Goal: Task Accomplishment & Management: Manage account settings

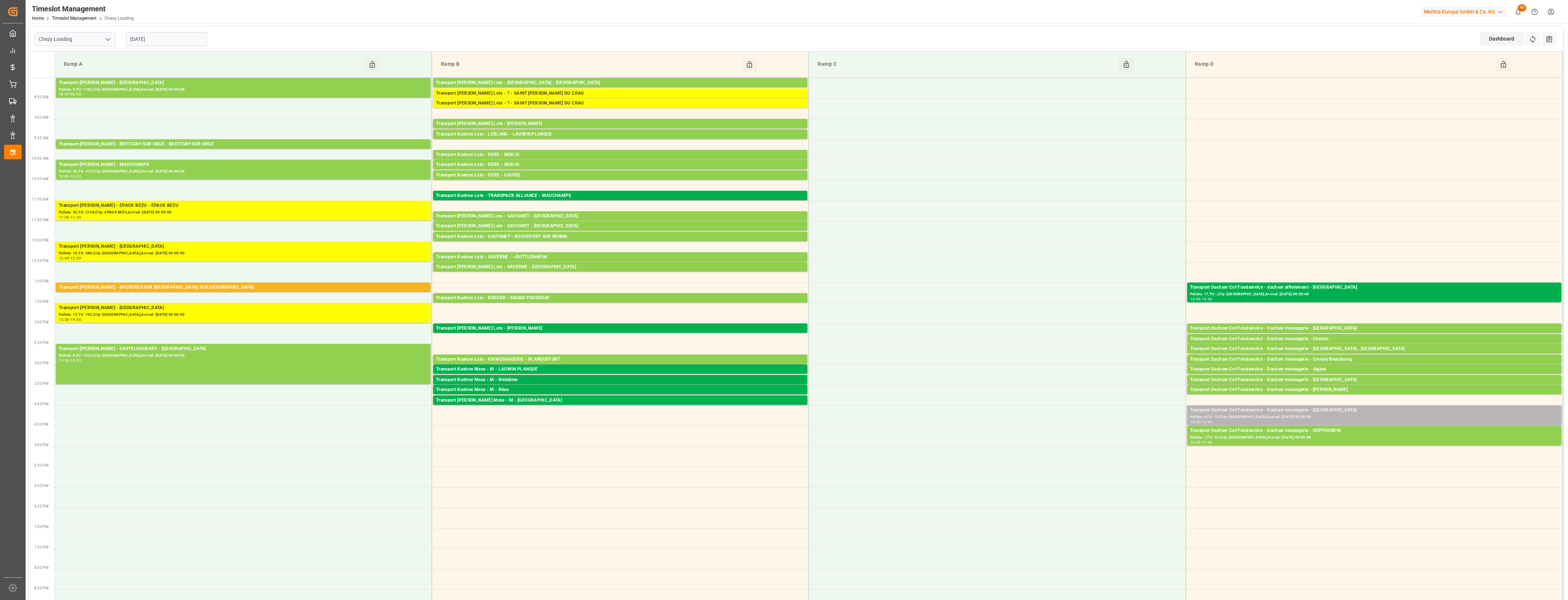
click at [1355, 412] on div "Transport Dachser Cof Foodservice - Dachser messagerie - [GEOGRAPHIC_DATA]" at bounding box center [1374, 410] width 368 height 7
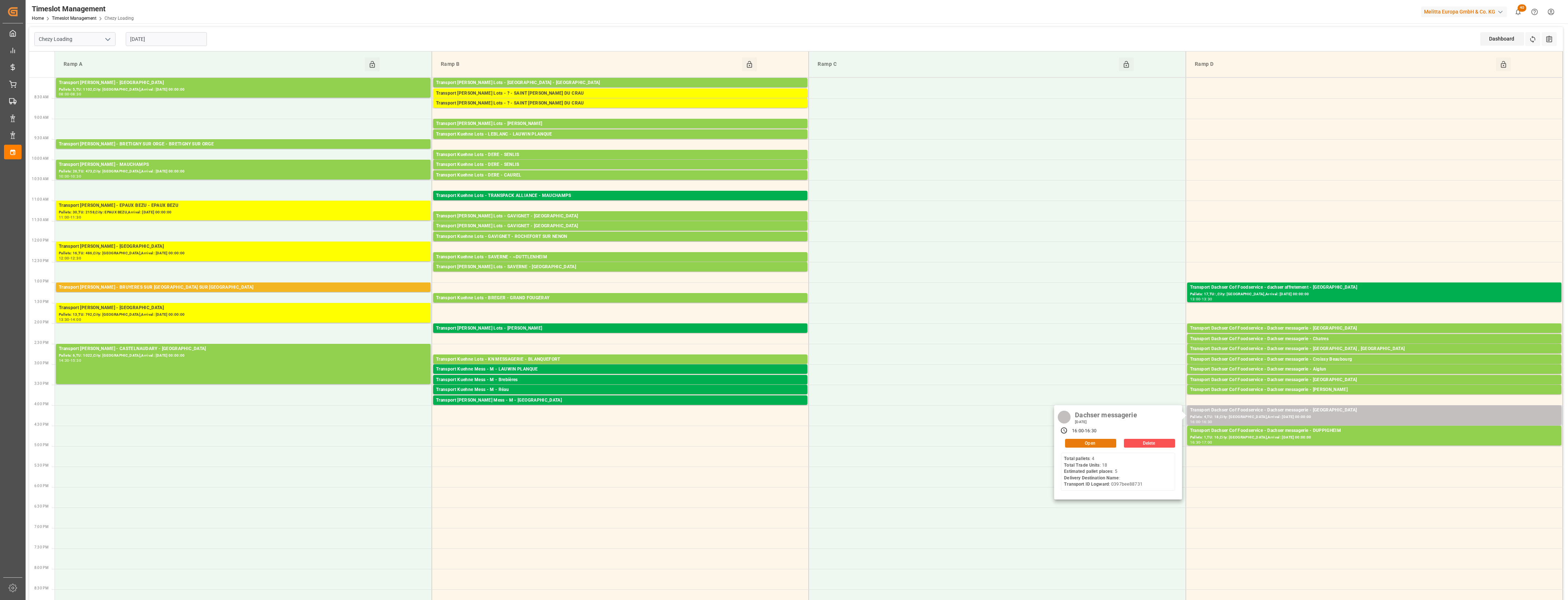
click at [1110, 443] on button "Open" at bounding box center [1091, 443] width 51 height 9
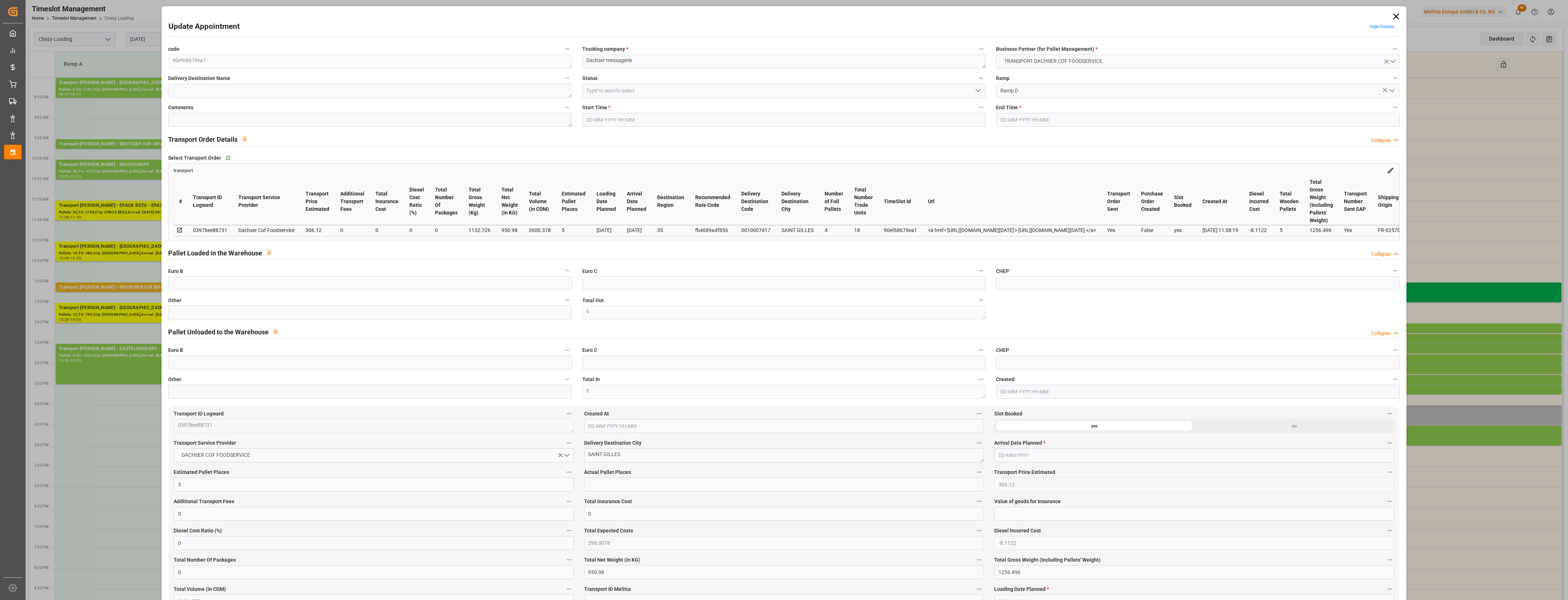
type input "5"
type input "306.12"
type input "0"
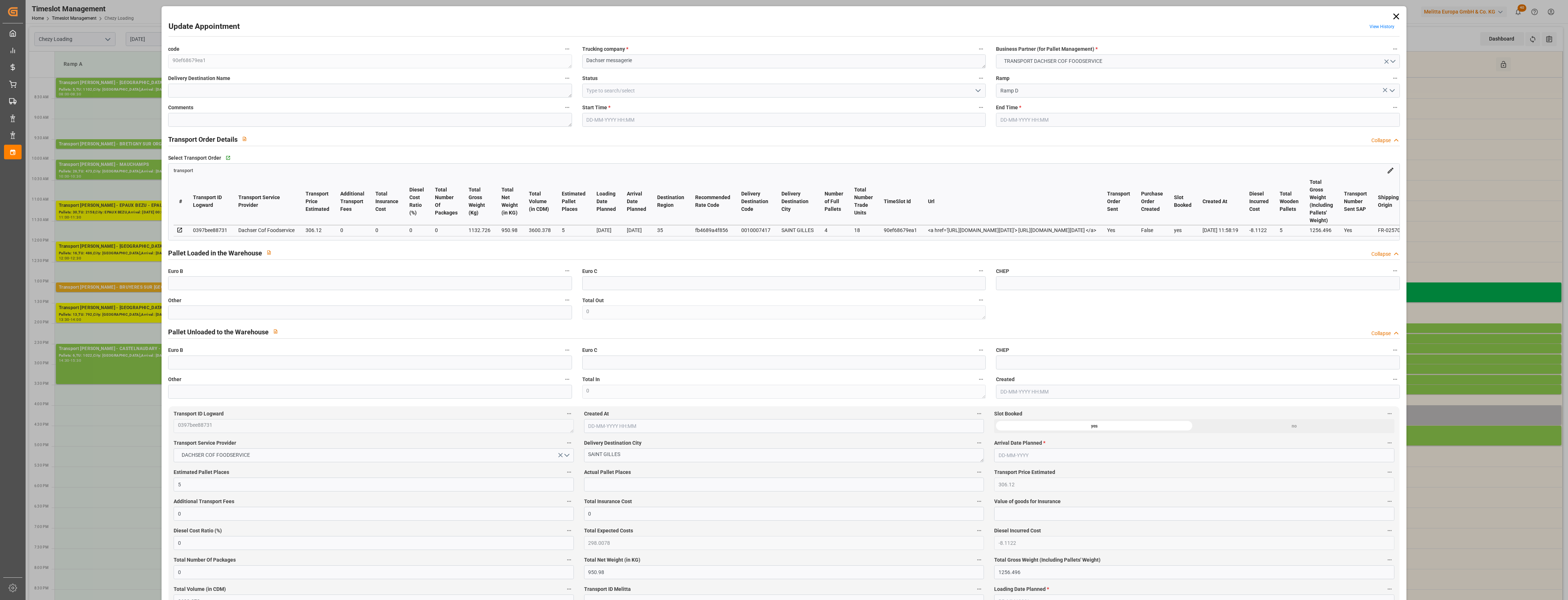
type input "298.0078"
type input "-8.1122"
type input "0"
type input "950.98"
type input "1256.496"
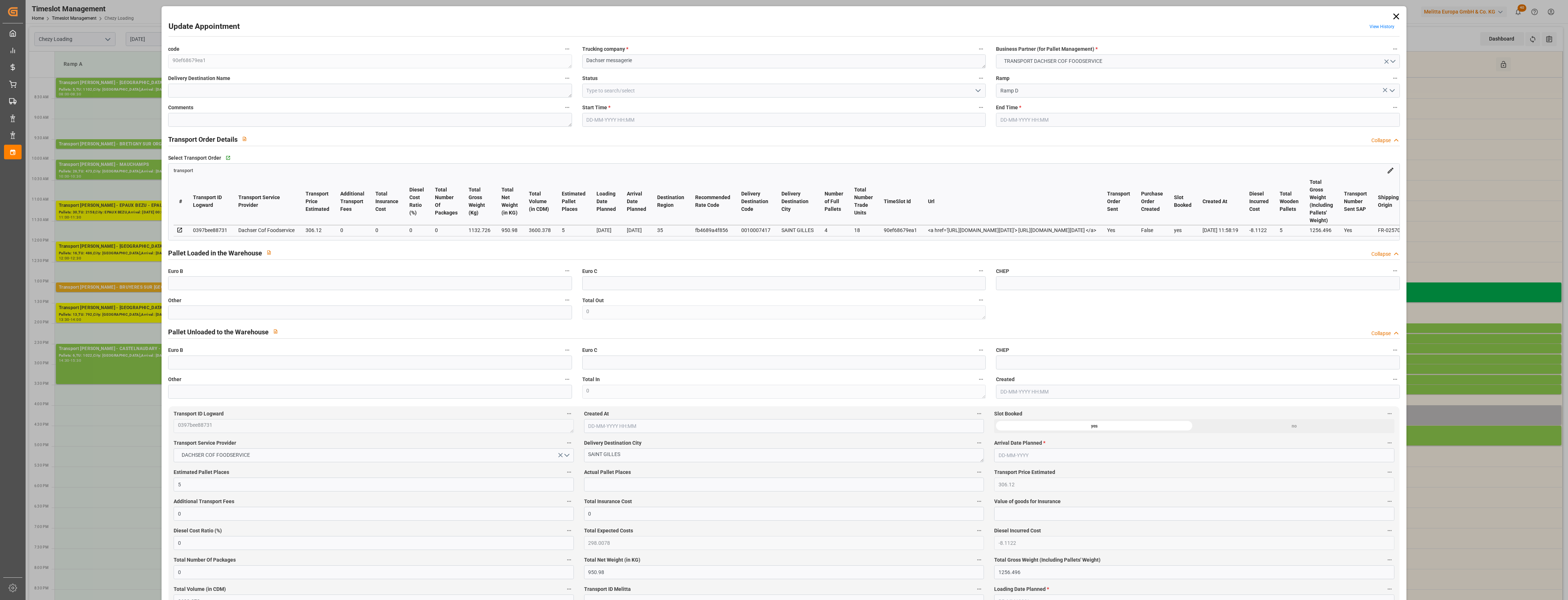
type input "3600.378"
type input "35"
type input "4"
type input "18"
type input "5"
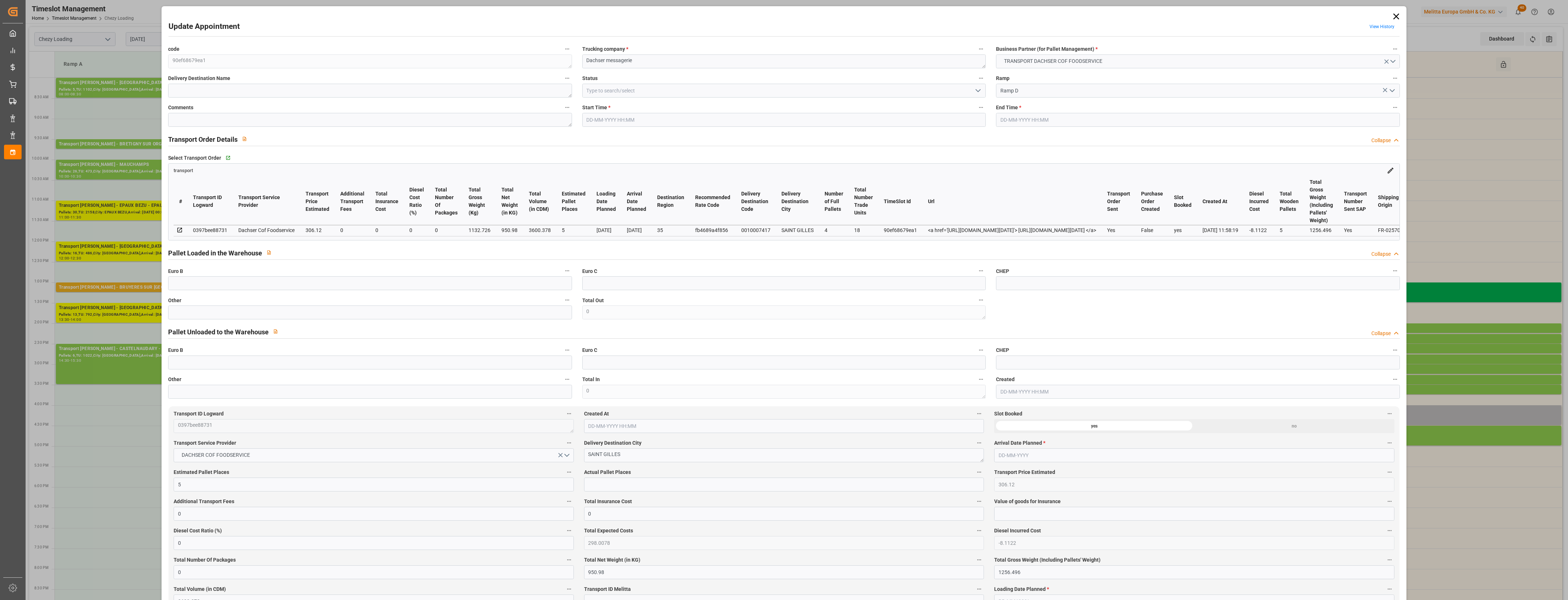
type input "101"
type input "1132.726"
type input "0"
type input "4710.8598"
type input "0"
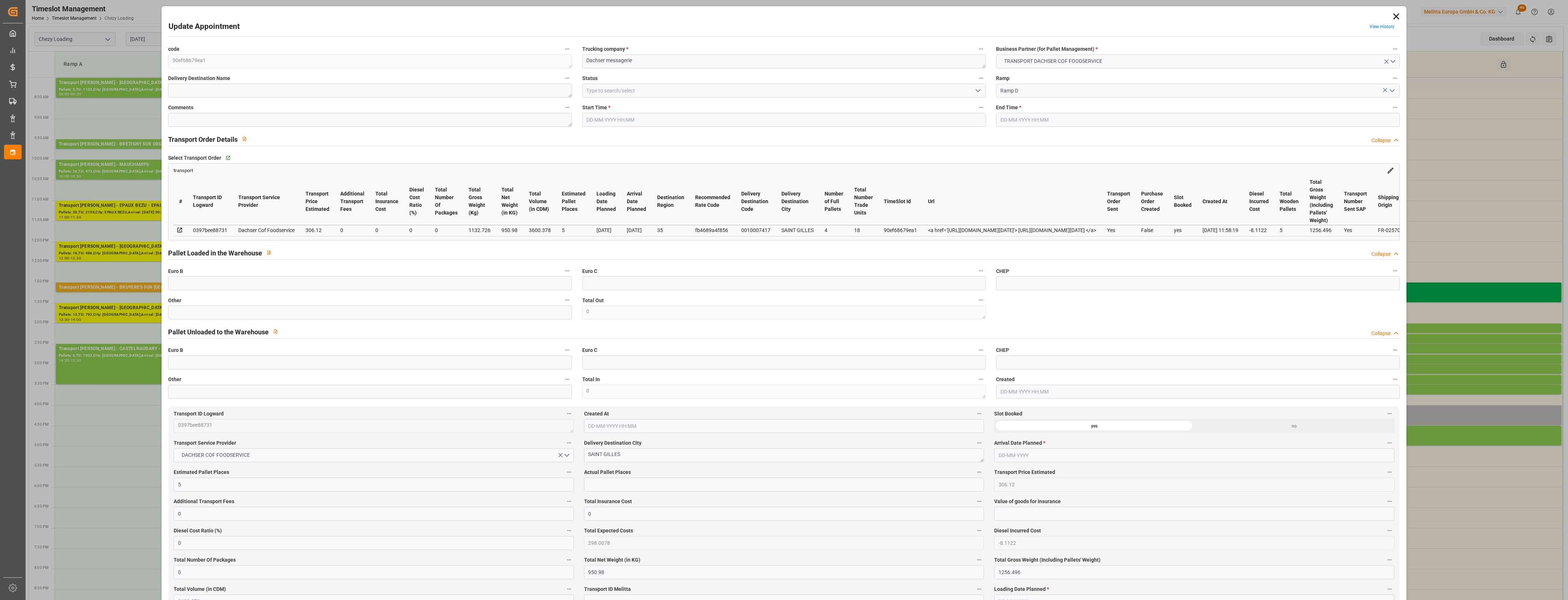
type input "0"
type input "21"
type input "35"
type input "[DATE] 16:00"
type input "[DATE] 16:30"
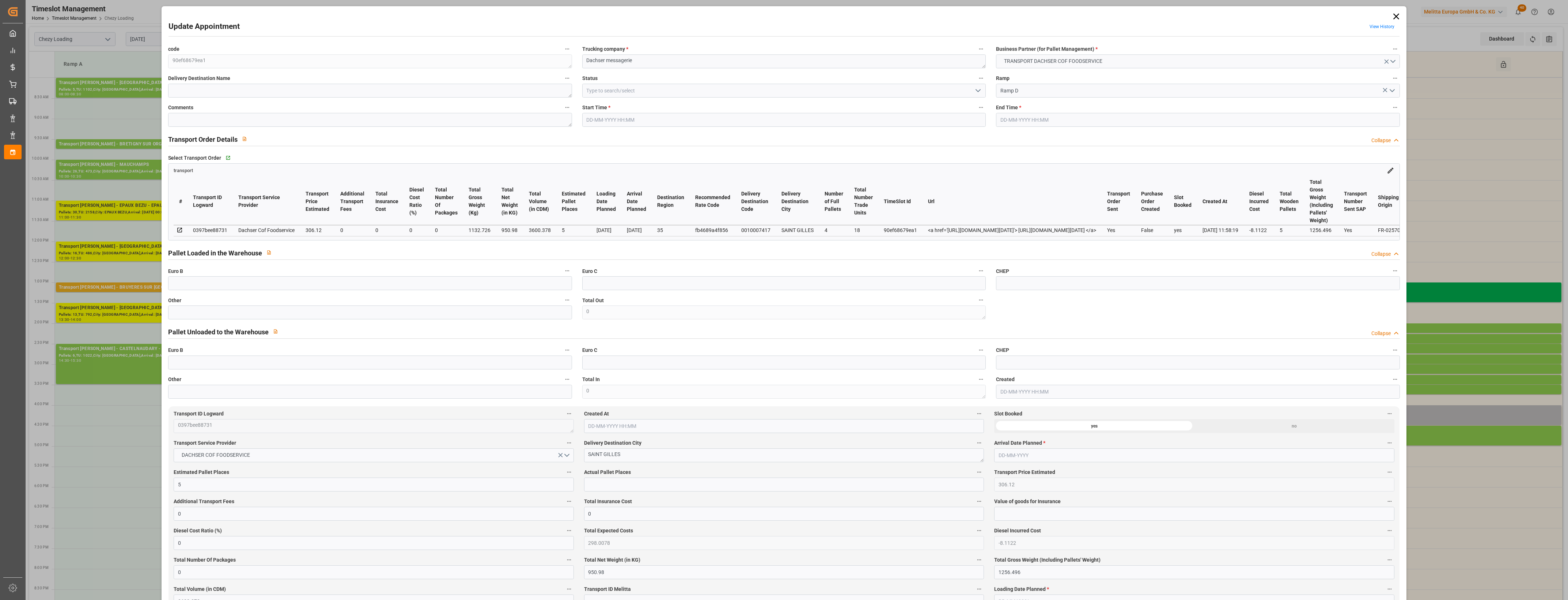
type input "[DATE] 12:44"
type input "[DATE] 11:58"
type input "[DATE]"
click at [207, 314] on input "text" at bounding box center [369, 312] width 404 height 14
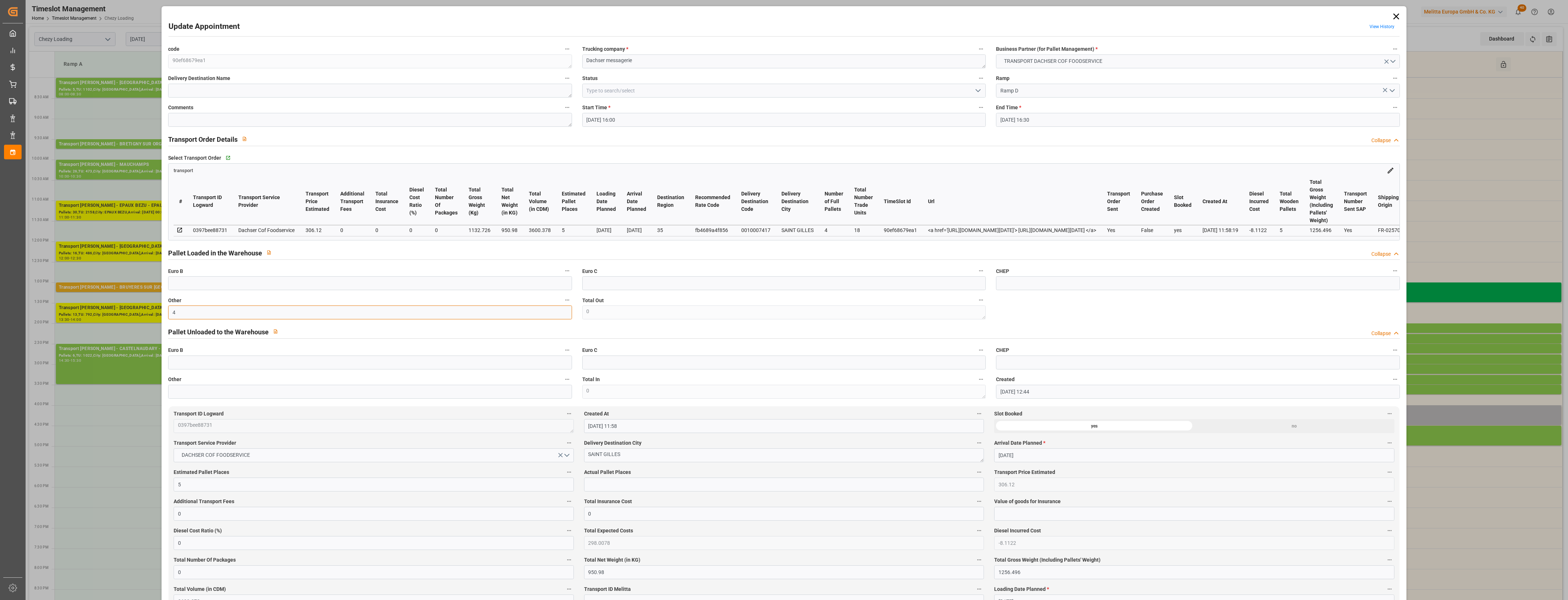
type input "4"
click at [609, 487] on input "text" at bounding box center [784, 484] width 400 height 14
type input "4"
click at [783, 474] on label "Actual Pallet Places" at bounding box center [784, 472] width 400 height 10
click at [975, 474] on button "Actual Pallet Places" at bounding box center [979, 472] width 10 height 10
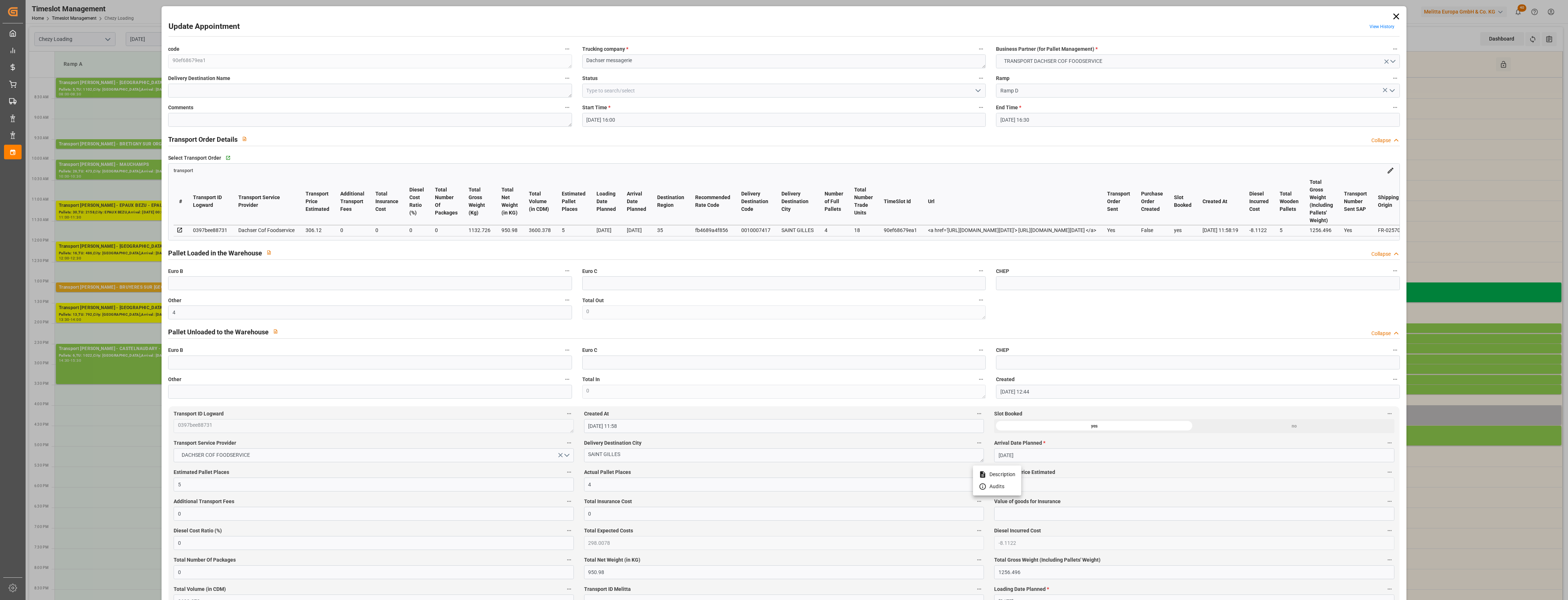
click at [789, 472] on div at bounding box center [784, 300] width 1568 height 600
click at [978, 91] on icon "open menu" at bounding box center [978, 91] width 9 height 9
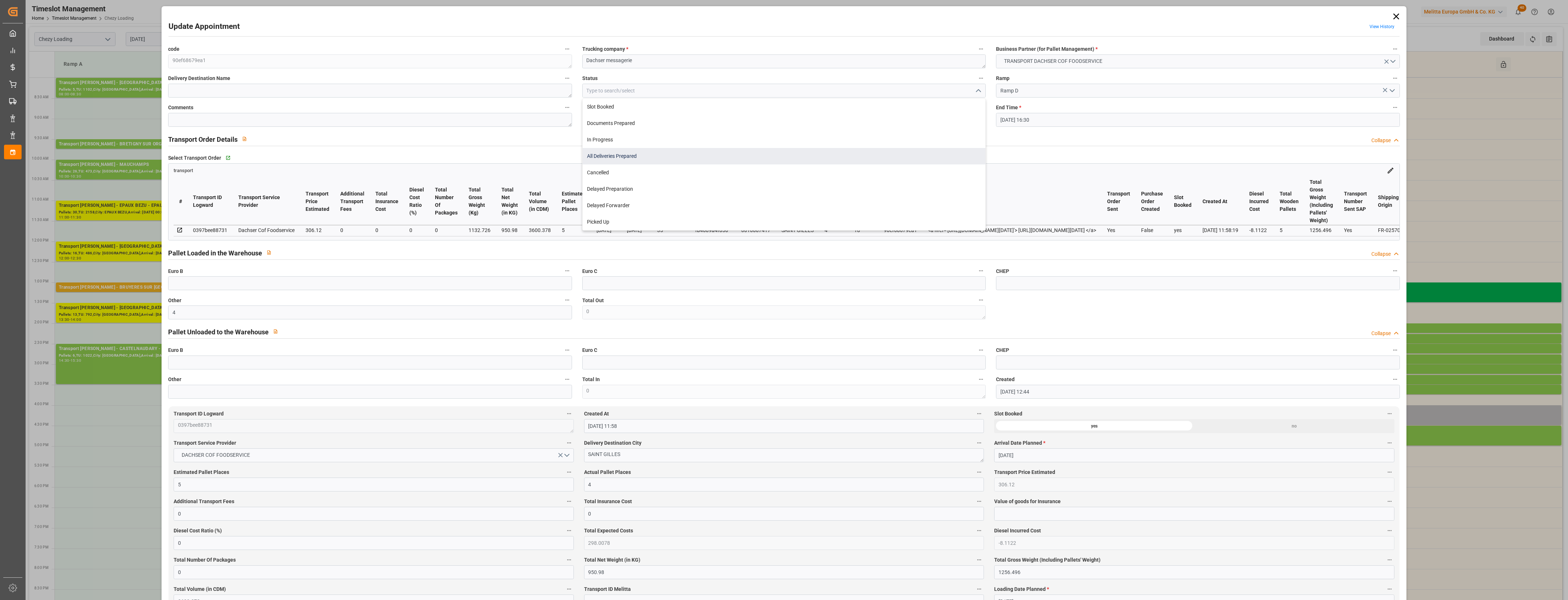
click at [639, 161] on div "All Deliveries Prepared" at bounding box center [784, 156] width 403 height 16
type input "All Deliveries Prepared"
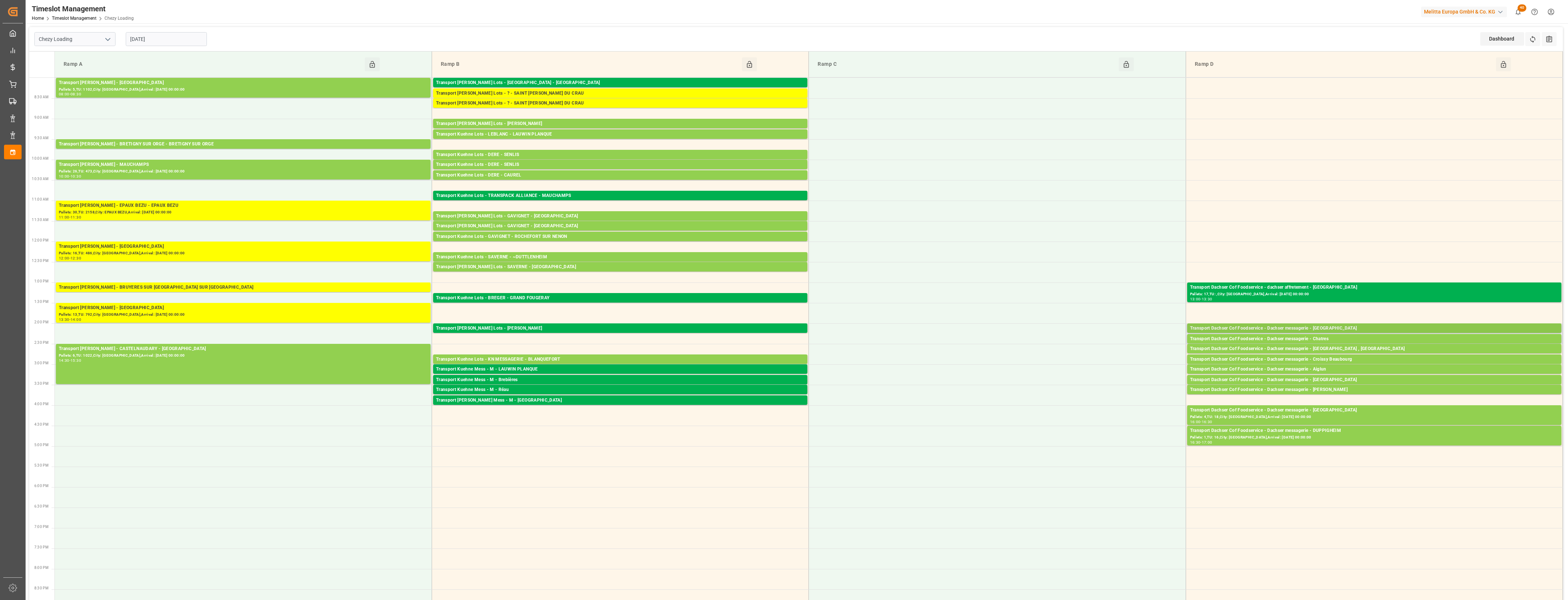
click at [1346, 327] on div "Transport Dachser Cof Foodservice - Dachser messagerie - [GEOGRAPHIC_DATA]" at bounding box center [1374, 329] width 368 height 7
click at [1101, 364] on button "Open" at bounding box center [1091, 361] width 51 height 9
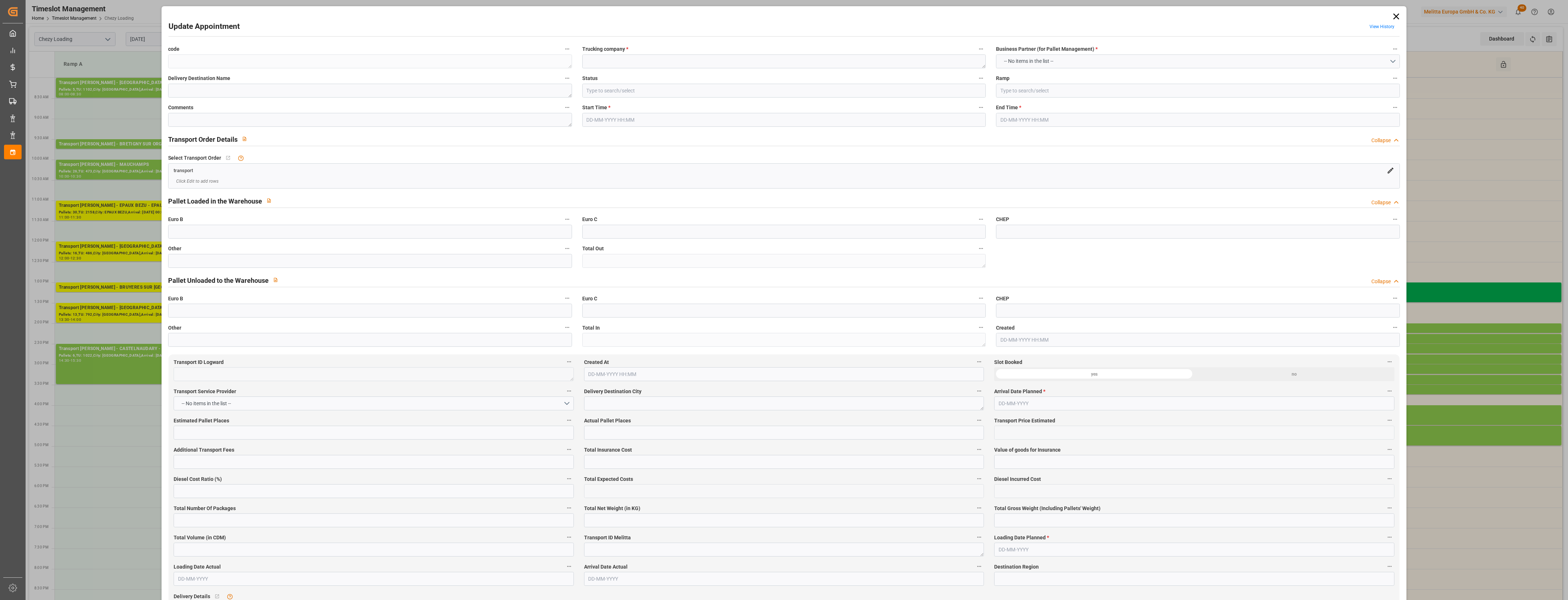
type textarea "3308f9f04e01"
type textarea "Dachser messagerie"
type input "All Deliveries Prepared"
type input "Ramp D"
type textarea "3"
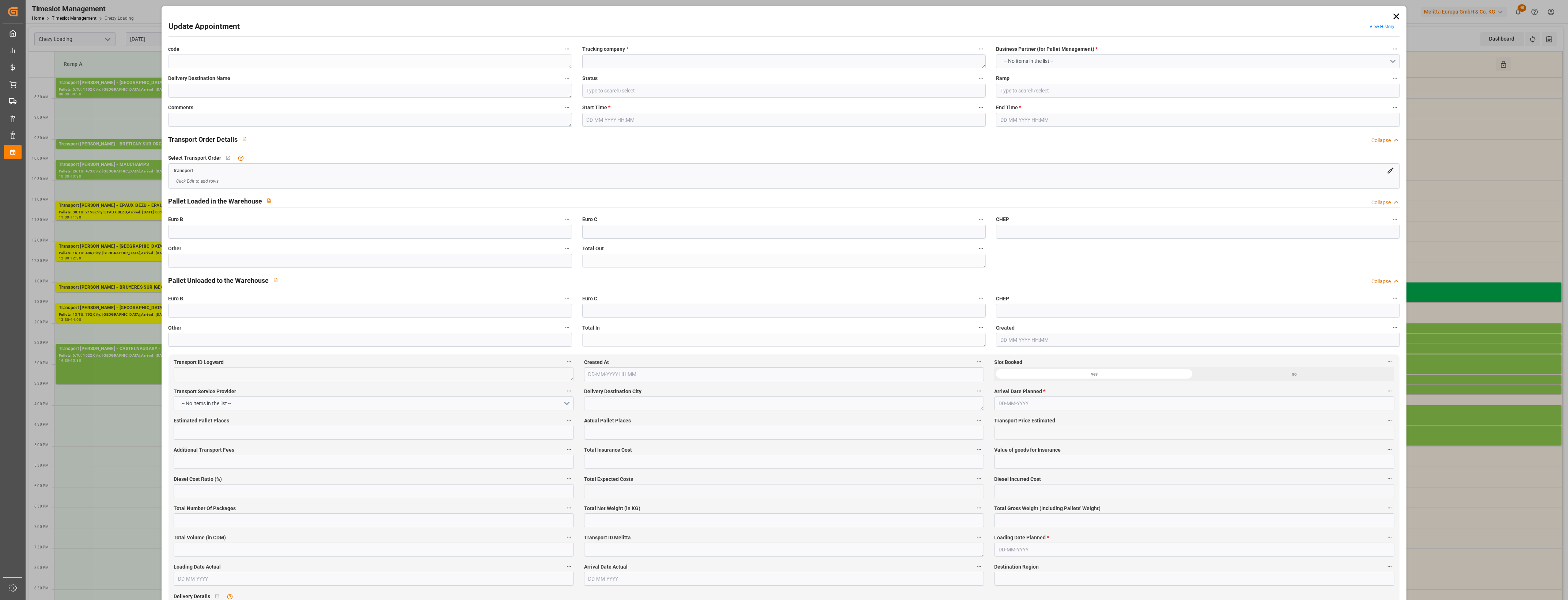
type textarea "0"
type textarea "56b62e849165"
type textarea "MALAGA"
type textarea "0010007825"
type textarea "3308f9f04e01"
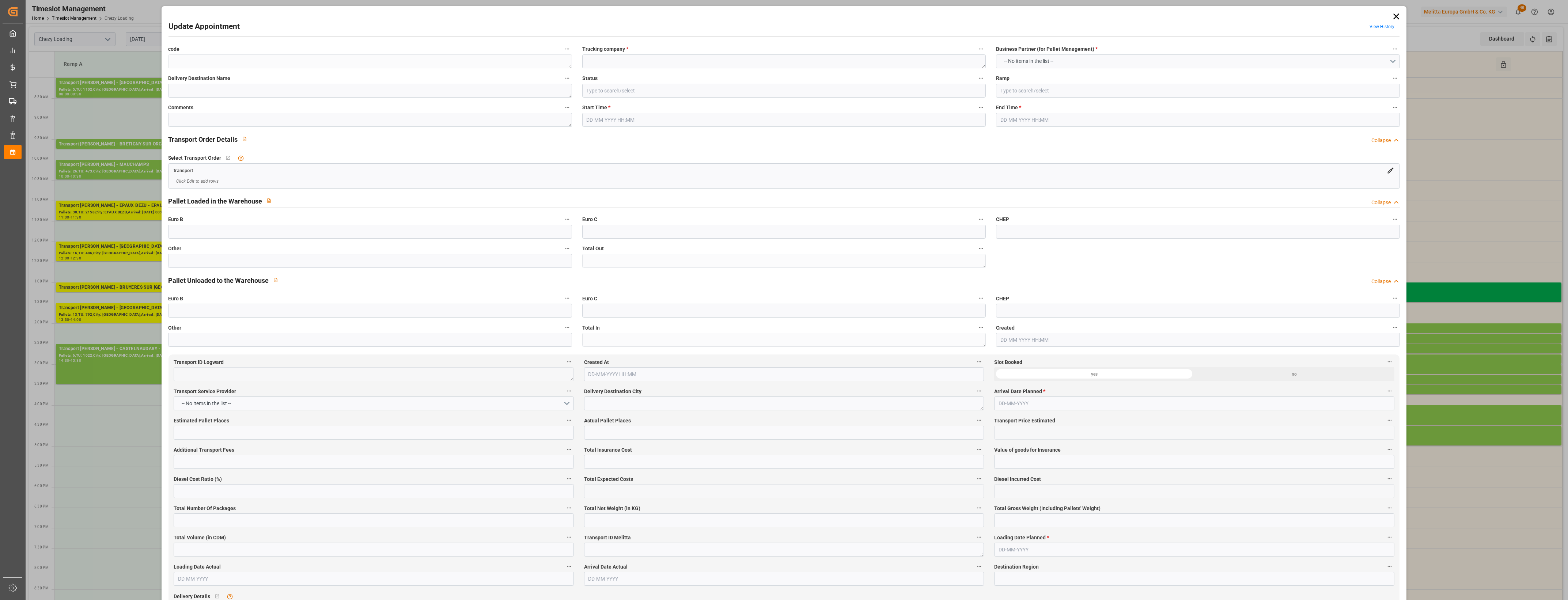
type textarea "FR-02570"
type textarea "ES"
type input "Road"
type input "ES"
type input "29004"
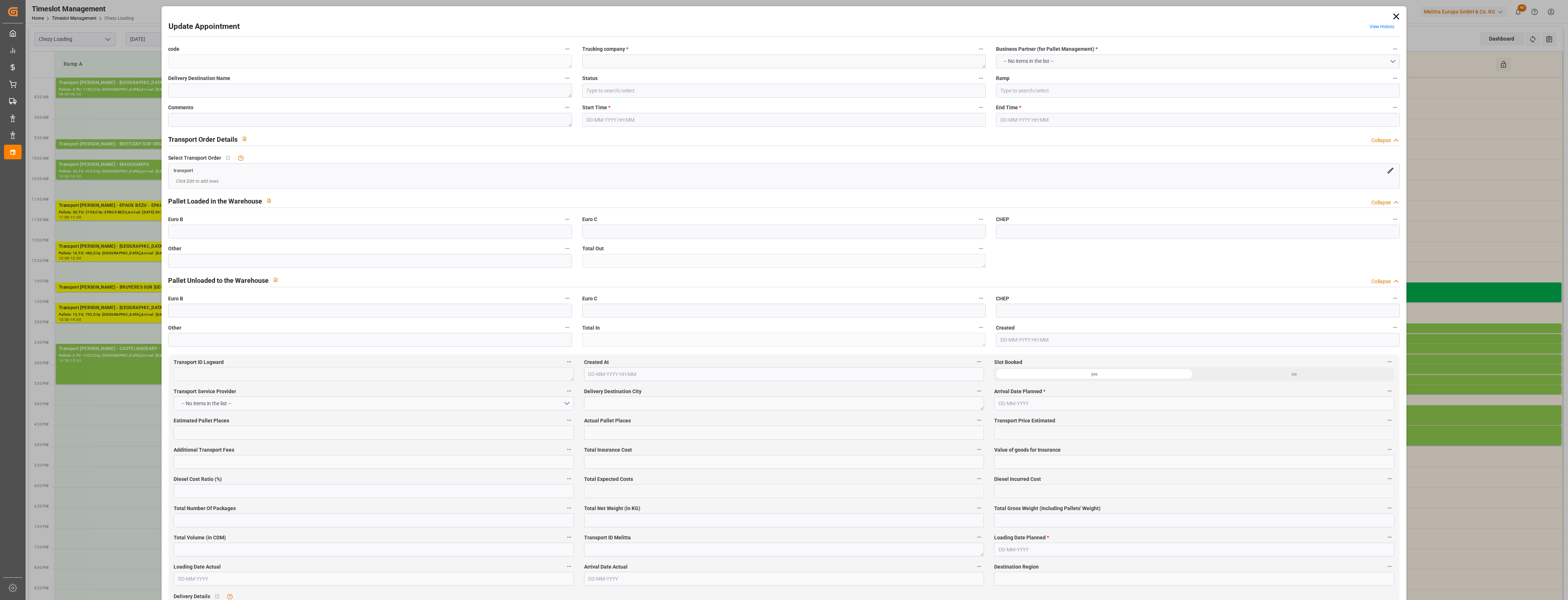
type input "Groupage"
type input "26-40 t"
type input "EURO 6"
type input "Diesel"
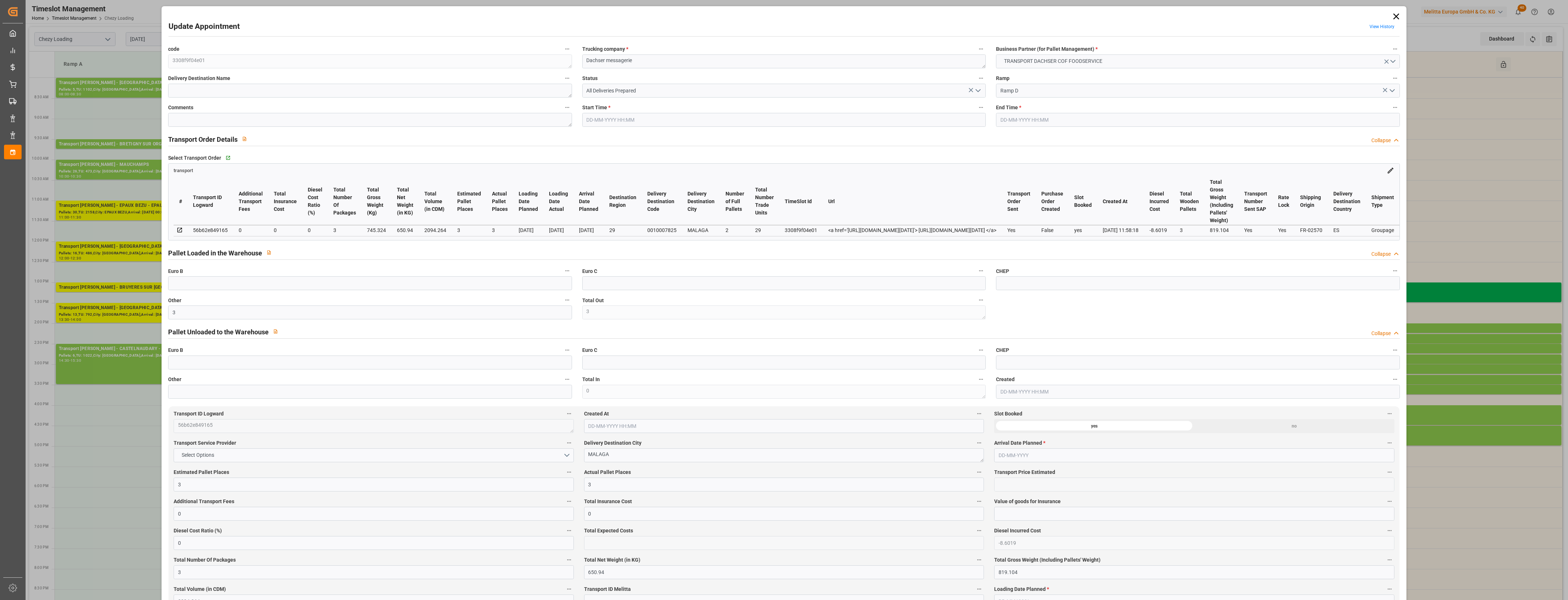
type input "3"
type input "0"
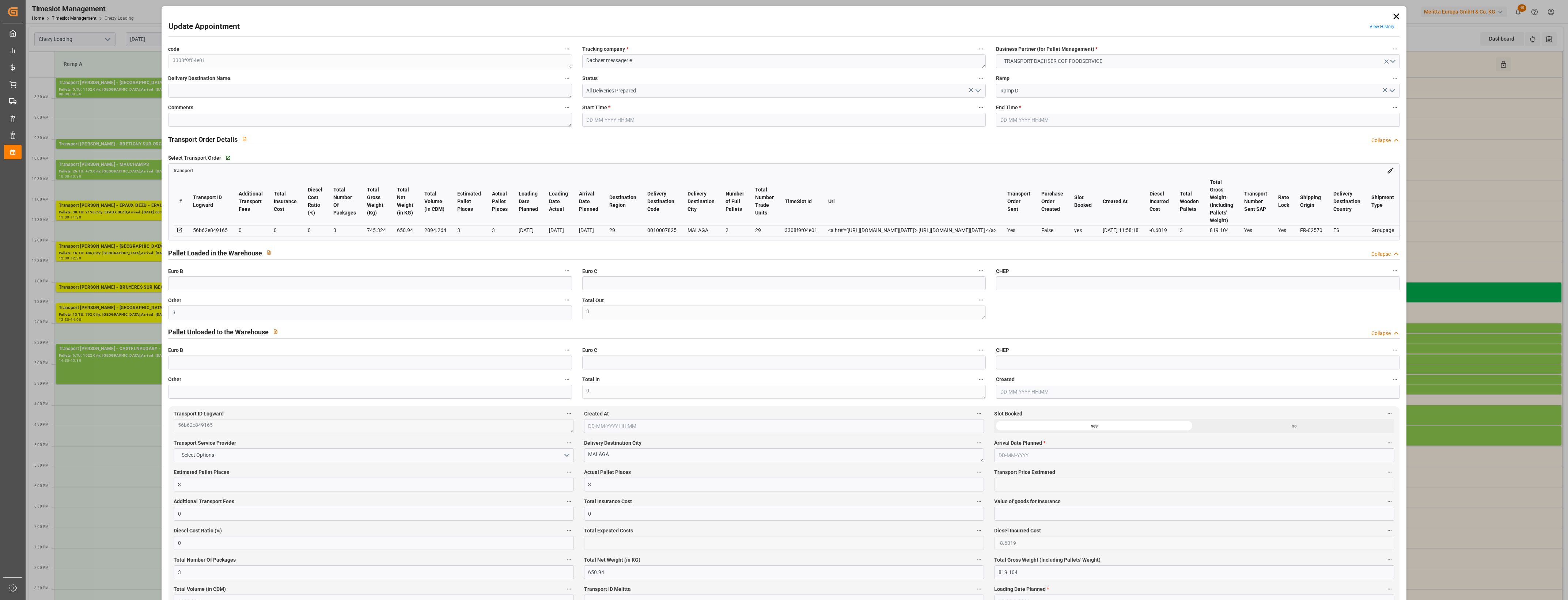
type input "0"
type input "-8.6019"
type input "3"
type input "650.94"
type input "819.104"
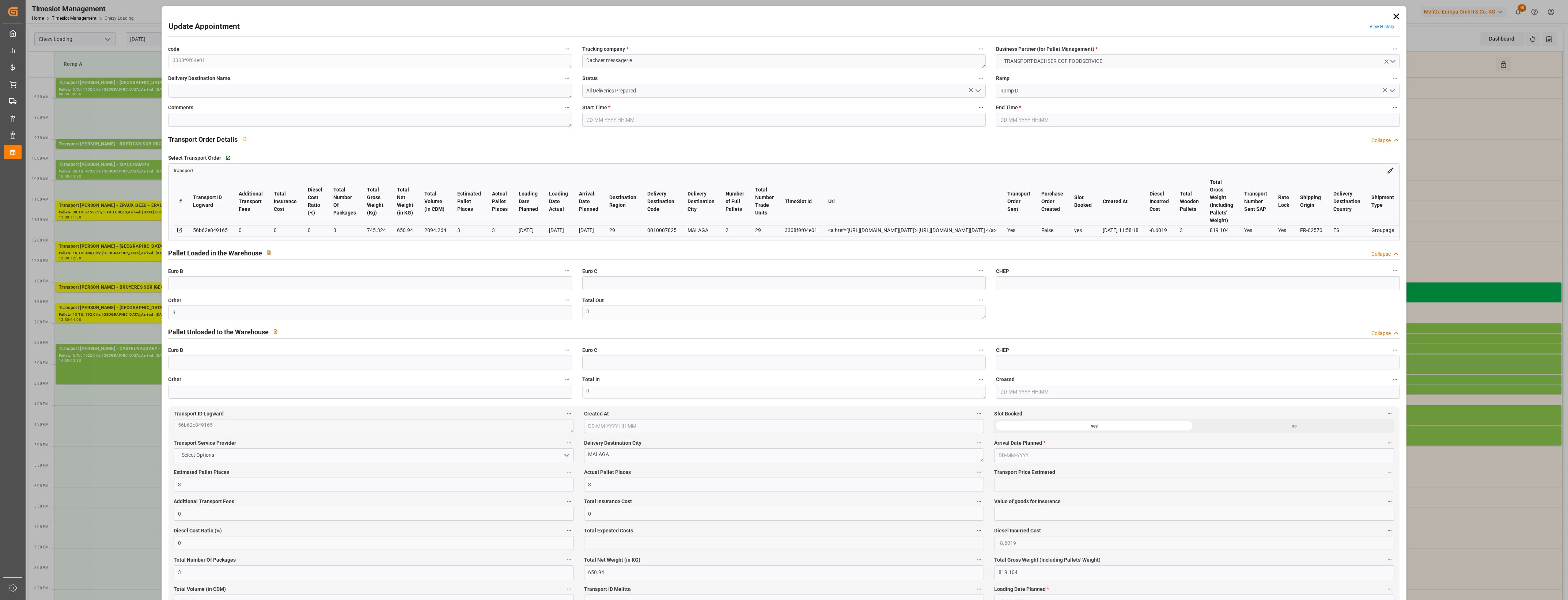
type input "2094.264"
type input "29"
type input "2"
type input "29"
type input "3"
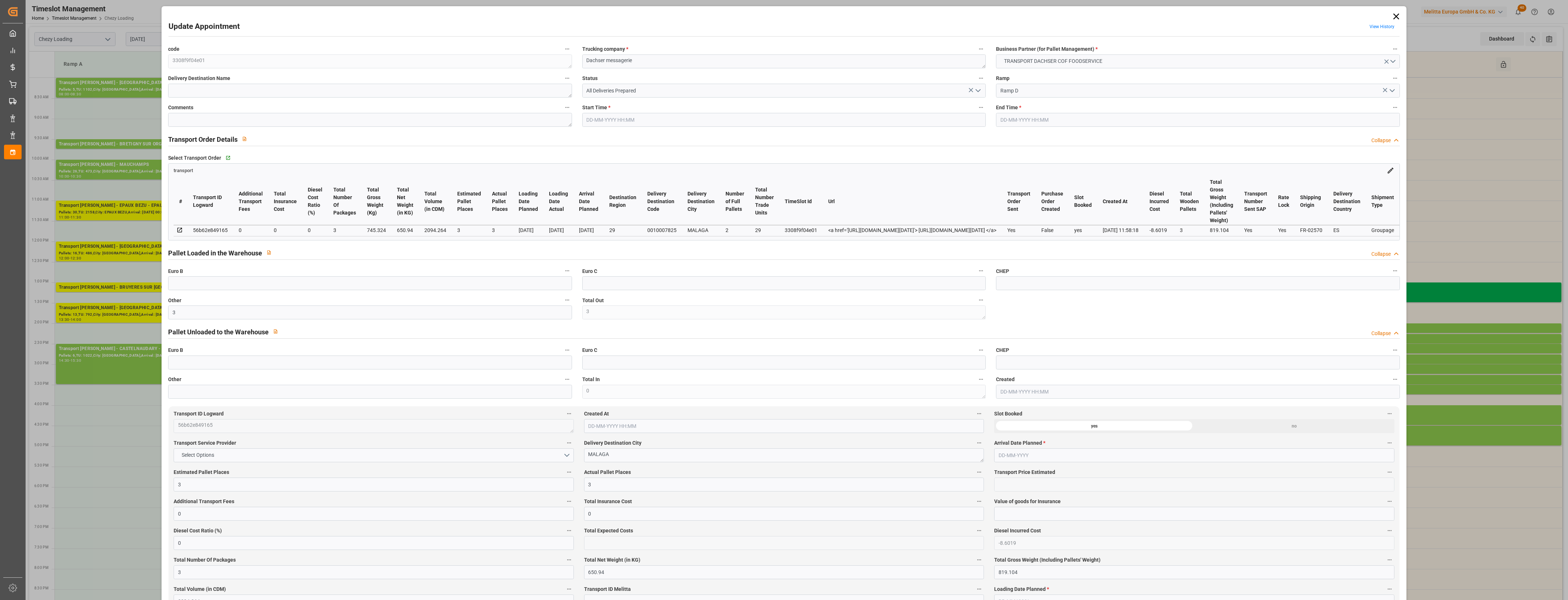
type input "101"
type input "745.324"
type input "0"
type input "4710.8598"
type input "0"
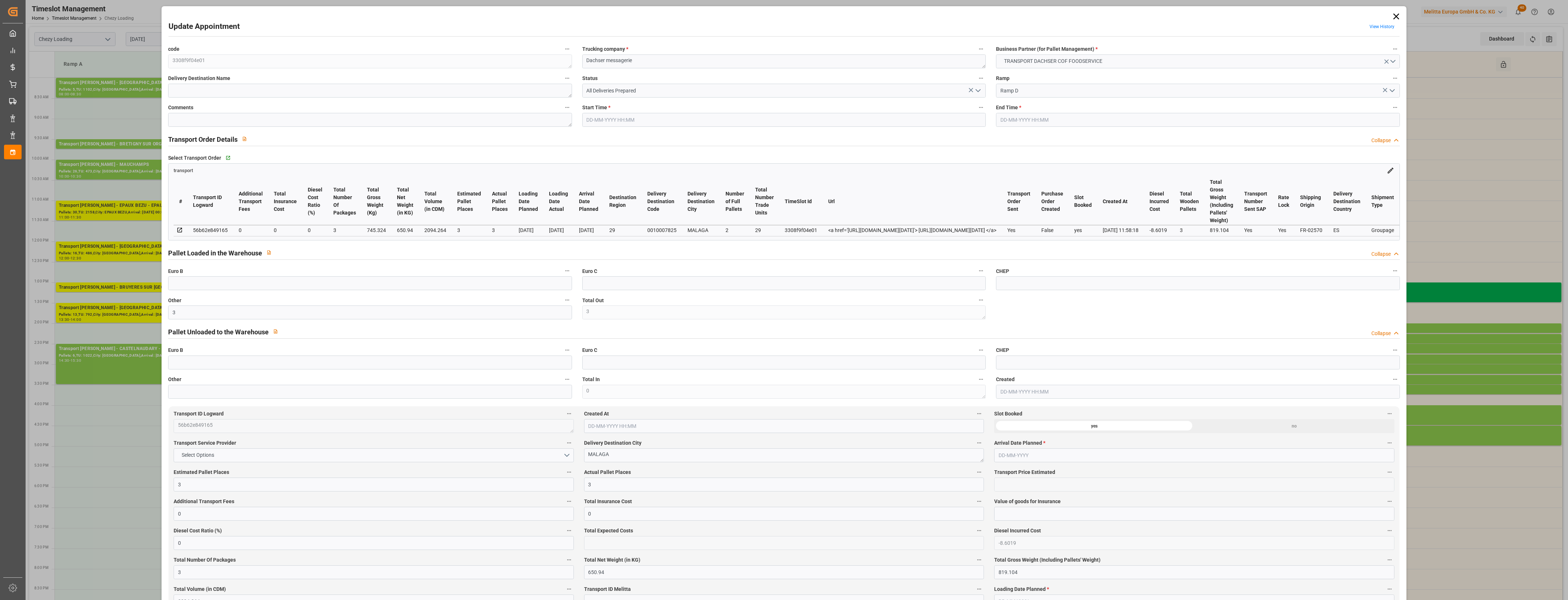
type input "0"
type input "21"
type input "35"
type input "21-08-2025 14:00"
type input "21-08-2025 14:15"
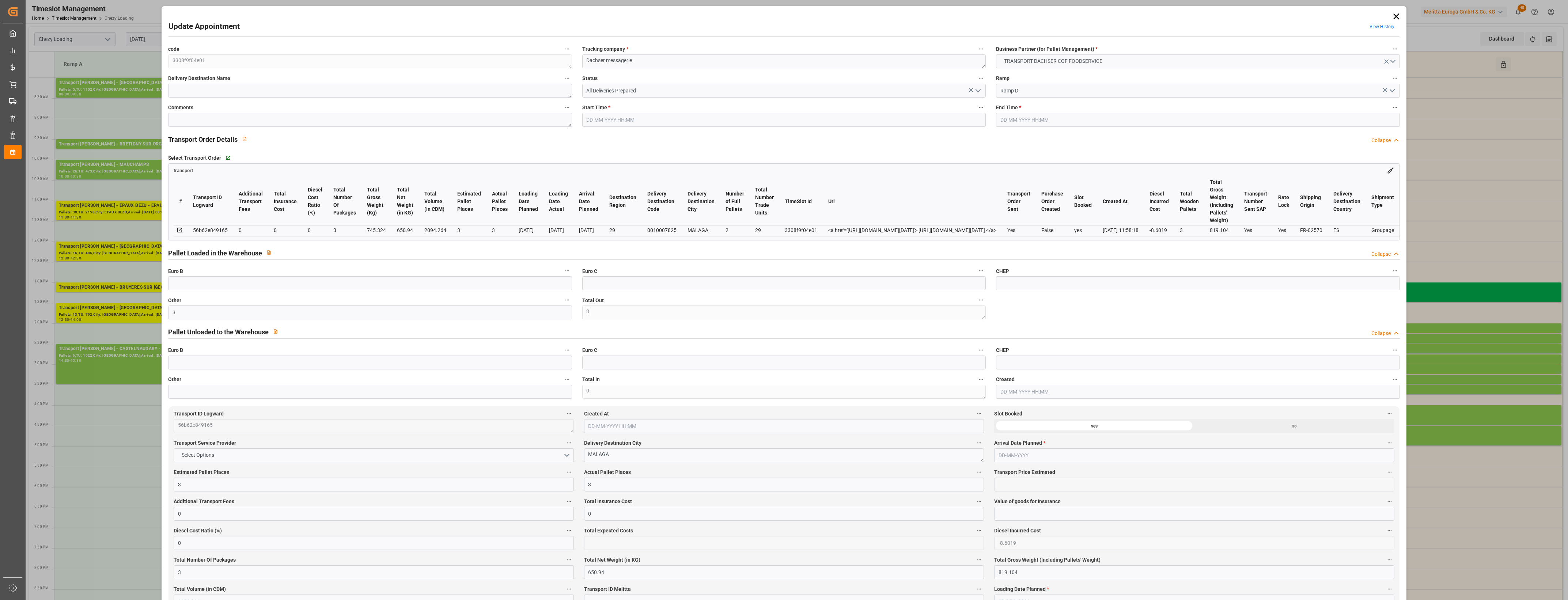
type input "20-08-2025 12:38"
type input "[DATE] 11:58"
type input "[DATE]"
type input "20-08-2025"
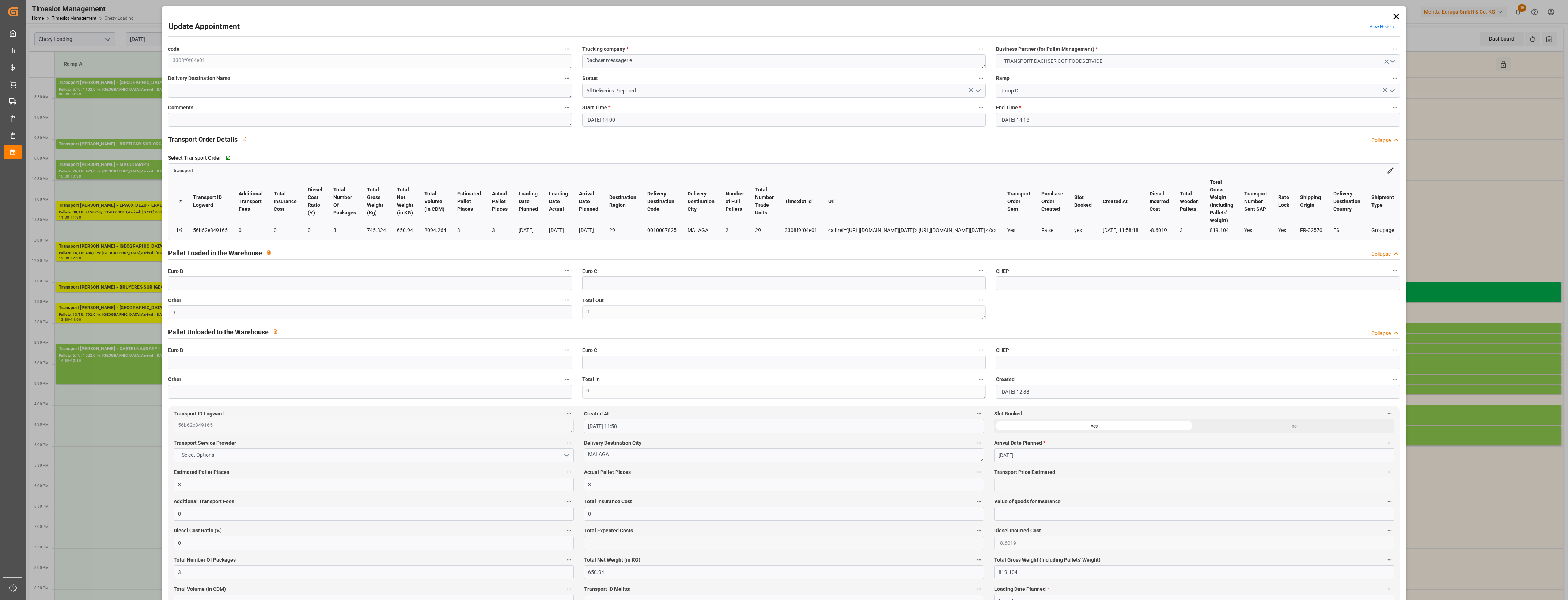
click at [979, 91] on icon "open menu" at bounding box center [978, 91] width 9 height 9
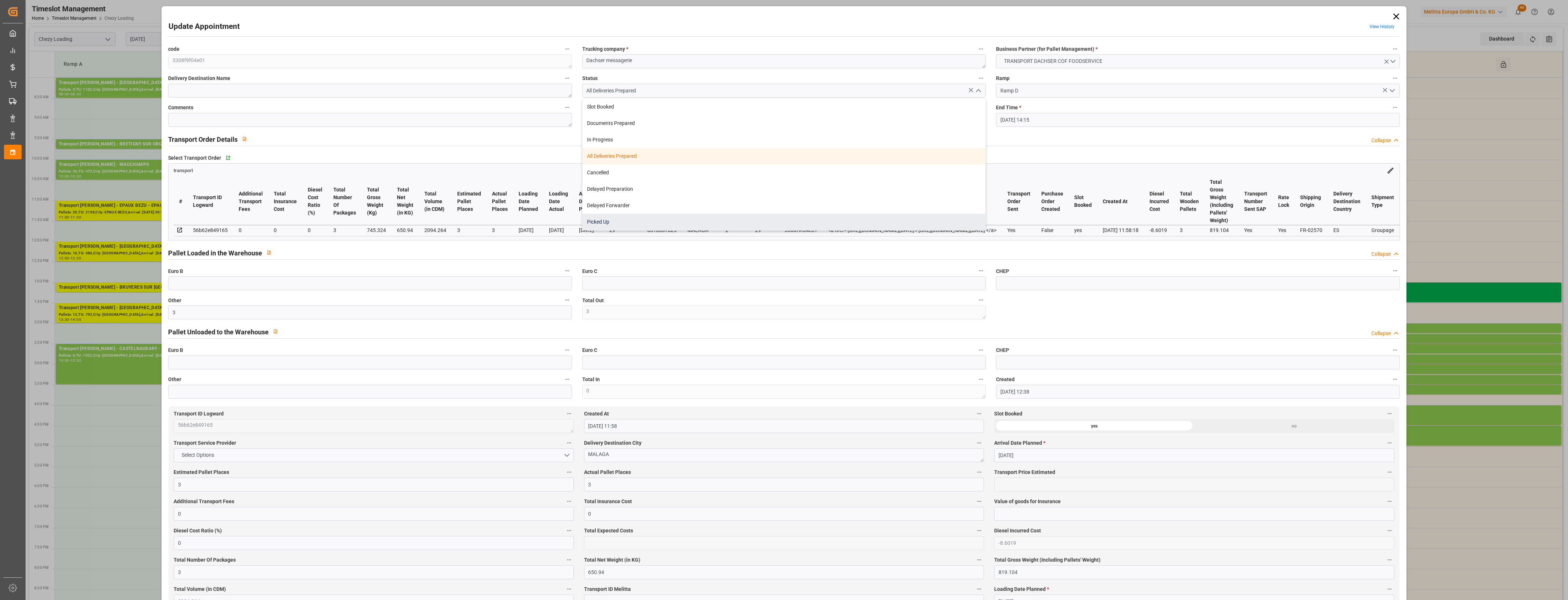
click at [721, 222] on div "Picked Up" at bounding box center [784, 222] width 403 height 16
type input "Picked Up"
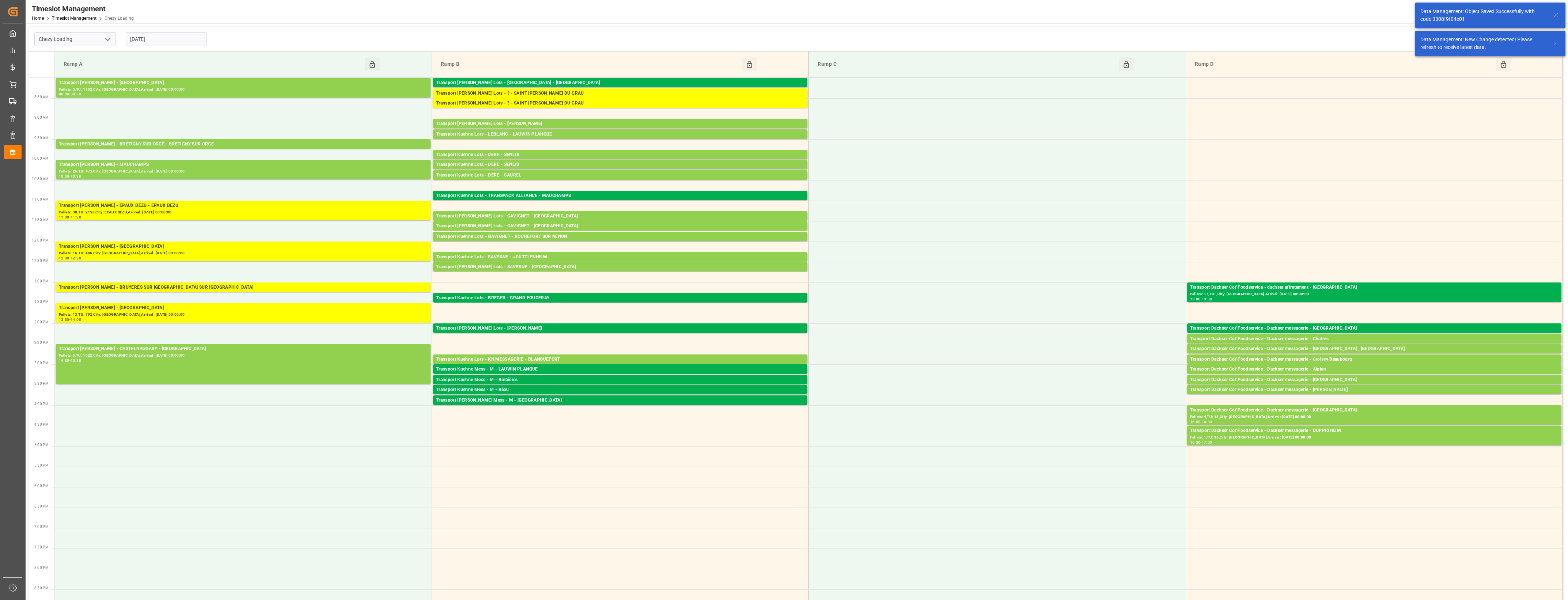
click at [1325, 338] on div "Transport Dachser Cof Foodservice - Dachser messagerie - Chatres" at bounding box center [1374, 339] width 368 height 7
click at [1230, 338] on div "Transport Dachser Cof Foodservice - Dachser messagerie - Chatres" at bounding box center [1374, 339] width 368 height 7
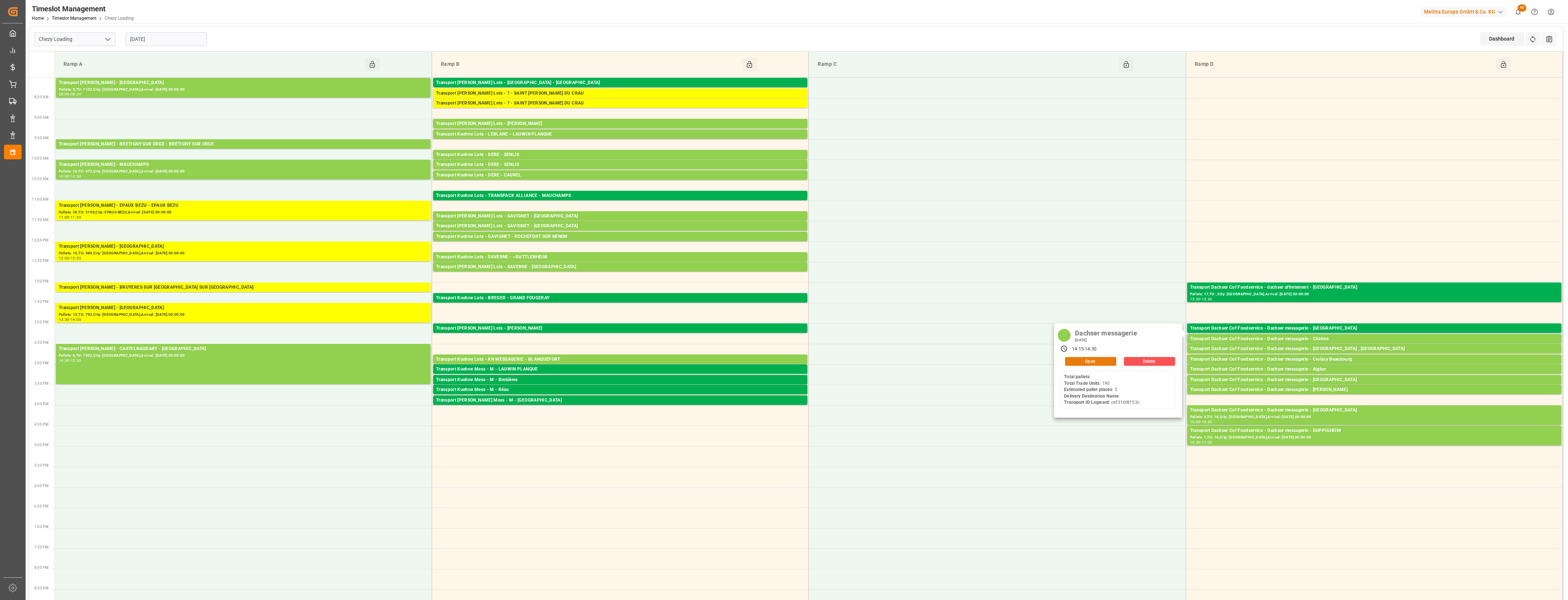
click at [1110, 362] on button "Open" at bounding box center [1091, 361] width 51 height 9
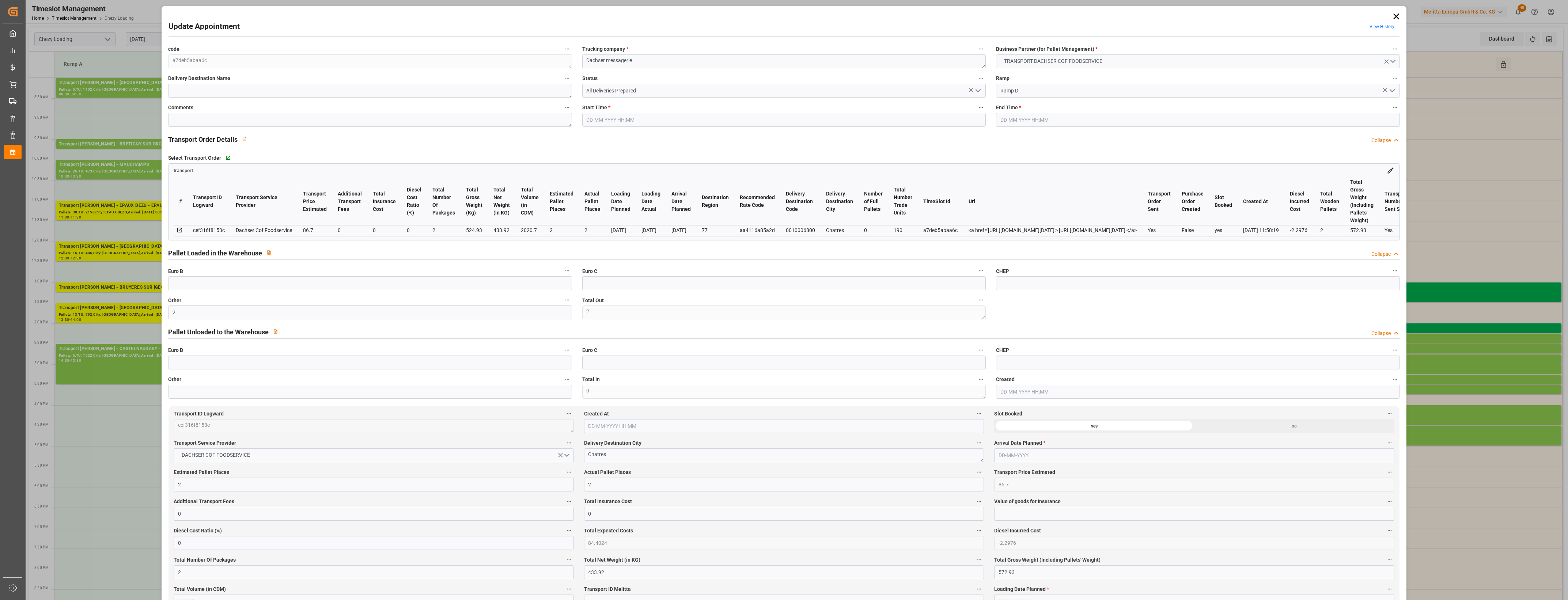
type input "21-08-2025 14:15"
type input "21-08-2025 14:30"
type input "20-08-2025 12:38"
type input "[DATE] 11:58"
type input "26-08-2025"
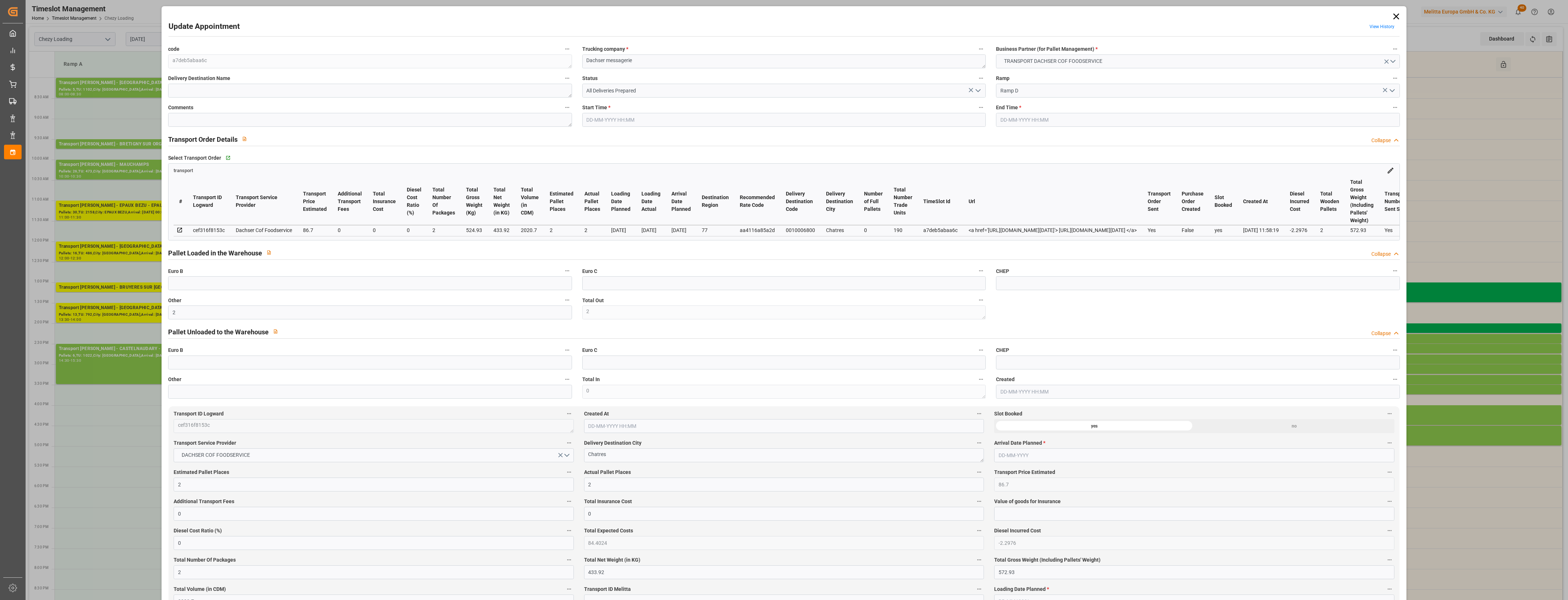
type input "[DATE]"
click at [976, 92] on icon "open menu" at bounding box center [978, 91] width 9 height 9
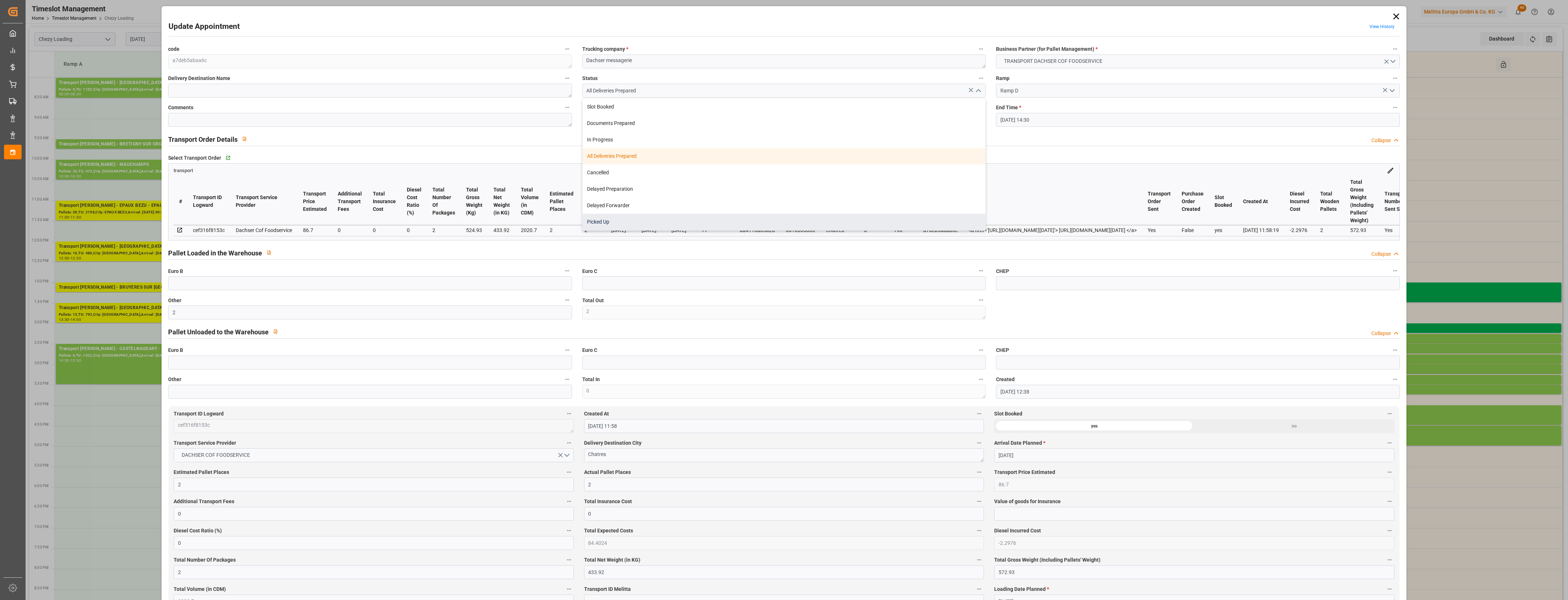
click at [648, 225] on div "Picked Up" at bounding box center [784, 222] width 403 height 16
type input "Picked Up"
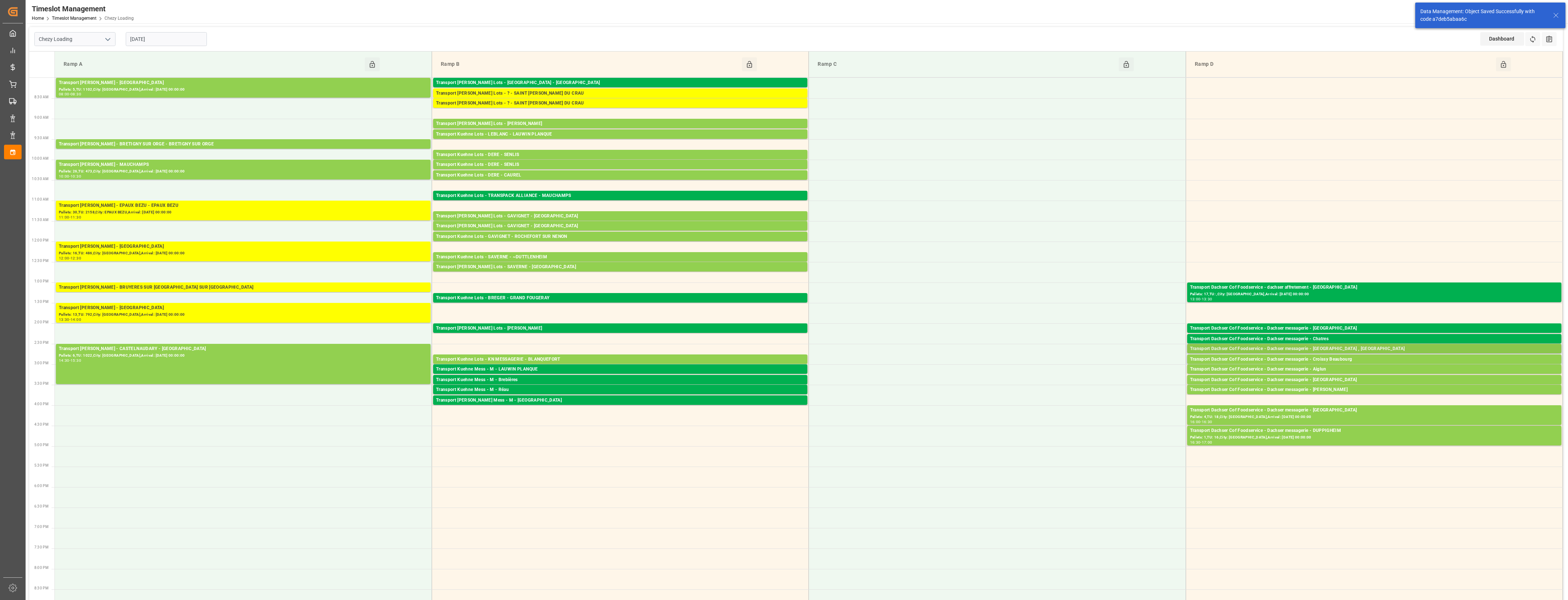
click at [1300, 347] on div "Transport Dachser Cof Foodservice - Dachser messagerie - [GEOGRAPHIC_DATA] , [G…" at bounding box center [1374, 349] width 368 height 7
click at [1112, 380] on button "Open" at bounding box center [1091, 382] width 51 height 9
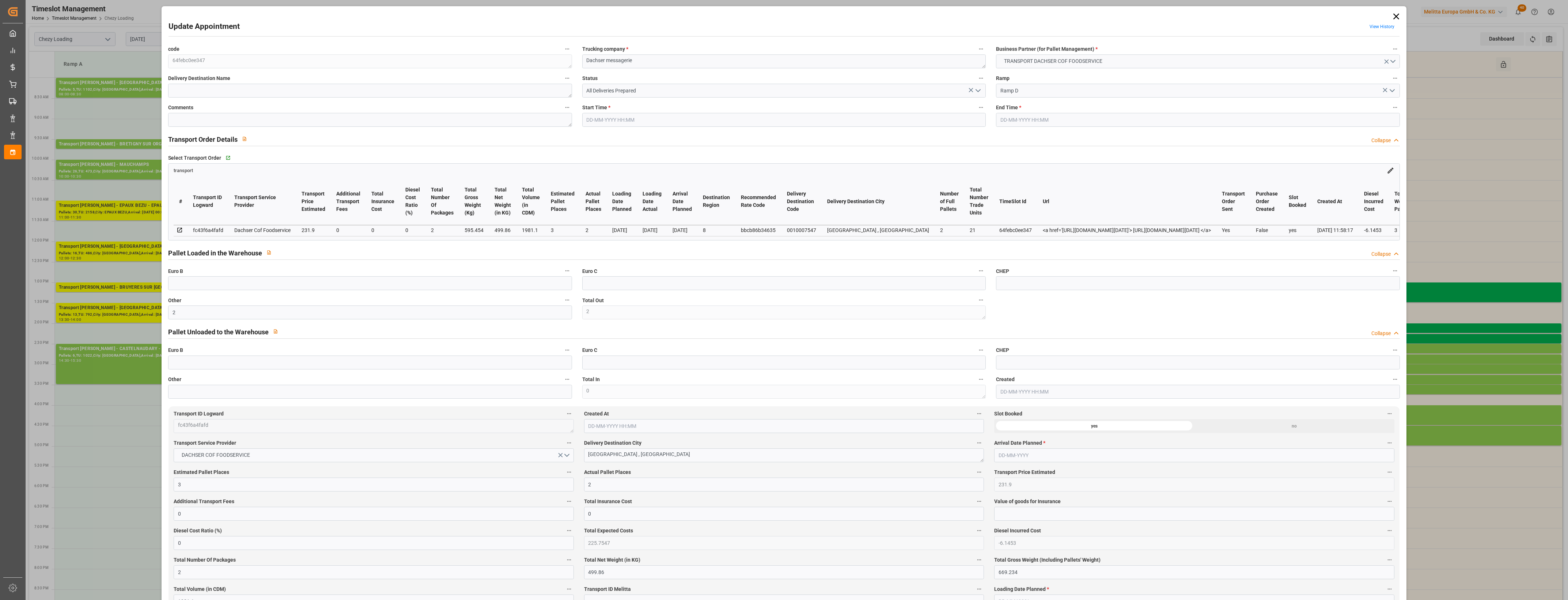
type input "2"
type input "3"
type input "2"
type input "231.9"
type input "0"
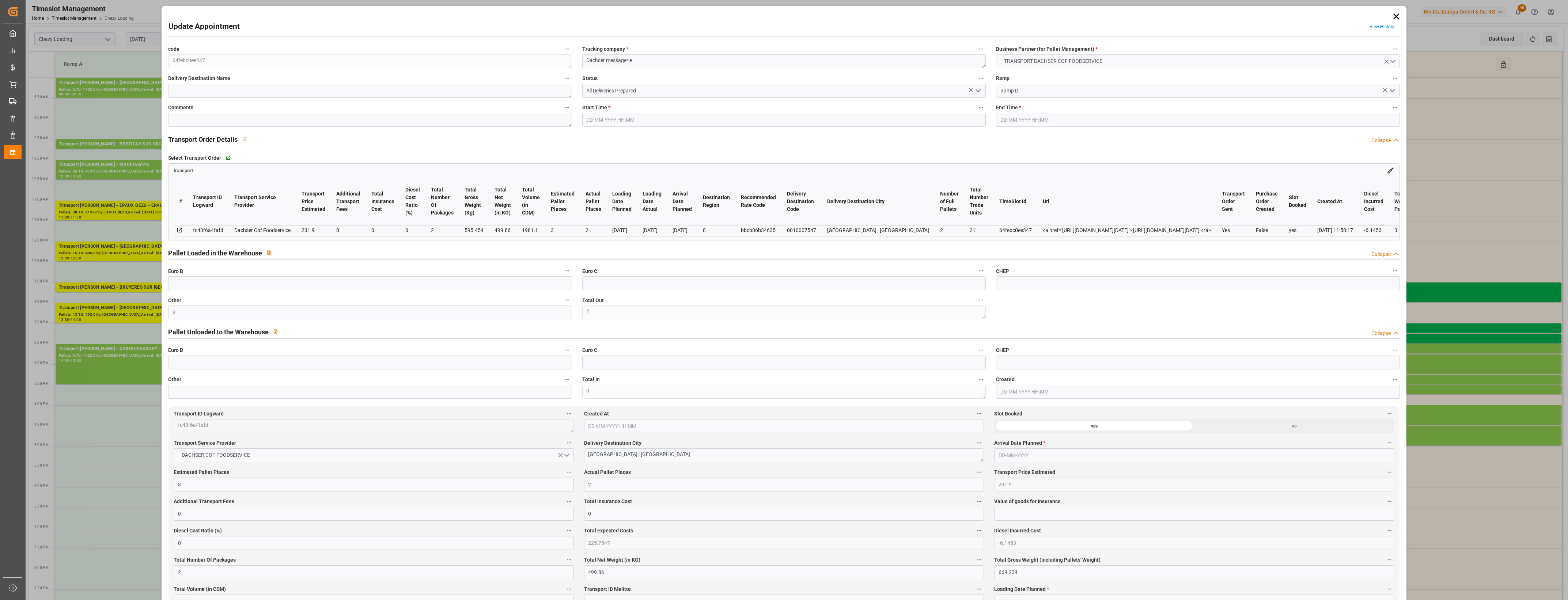
type input "0"
type input "225.7547"
type input "-6.1453"
type input "2"
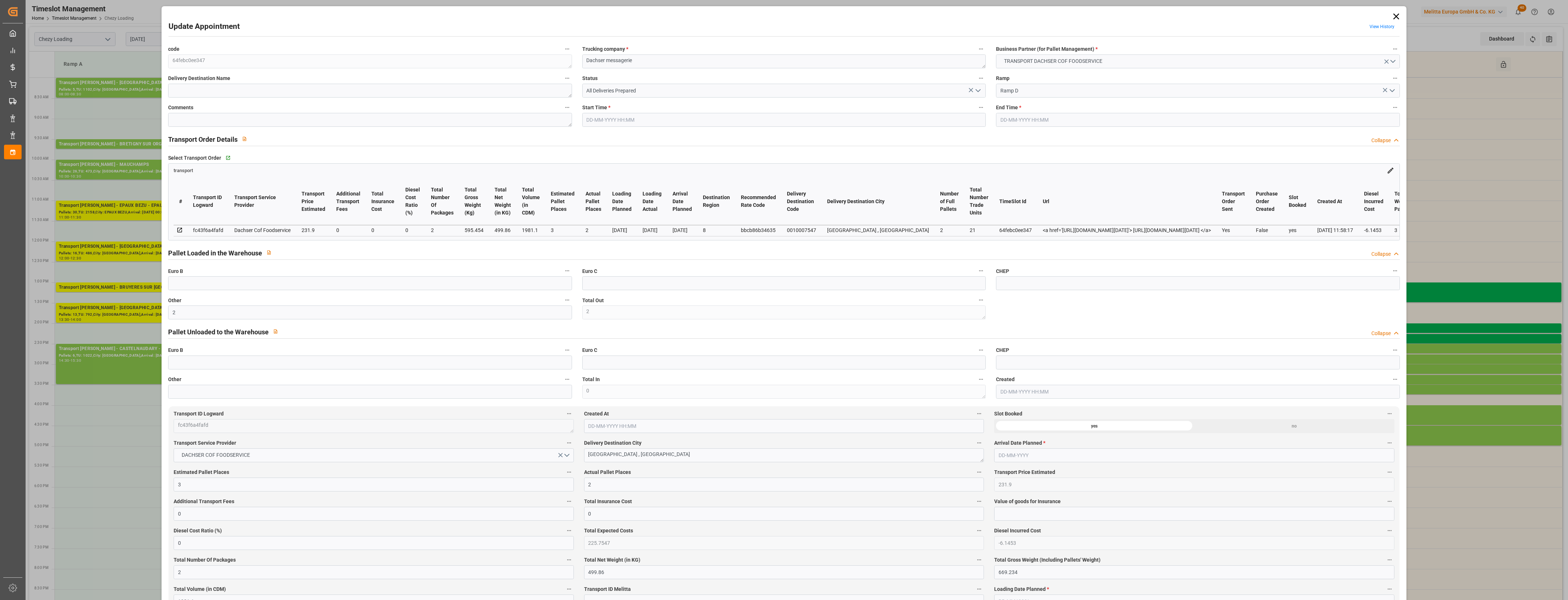
type input "499.86"
type input "669.234"
type input "1981.1"
type input "8"
type input "2"
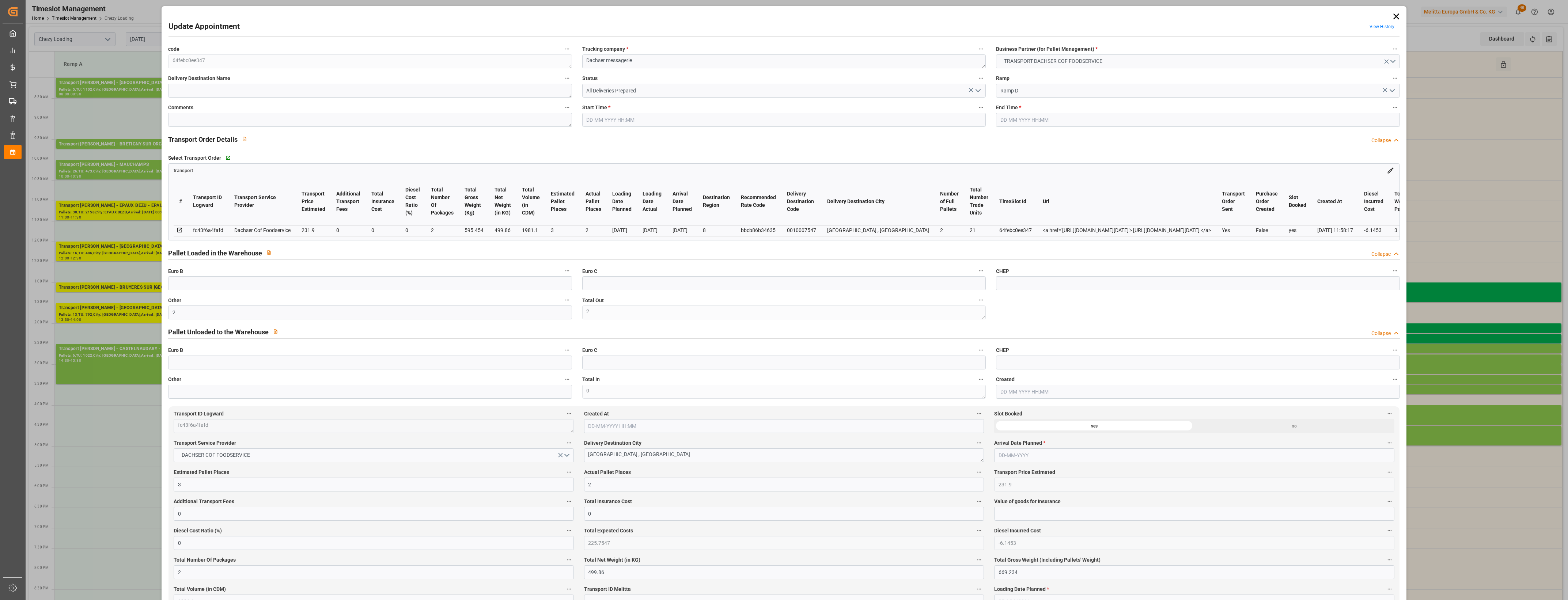
type input "21"
type input "3"
type input "101"
type input "595.454"
type input "0"
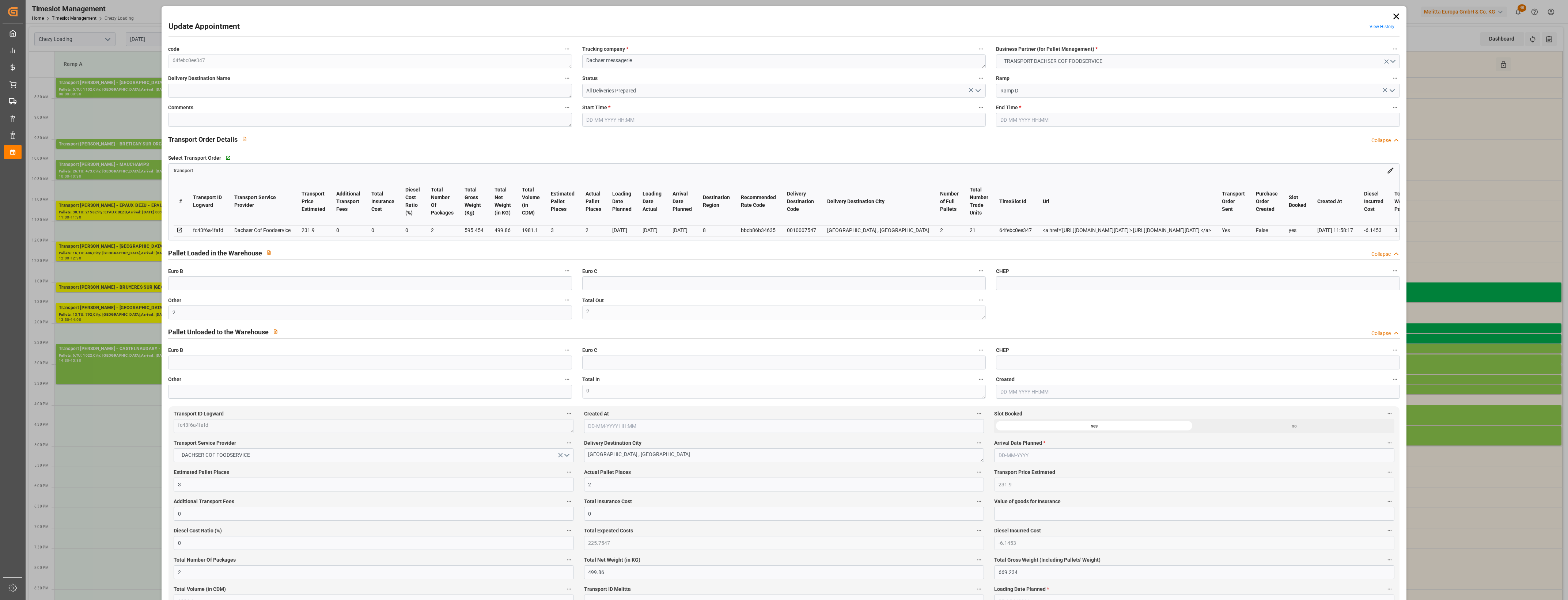
type input "4710.8598"
type input "0"
type input "21"
type input "35"
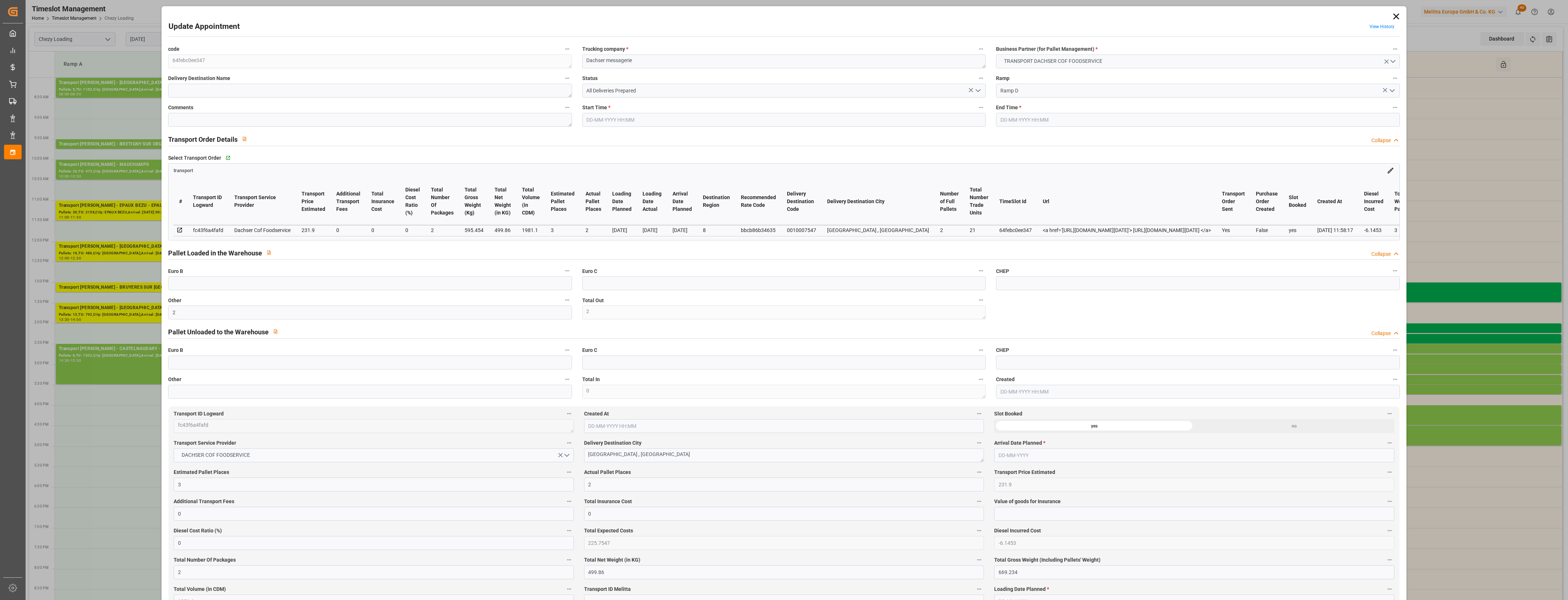
type input "21-08-2025 14:30"
type input "21-08-2025 14:45"
type input "20-08-2025 12:39"
type input "[DATE] 11:58"
type input "[DATE]"
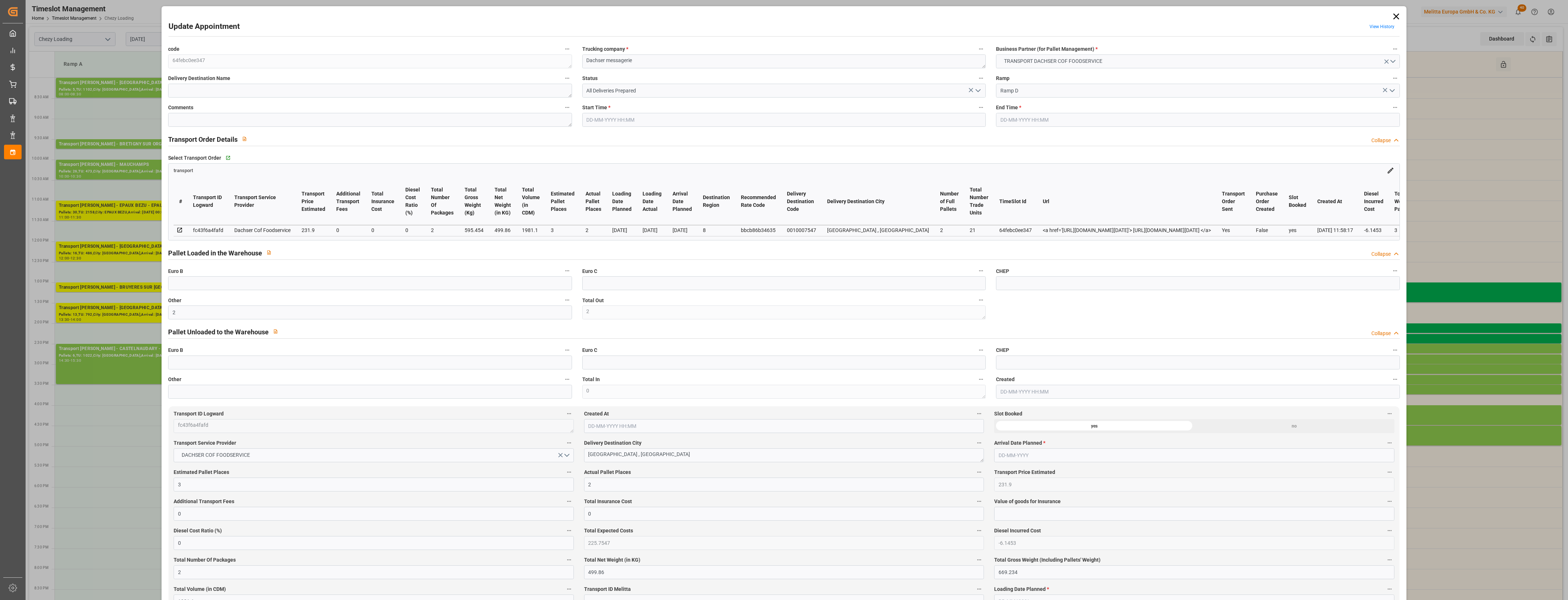
type input "20-08-2025"
type input "19-08-2025"
click at [978, 89] on icon "open menu" at bounding box center [978, 91] width 9 height 9
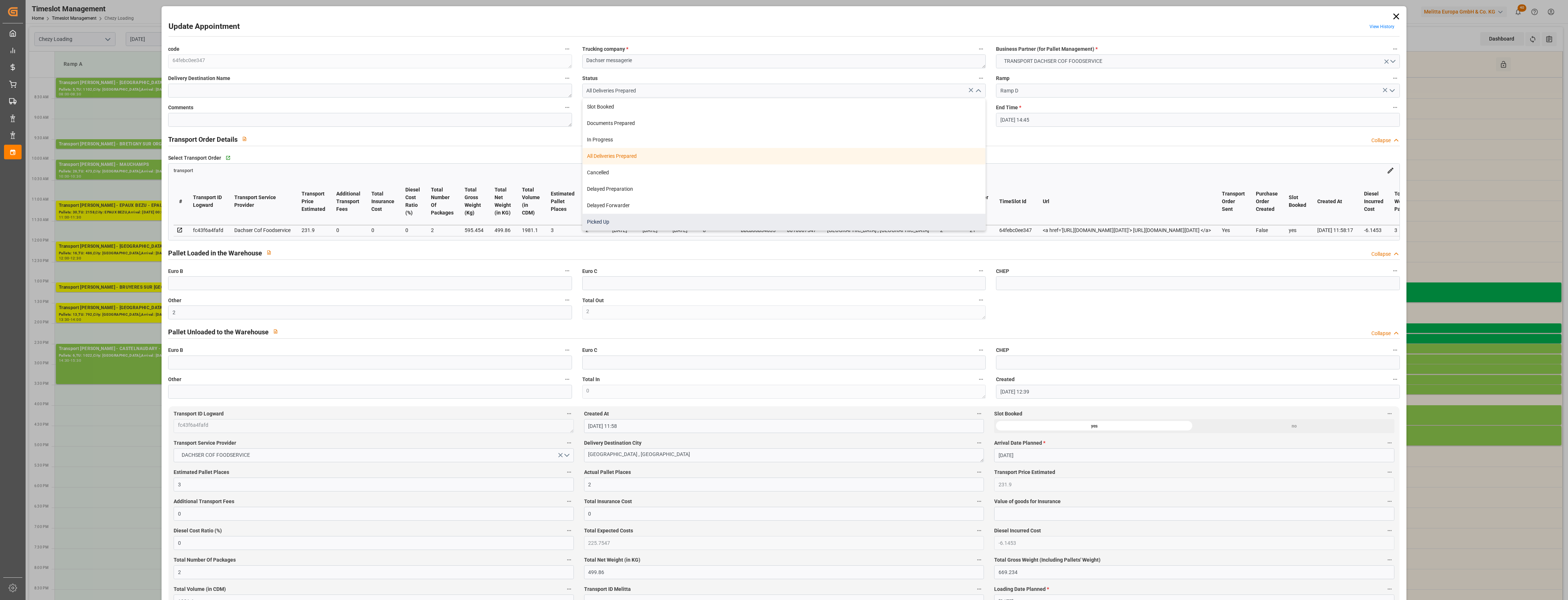
click at [653, 217] on div "Picked Up" at bounding box center [784, 222] width 403 height 16
type input "Picked Up"
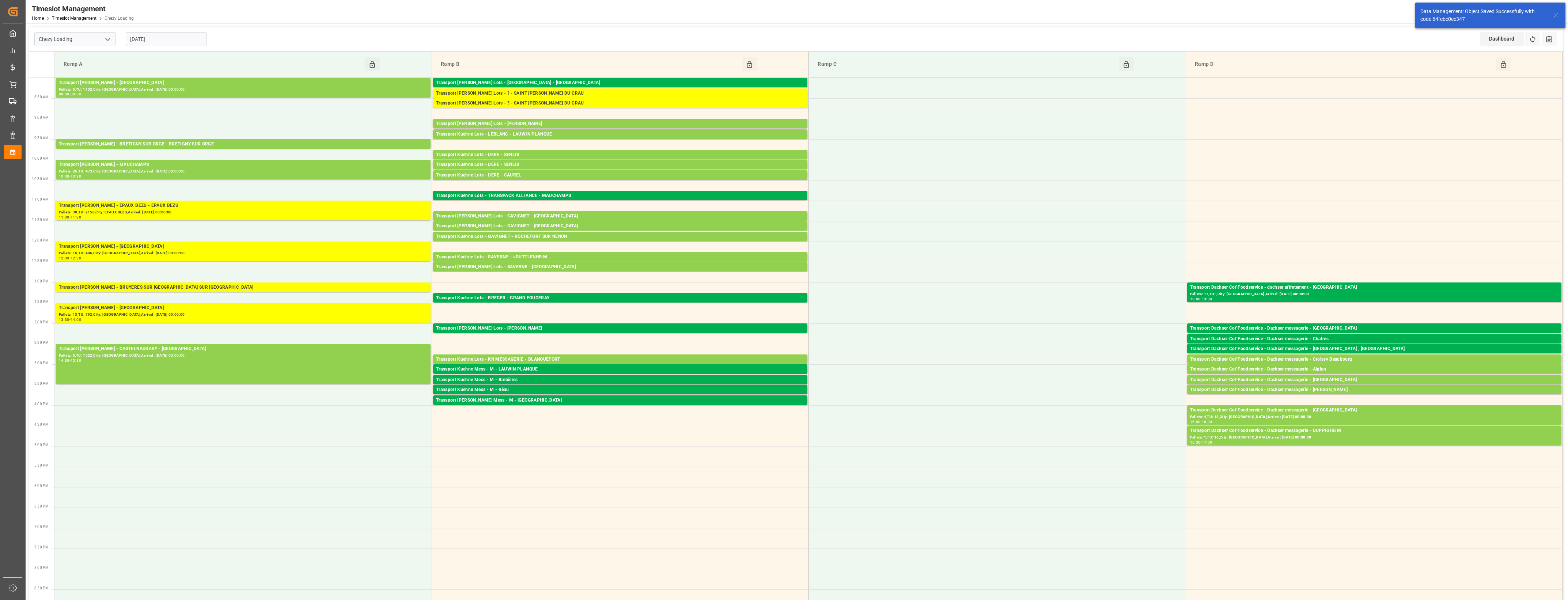
click at [1349, 360] on div "Transport Dachser Cof Foodservice - Dachser messagerie - Croissy Beaubourg" at bounding box center [1374, 360] width 368 height 7
click at [1102, 379] on button "Open" at bounding box center [1091, 382] width 51 height 9
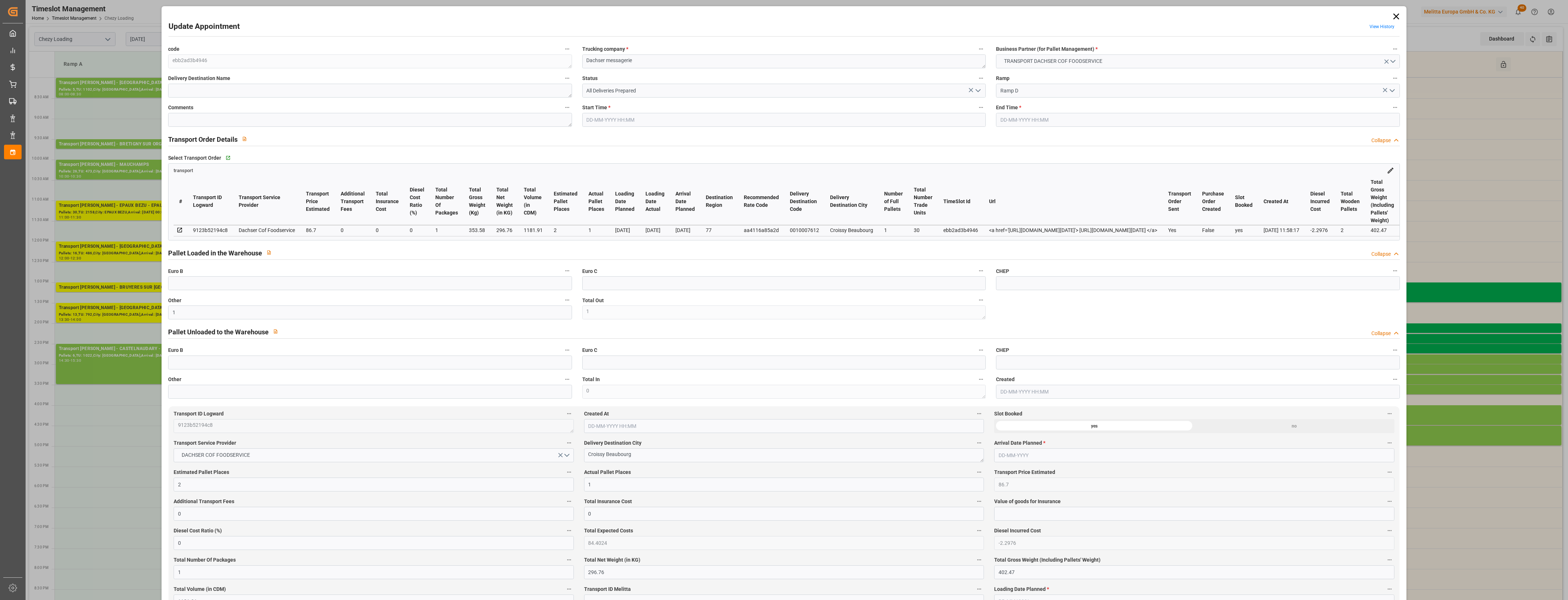
type input "1"
type input "2"
type input "1"
type input "86.7"
type input "0"
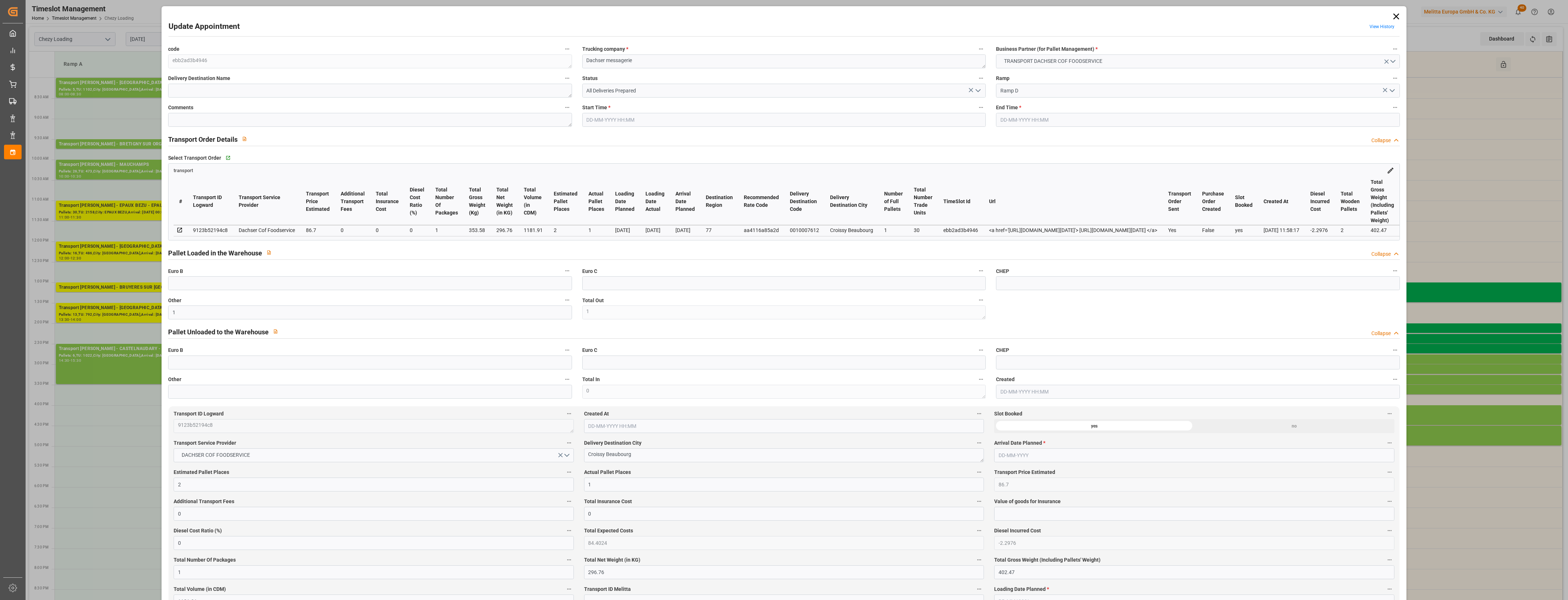
type input "0"
type input "84.4024"
type input "-2.2976"
type input "1"
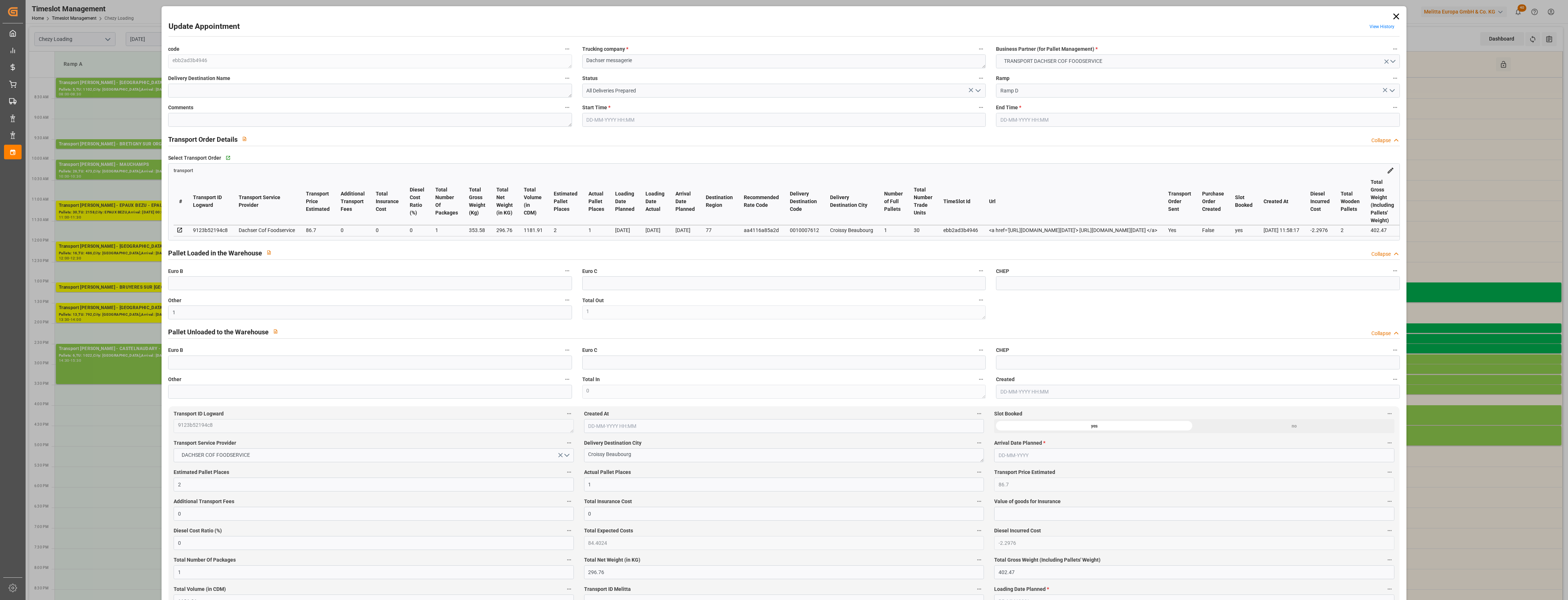
type input "296.76"
type input "402.47"
type input "1181.91"
type input "77"
type input "1"
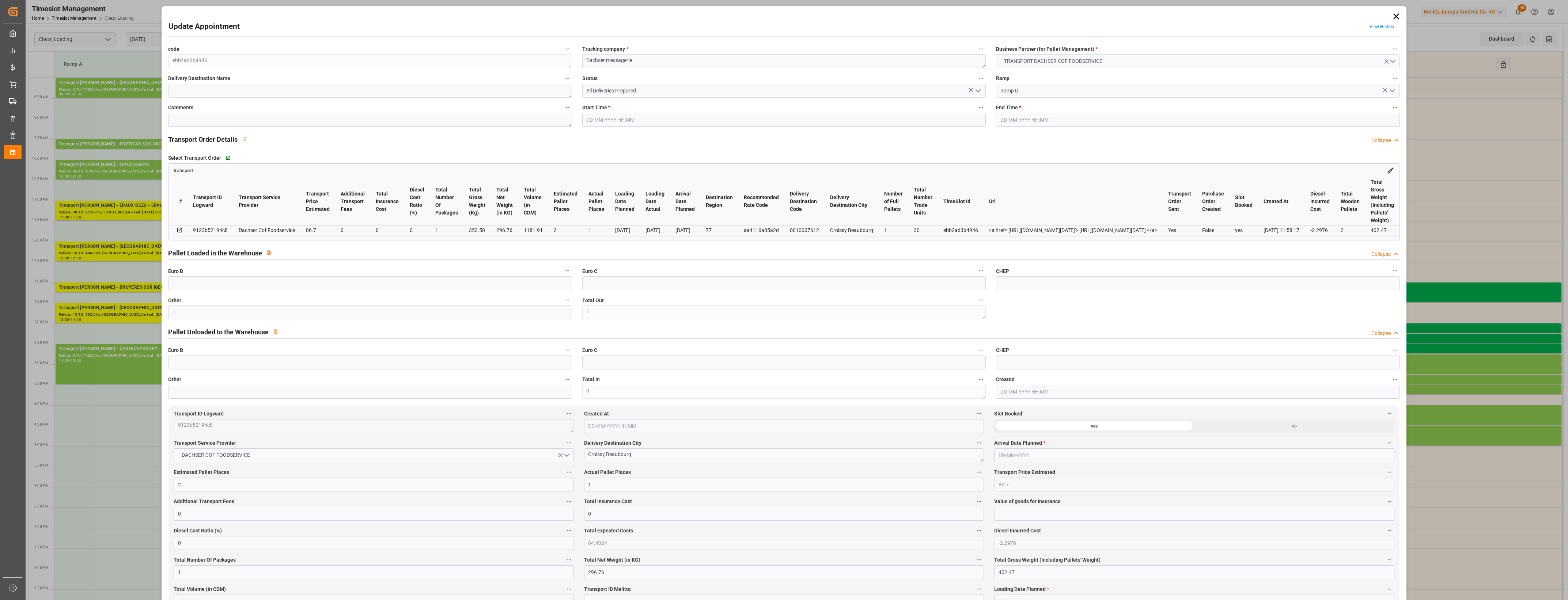
type input "30"
type input "2"
type input "101"
type input "353.58"
type input "0"
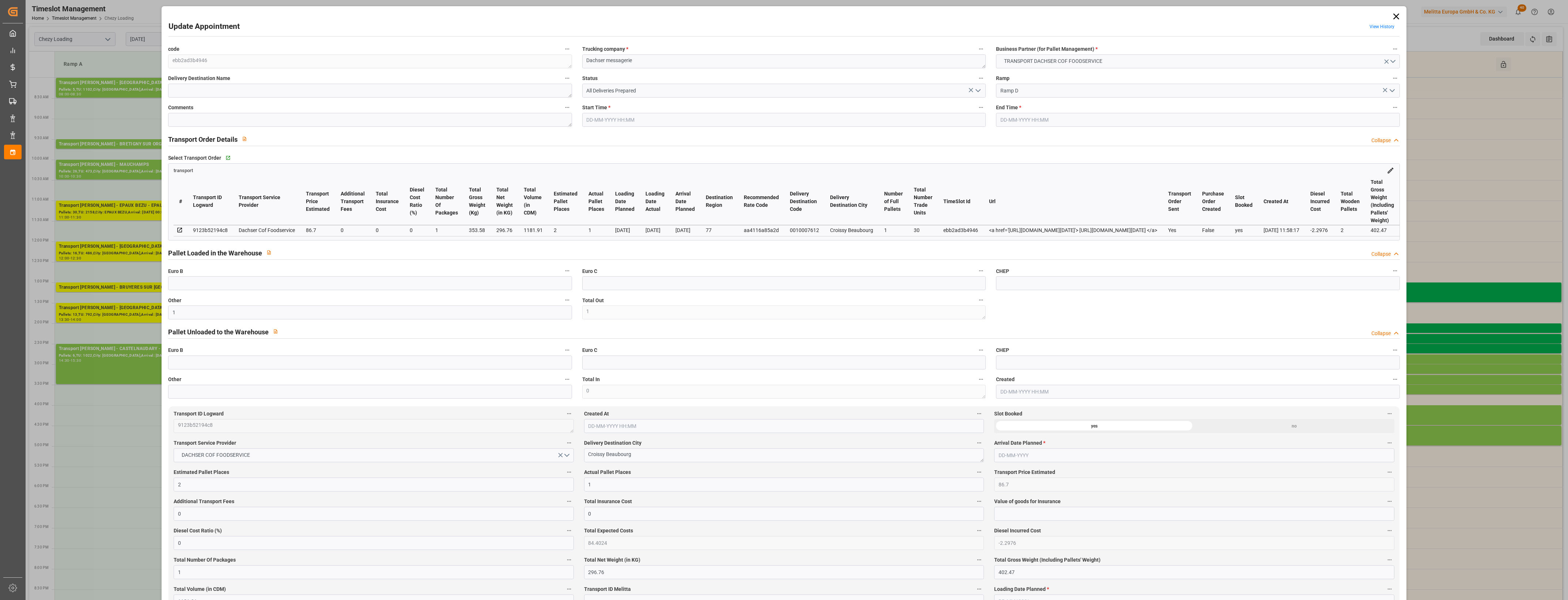
type input "4710.8598"
type input "0"
type input "21"
type input "35"
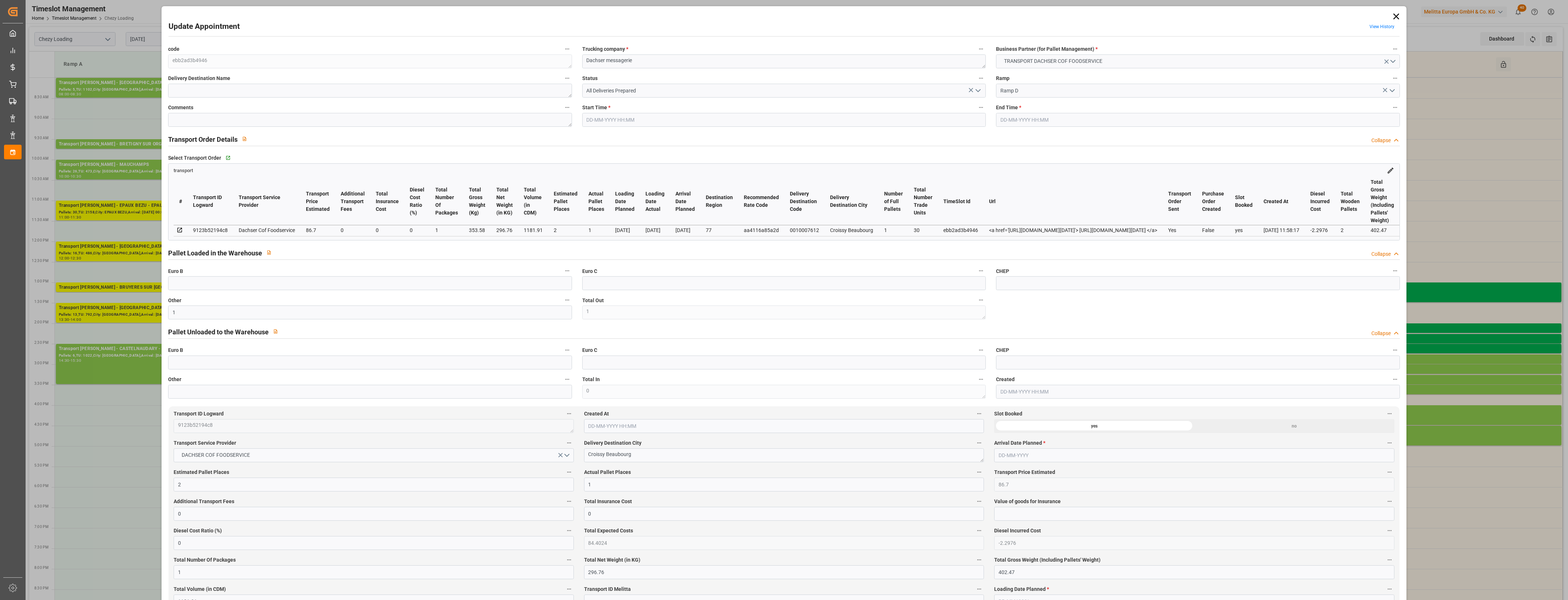
type input "21-08-2025 14:45"
type input "21-08-2025 15:00"
type input "20-08-2025 12:42"
type input "[DATE] 11:58"
type input "[DATE]"
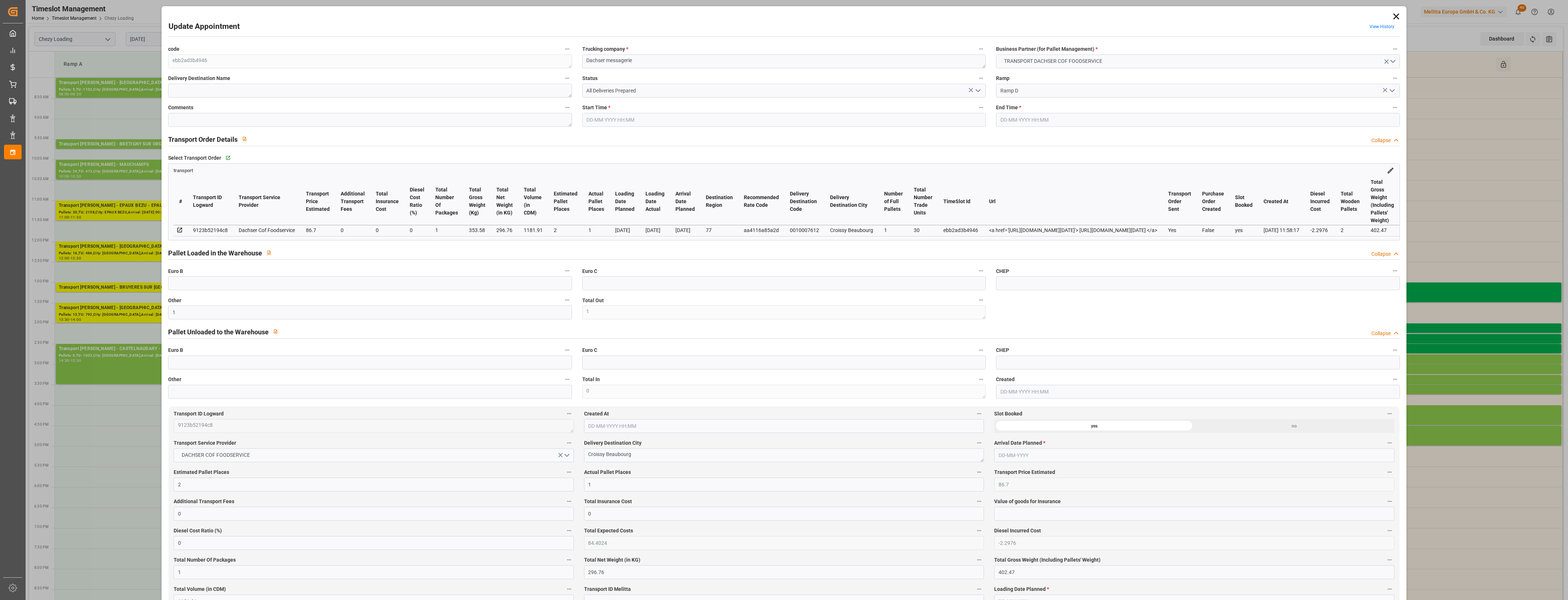
type input "[DATE]"
click at [978, 90] on polyline "open menu" at bounding box center [978, 91] width 4 height 2
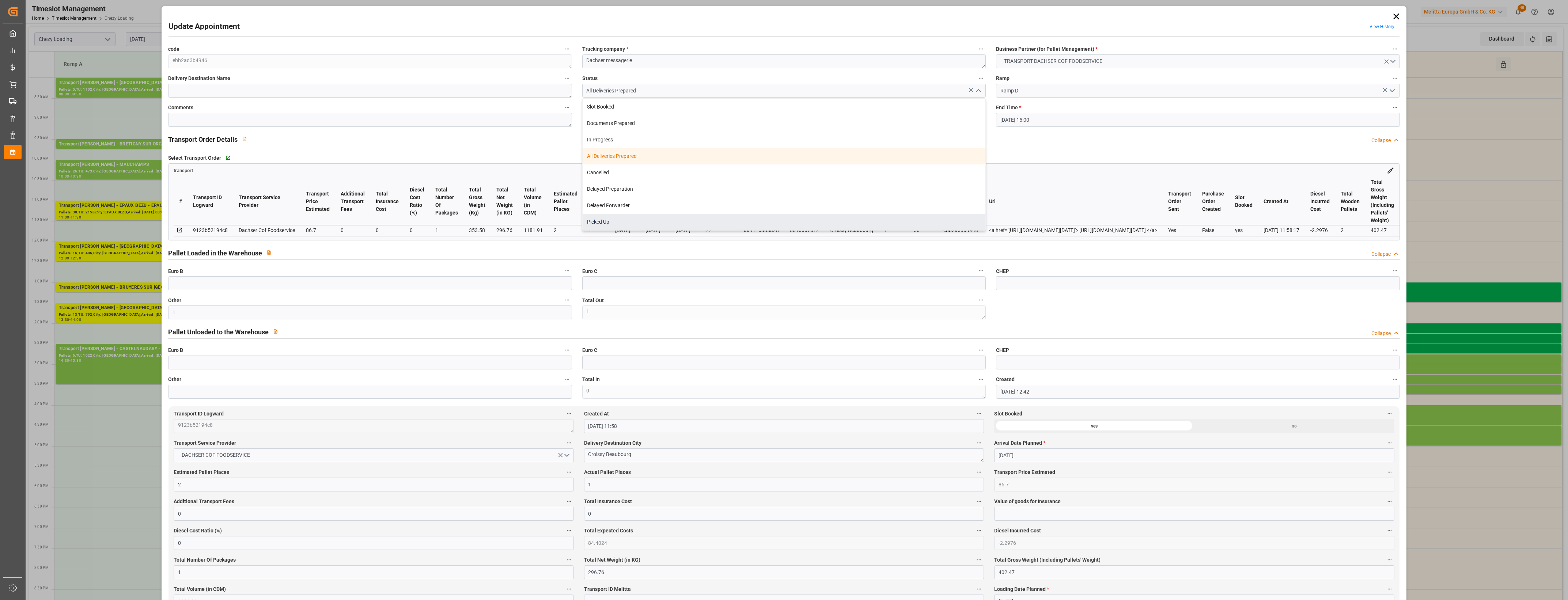
click at [656, 223] on div "Picked Up" at bounding box center [784, 222] width 403 height 16
type input "Picked Up"
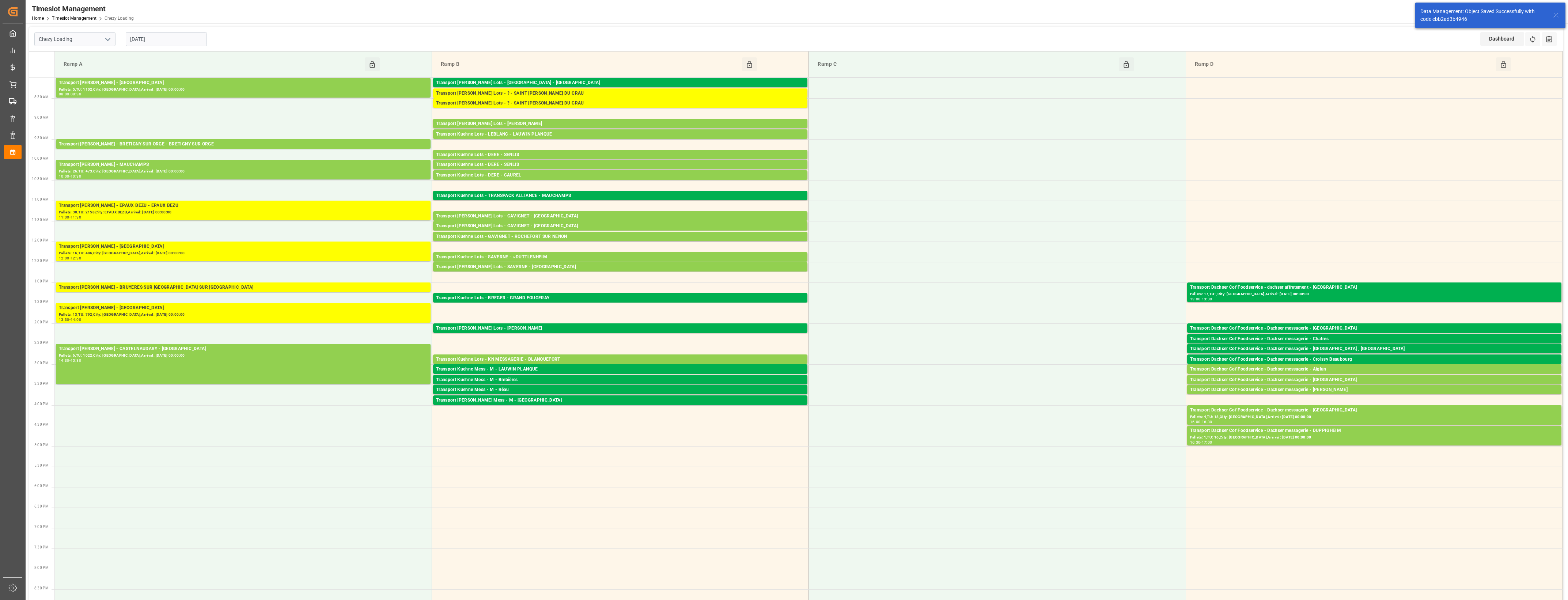
click at [1331, 369] on div "Transport Dachser Cof Foodservice - Dachser messagerie - Aiglun" at bounding box center [1374, 369] width 368 height 7
click at [1075, 403] on button "Open" at bounding box center [1091, 402] width 51 height 9
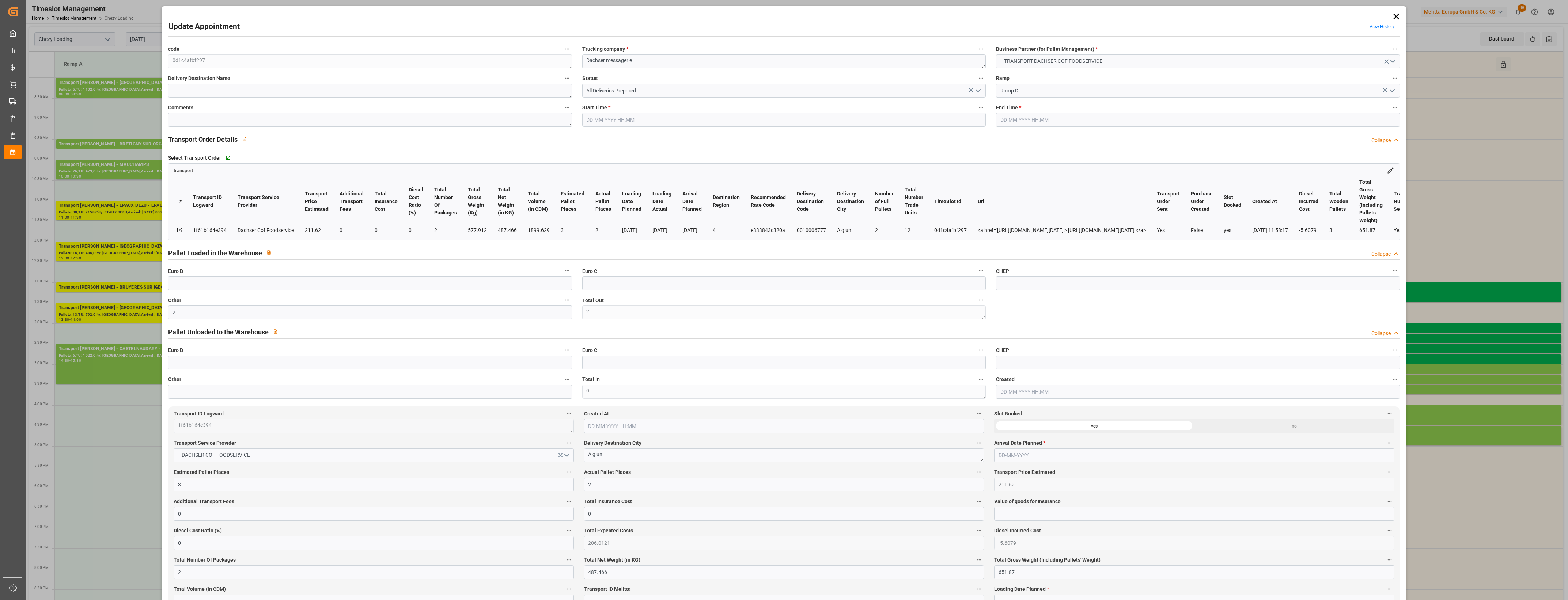
type input "21-08-2025 15:00"
type input "21-08-2025 15:15"
type input "20-08-2025 12:42"
type input "[DATE] 11:58"
type input "[DATE]"
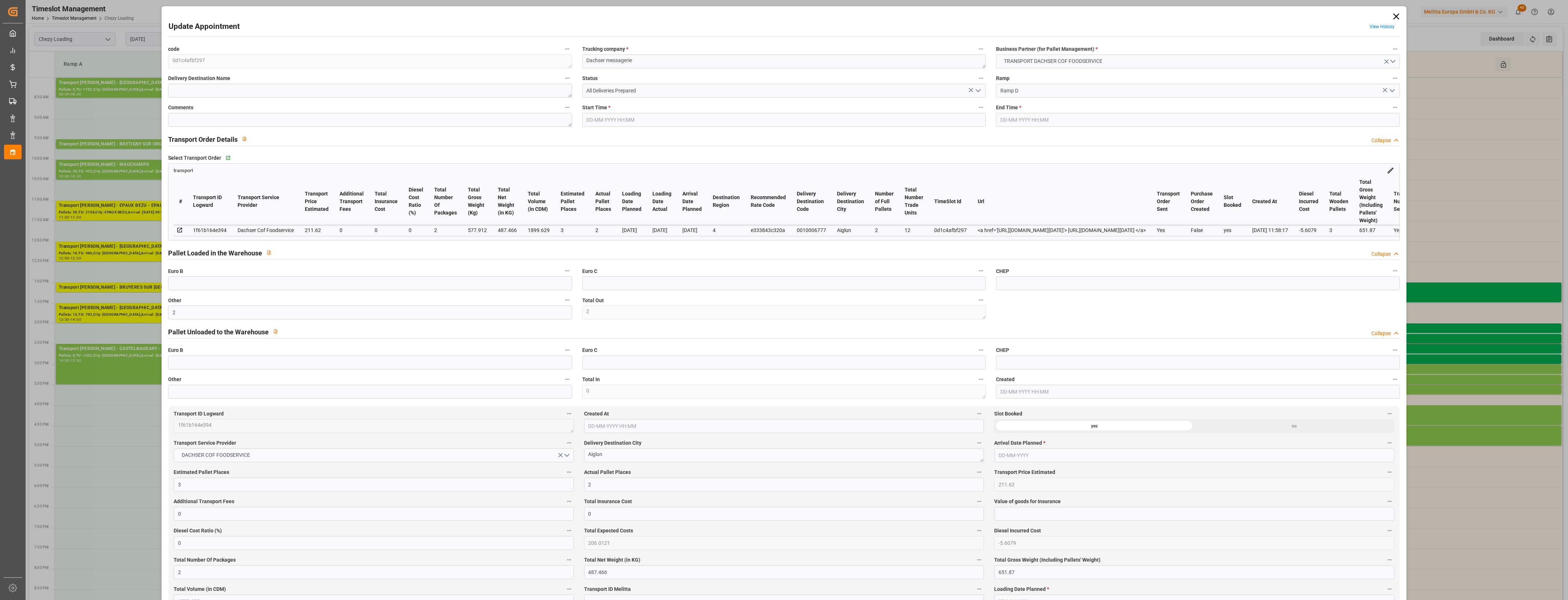
type input "[DATE]"
click at [976, 91] on polyline "open menu" at bounding box center [978, 91] width 4 height 2
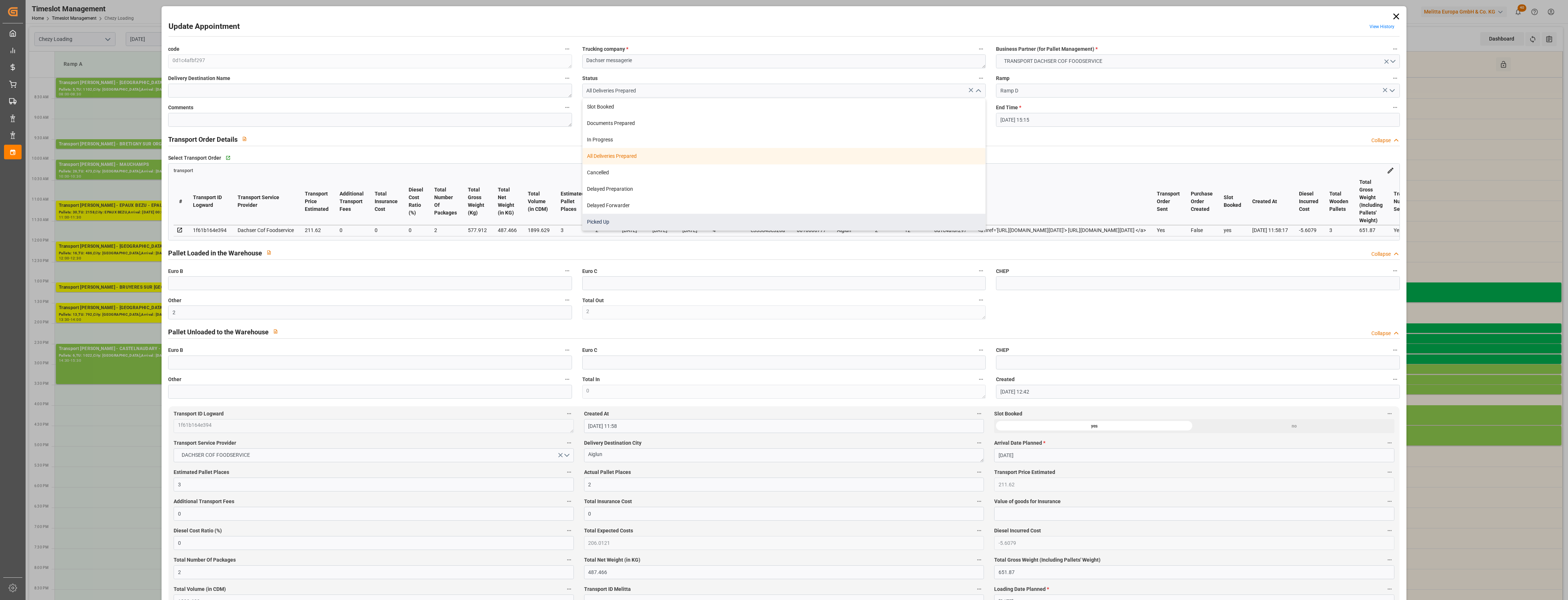
click at [651, 222] on div "Picked Up" at bounding box center [784, 222] width 403 height 16
type input "Picked Up"
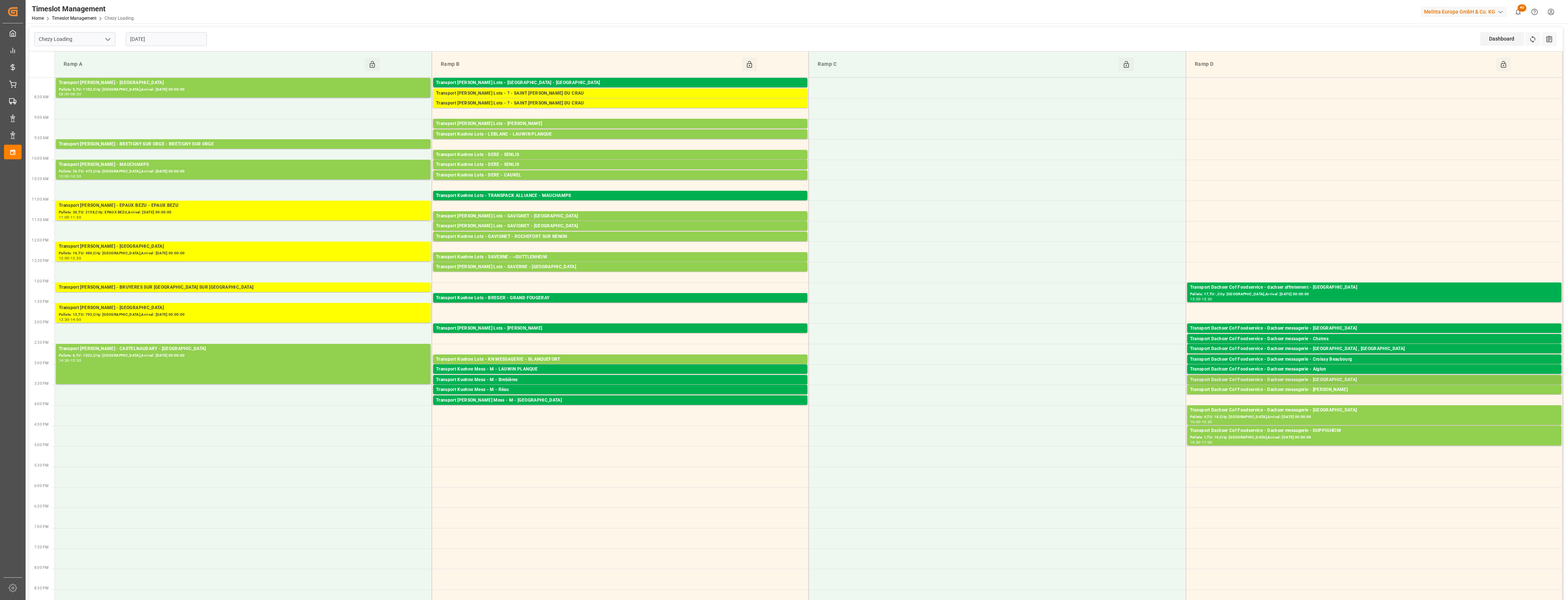
click at [1331, 379] on div "Transport Dachser Cof Foodservice - Dachser messagerie - [GEOGRAPHIC_DATA]" at bounding box center [1374, 380] width 368 height 7
click at [1112, 400] on button "Open" at bounding box center [1091, 402] width 51 height 9
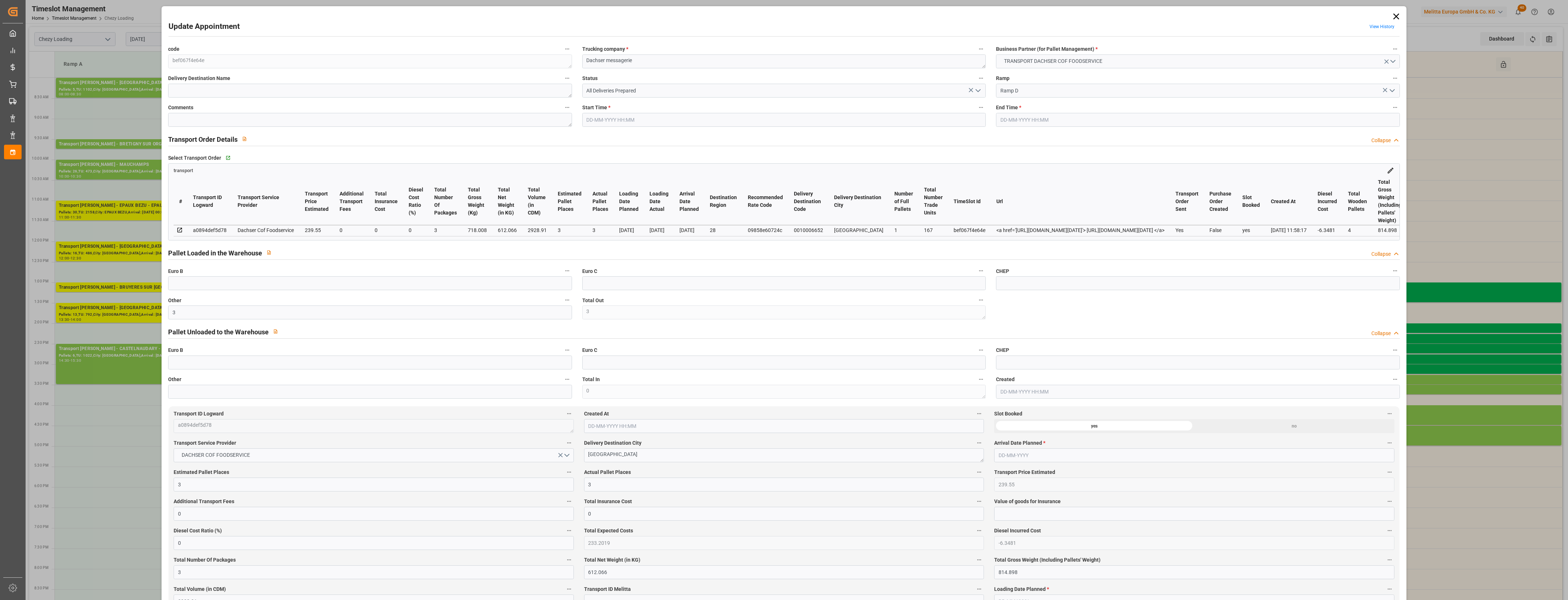
type input "3"
type input "239.55"
type input "0"
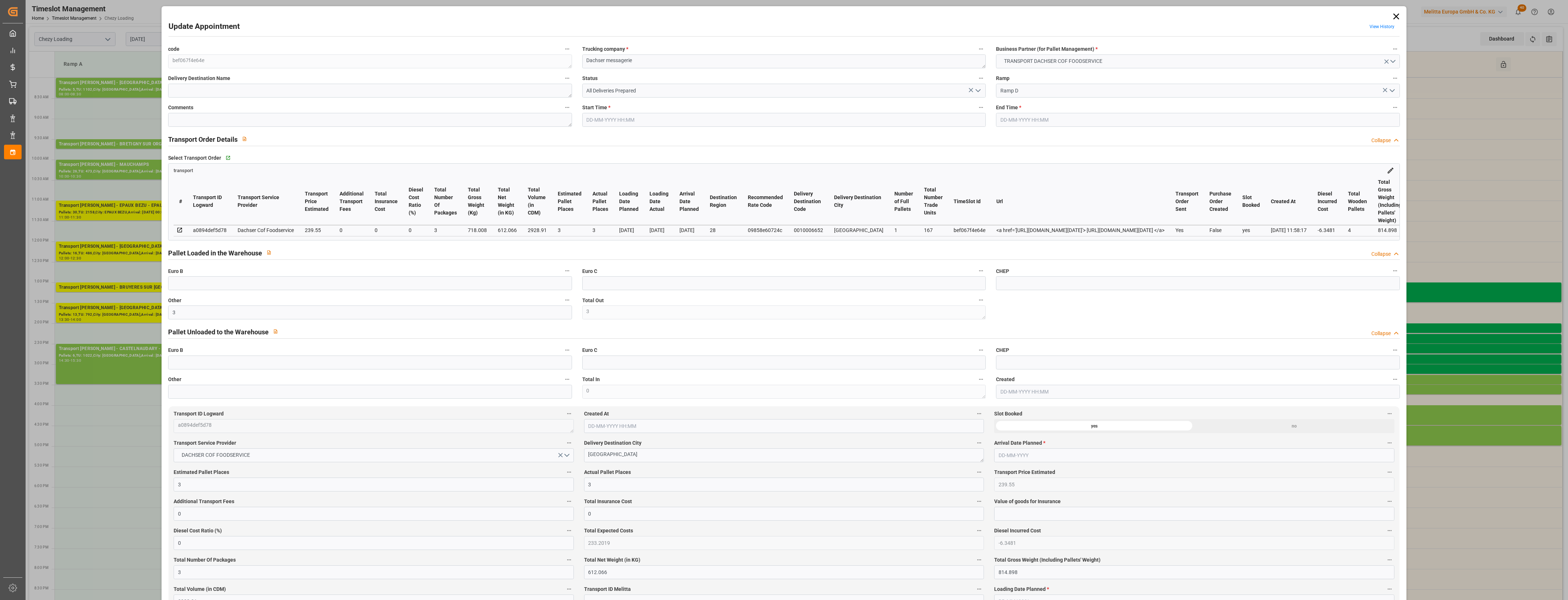
type input "0"
type input "233.2019"
type input "-6.3481"
type input "3"
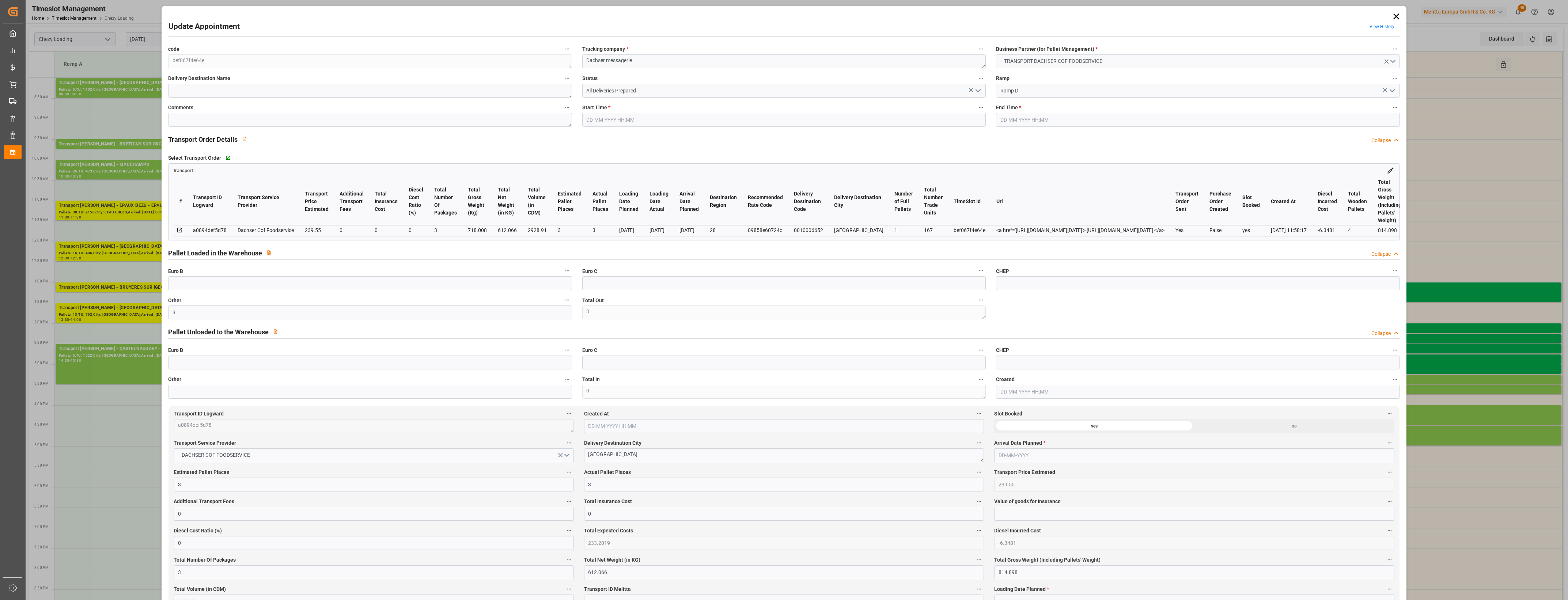
type input "612.066"
type input "814.898"
type input "2928.91"
type input "28"
type input "1"
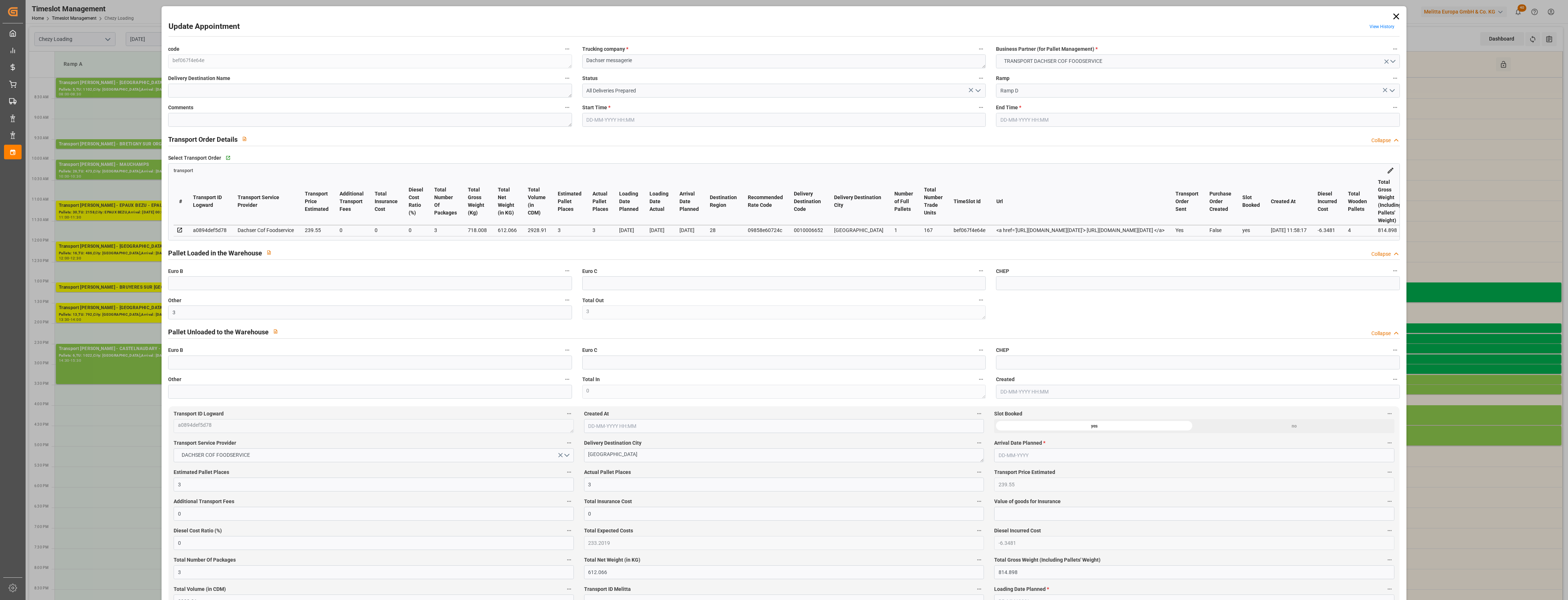
type input "167"
type input "4"
type input "101"
type input "718.008"
type input "0"
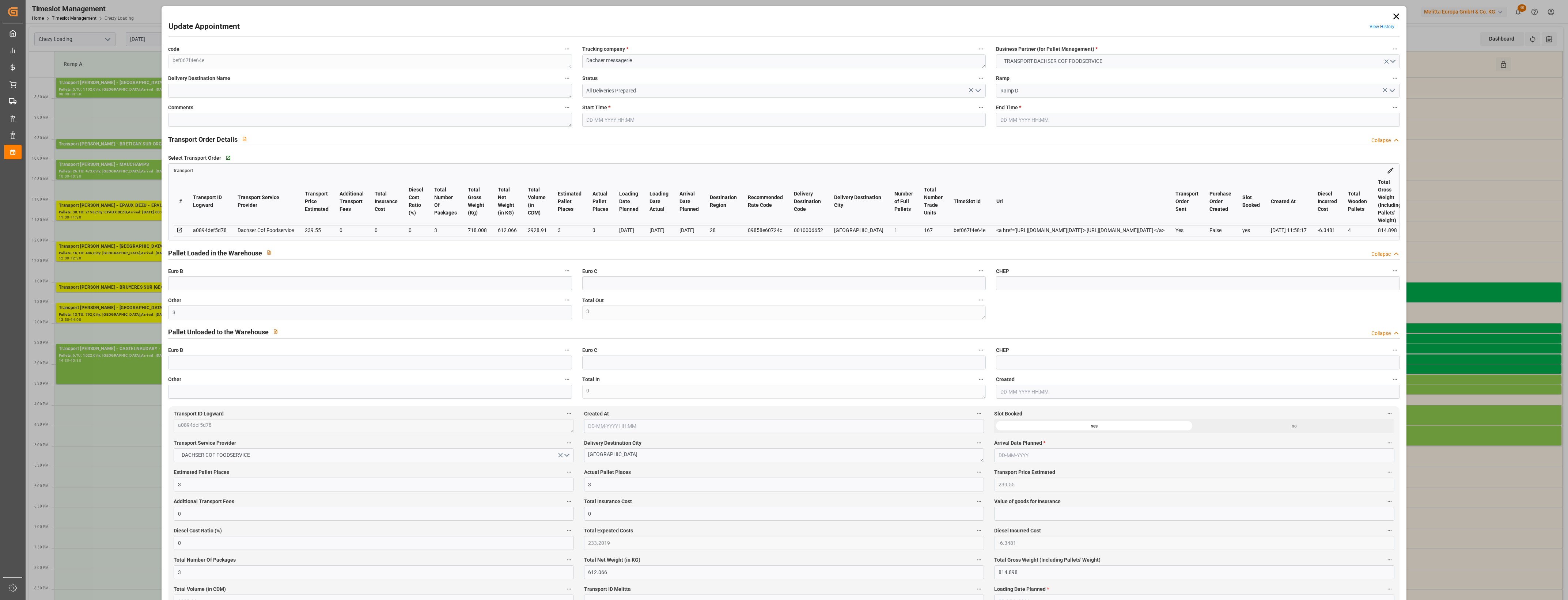
type input "4710.8598"
type input "0"
type input "21"
type input "35"
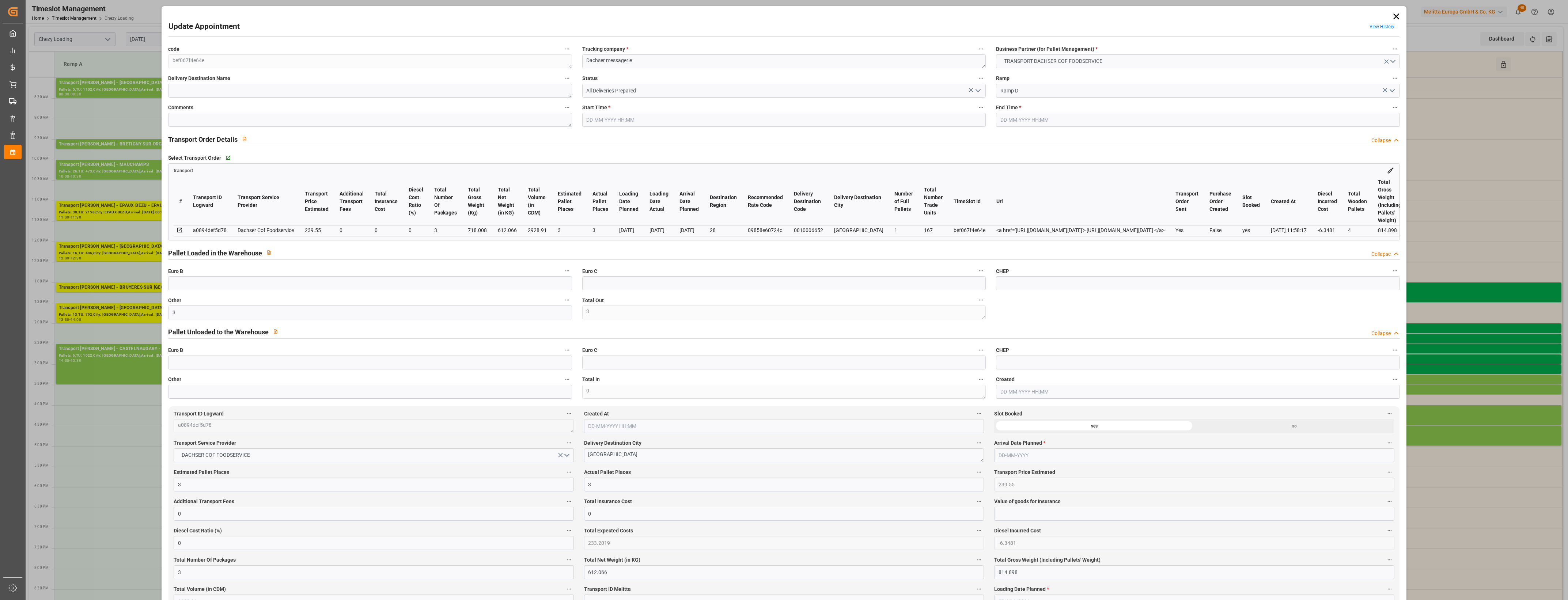
type input "21-08-2025 15:15"
type input "21-08-2025 15:30"
type input "20-08-2025 12:43"
type input "[DATE] 11:58"
type input "28-08-2025"
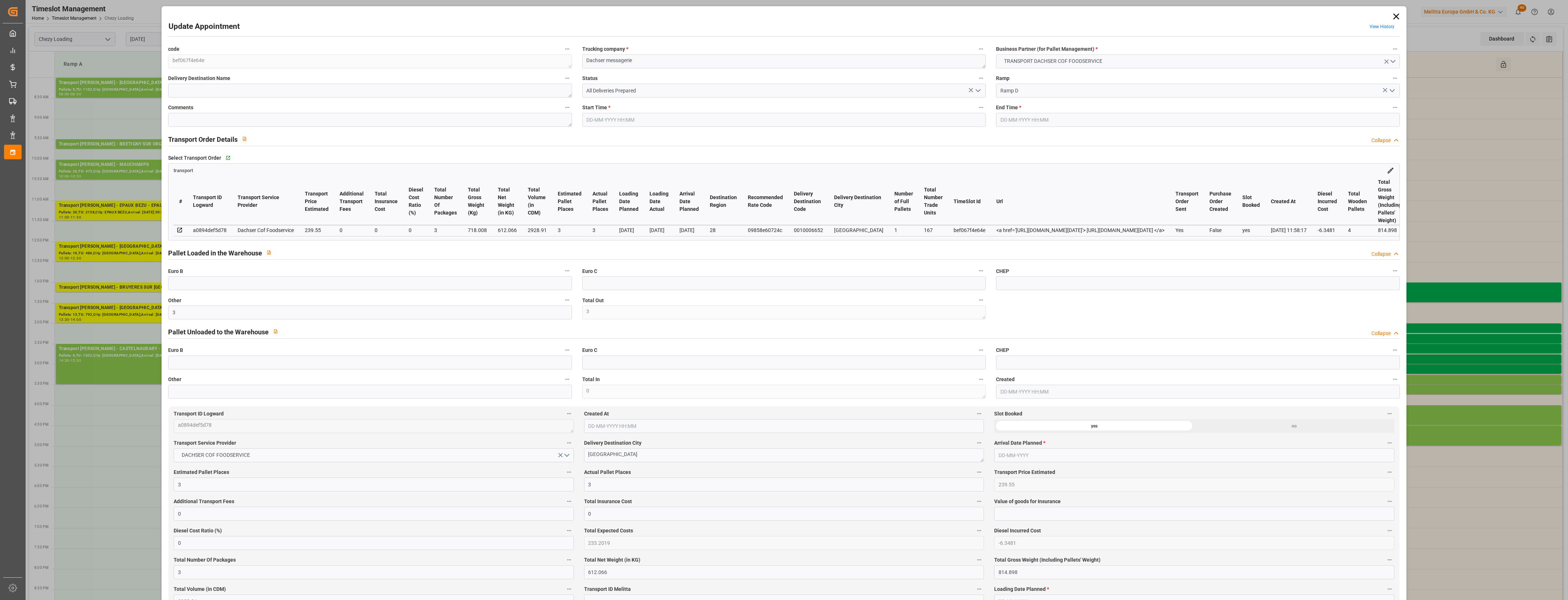
type input "20-08-2025"
type input "19-08-2025"
click at [978, 89] on polyline "open menu" at bounding box center [978, 91] width 4 height 2
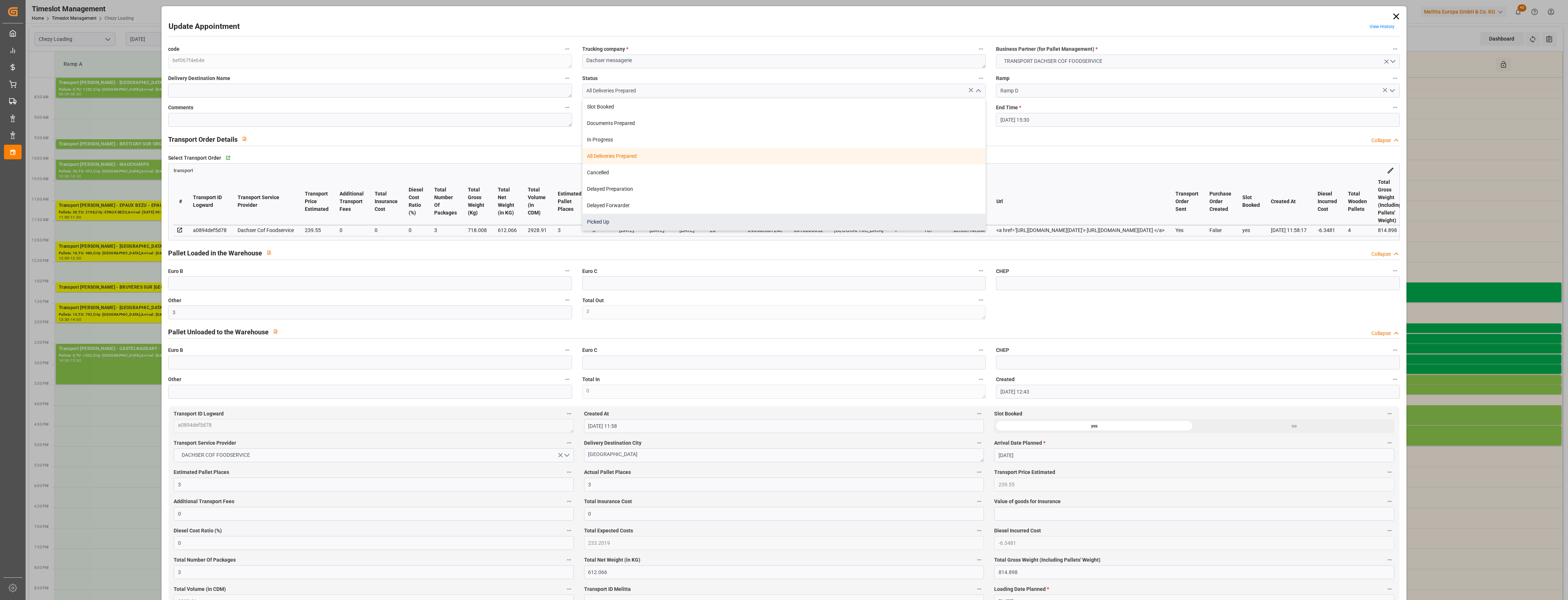
click at [677, 220] on div "Picked Up" at bounding box center [784, 222] width 403 height 16
type input "Picked Up"
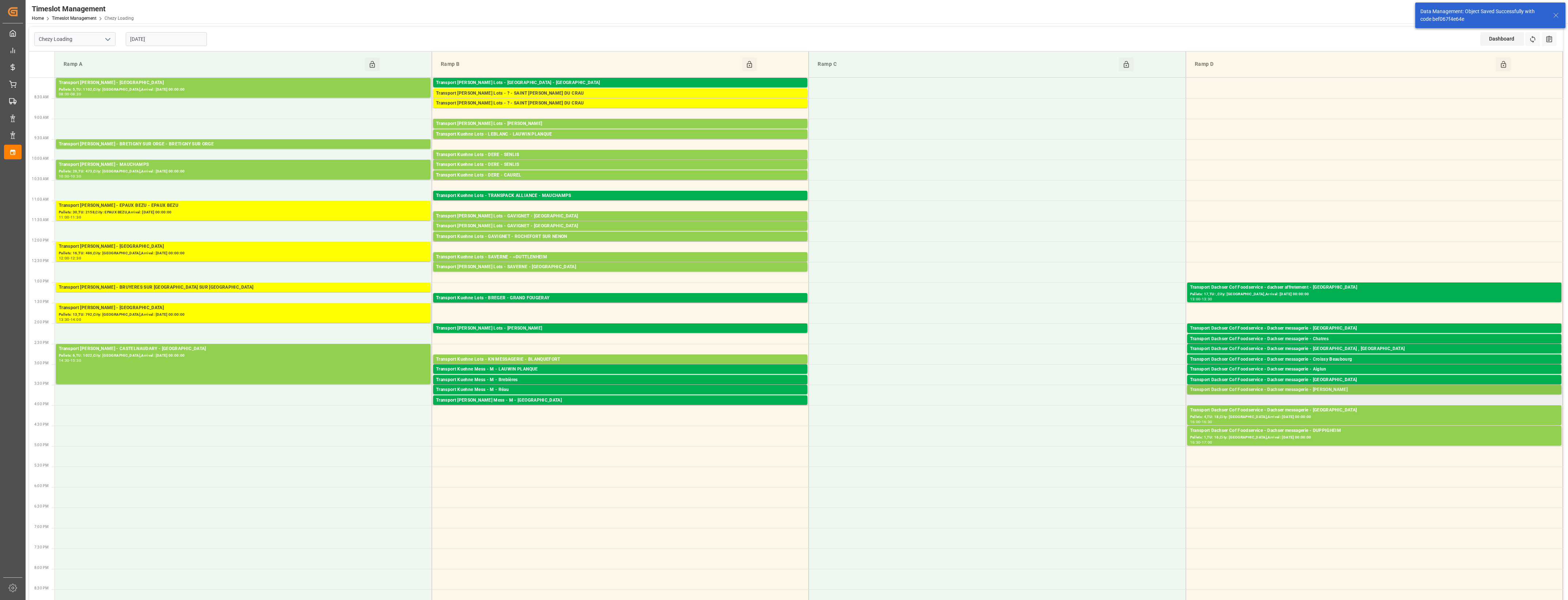
click at [1338, 389] on div "Transport Dachser Cof Foodservice - Dachser messagerie - [PERSON_NAME]" at bounding box center [1374, 390] width 368 height 7
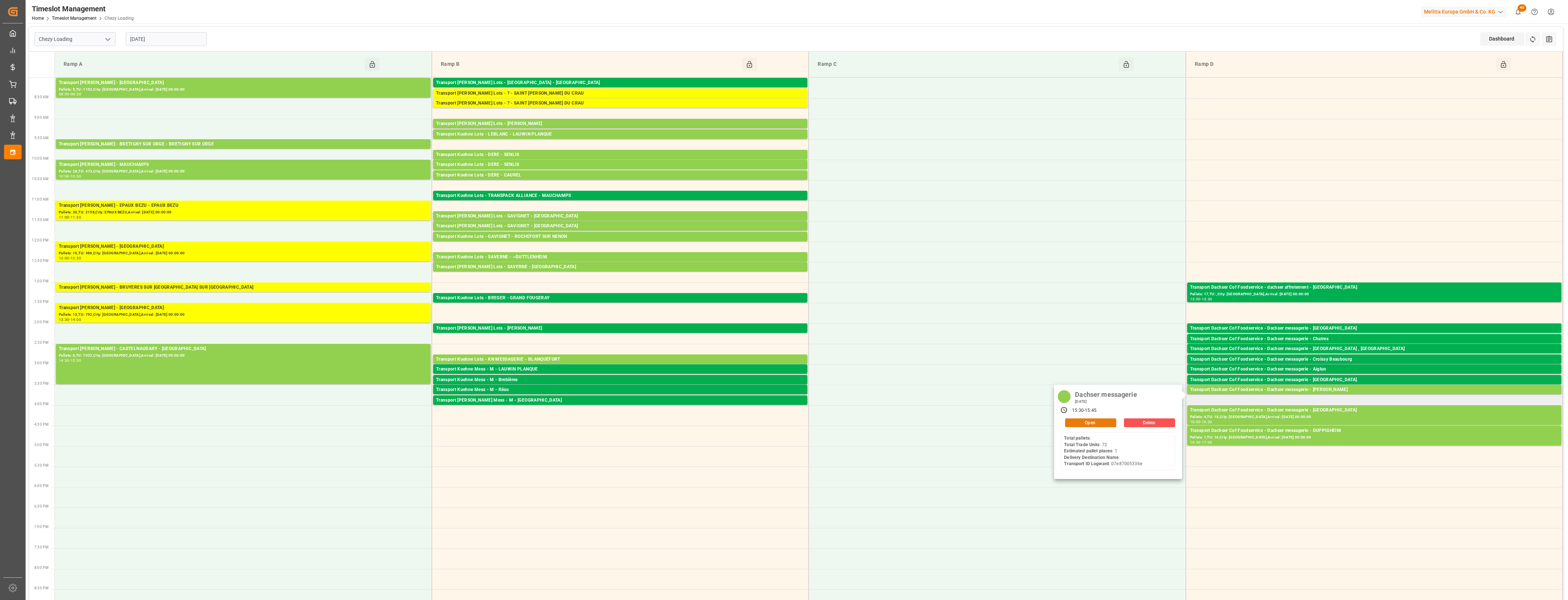
click at [1101, 420] on button "Open" at bounding box center [1091, 423] width 51 height 9
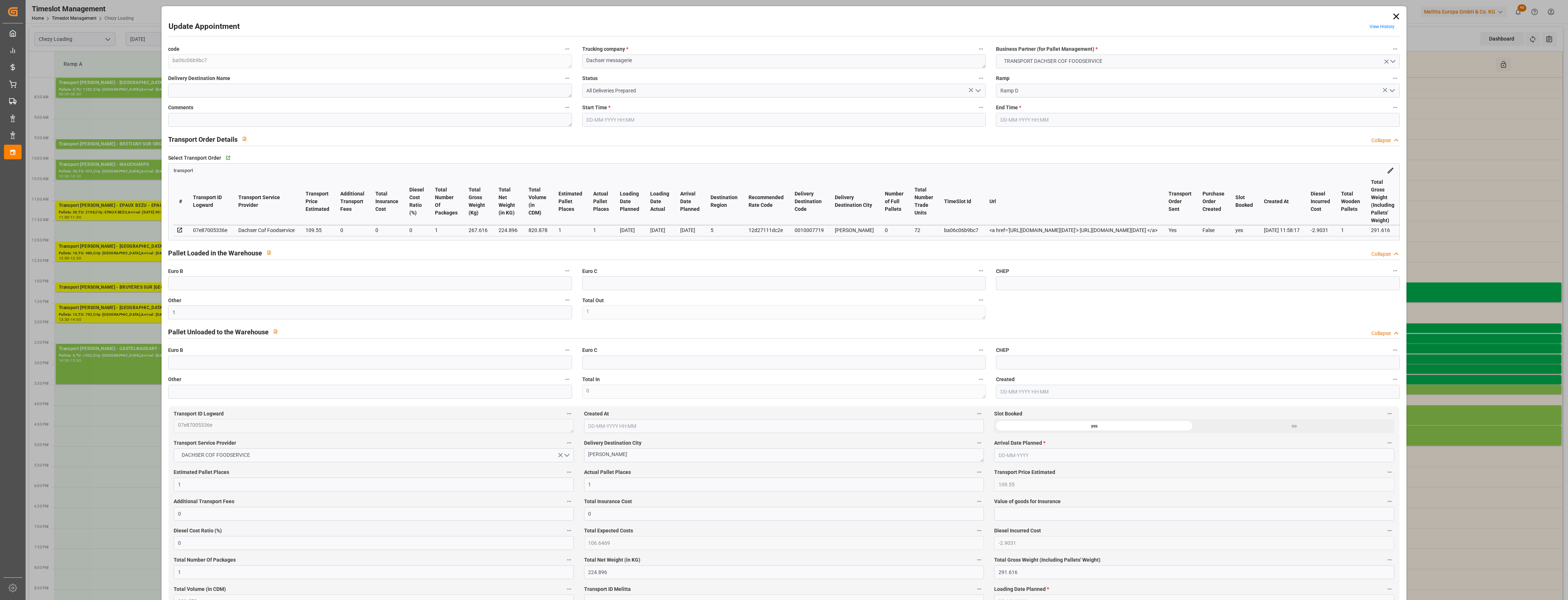
type input "21-08-2025 15:30"
type input "21-08-2025 15:45"
type input "20-08-2025 12:43"
type input "[DATE] 11:58"
type input "29-08-2025"
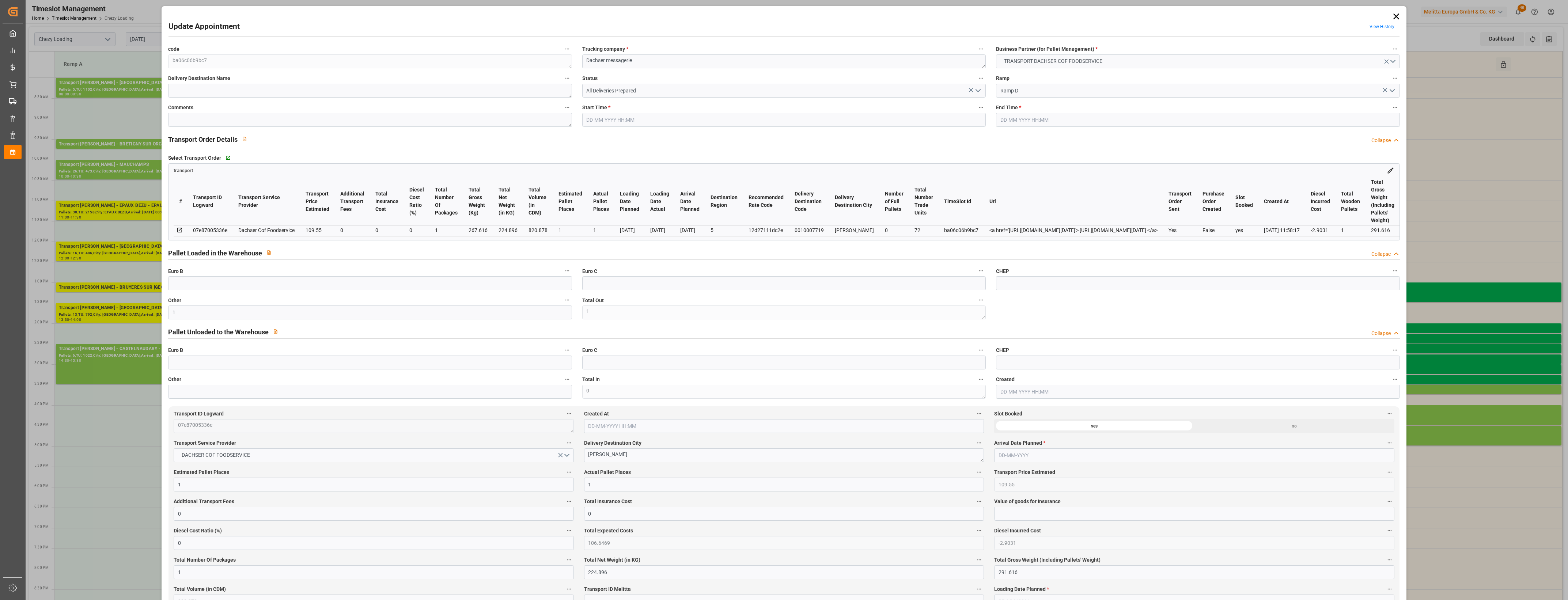
type input "20-08-2025"
type input "19-08-2025"
click at [980, 88] on icon "open menu" at bounding box center [978, 91] width 9 height 9
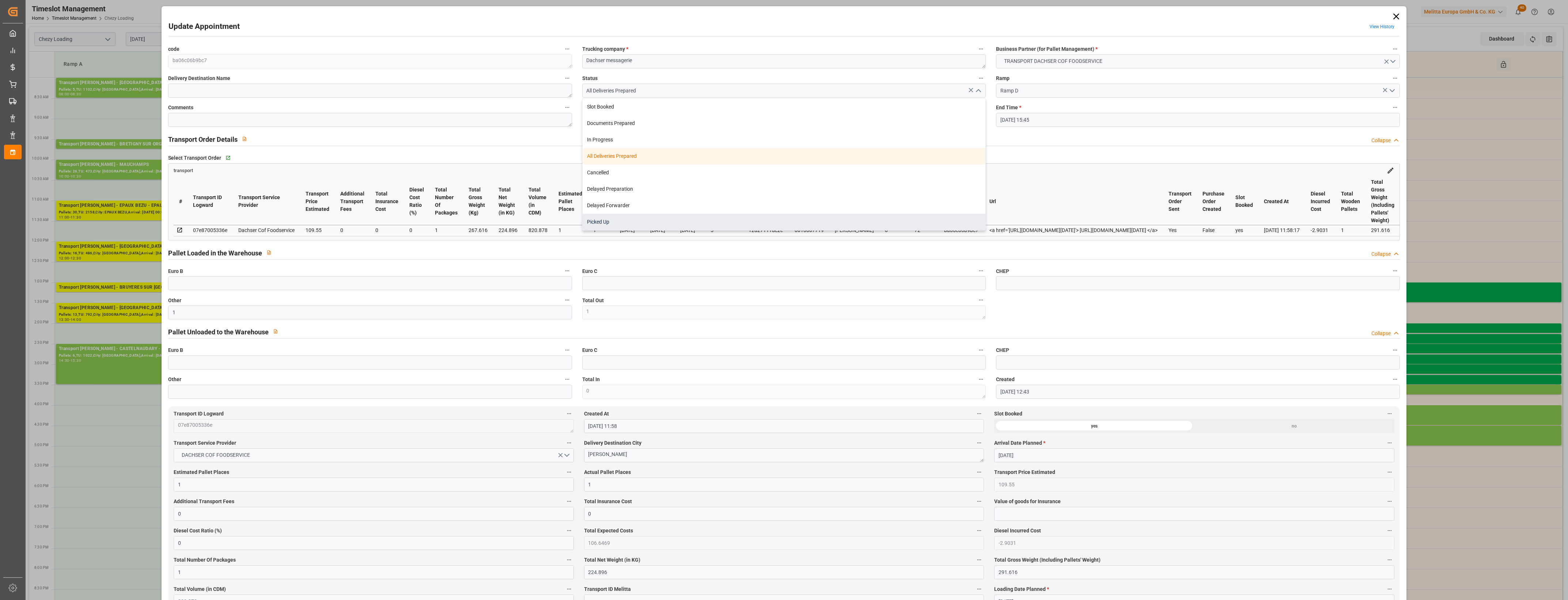
click at [622, 221] on div "Picked Up" at bounding box center [784, 222] width 403 height 16
type input "Picked Up"
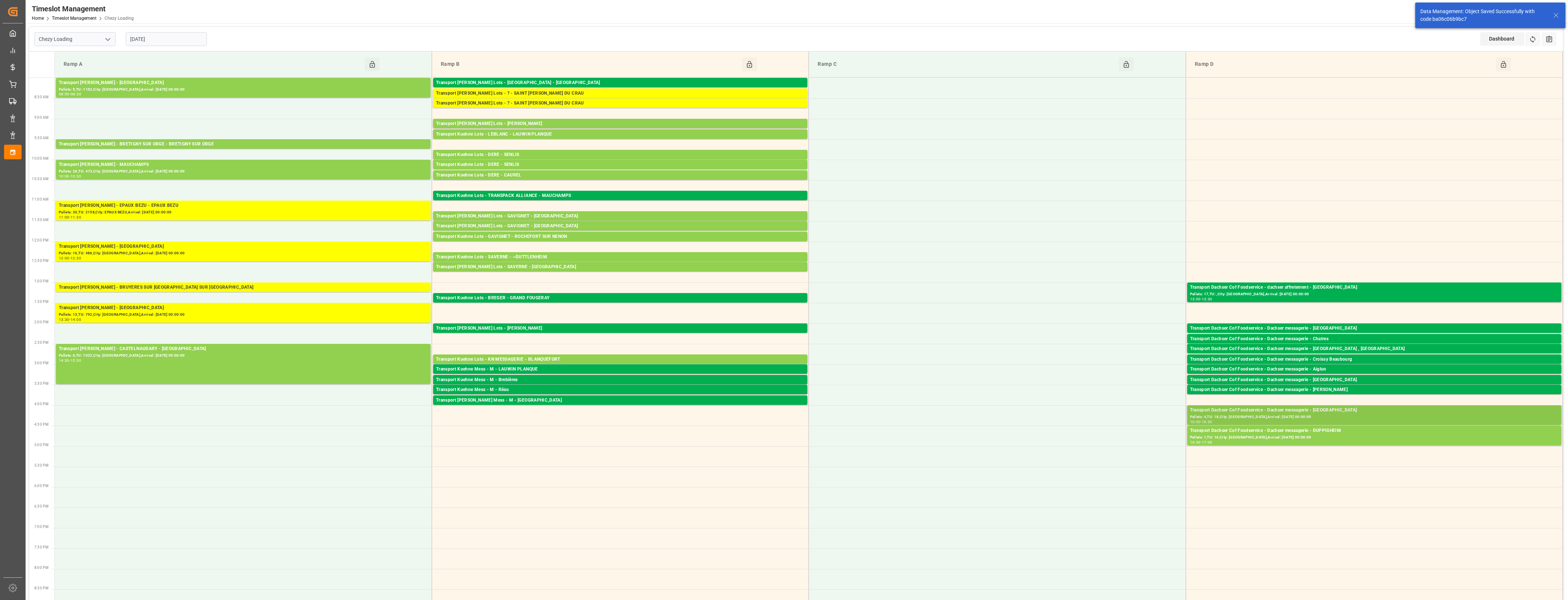
click at [1331, 412] on div "Transport Dachser Cof Foodservice - Dachser messagerie - [GEOGRAPHIC_DATA]" at bounding box center [1374, 410] width 368 height 7
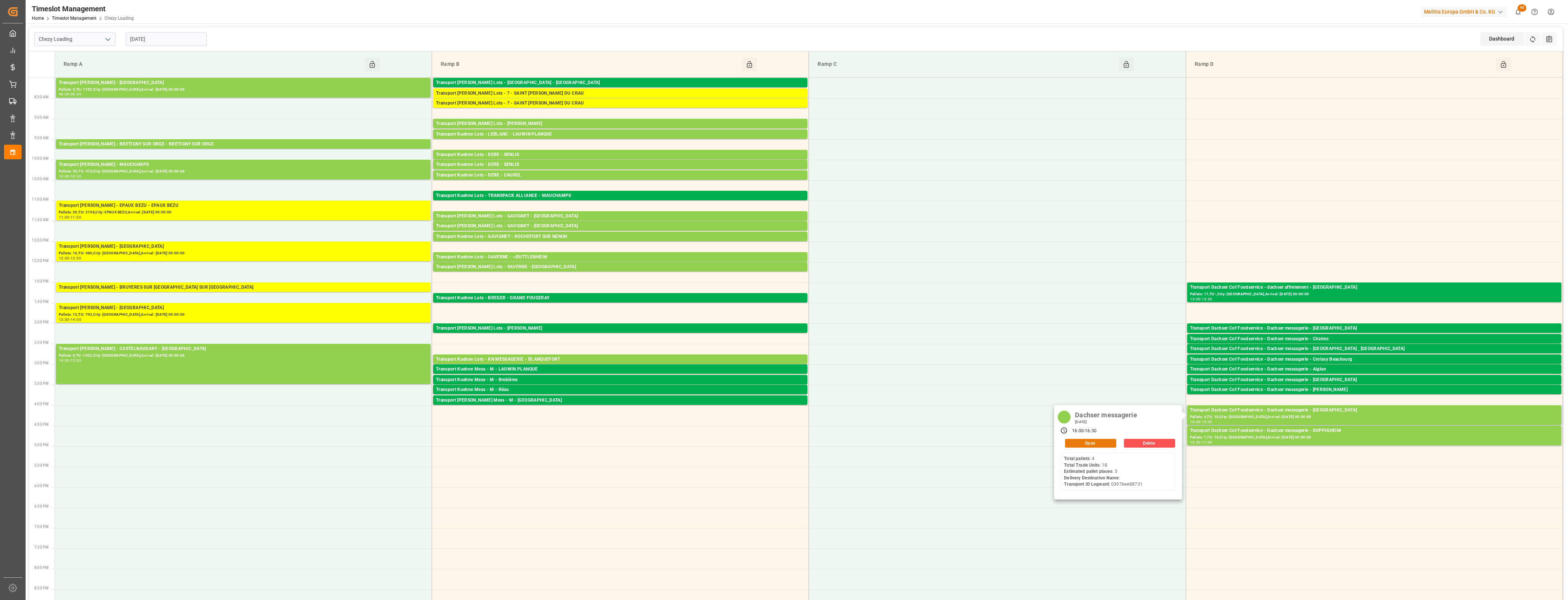
click at [1108, 444] on button "Open" at bounding box center [1091, 443] width 51 height 9
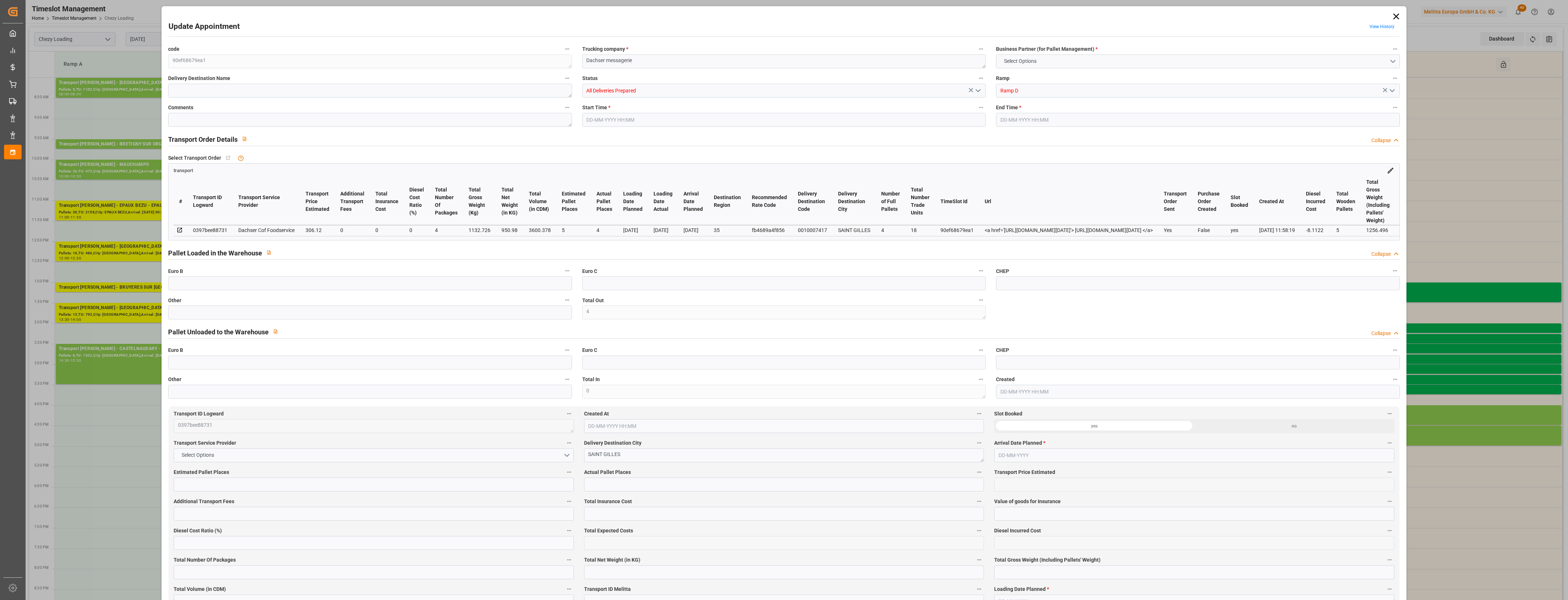
type input "4"
type input "5"
type input "4"
type input "306.12"
type input "0"
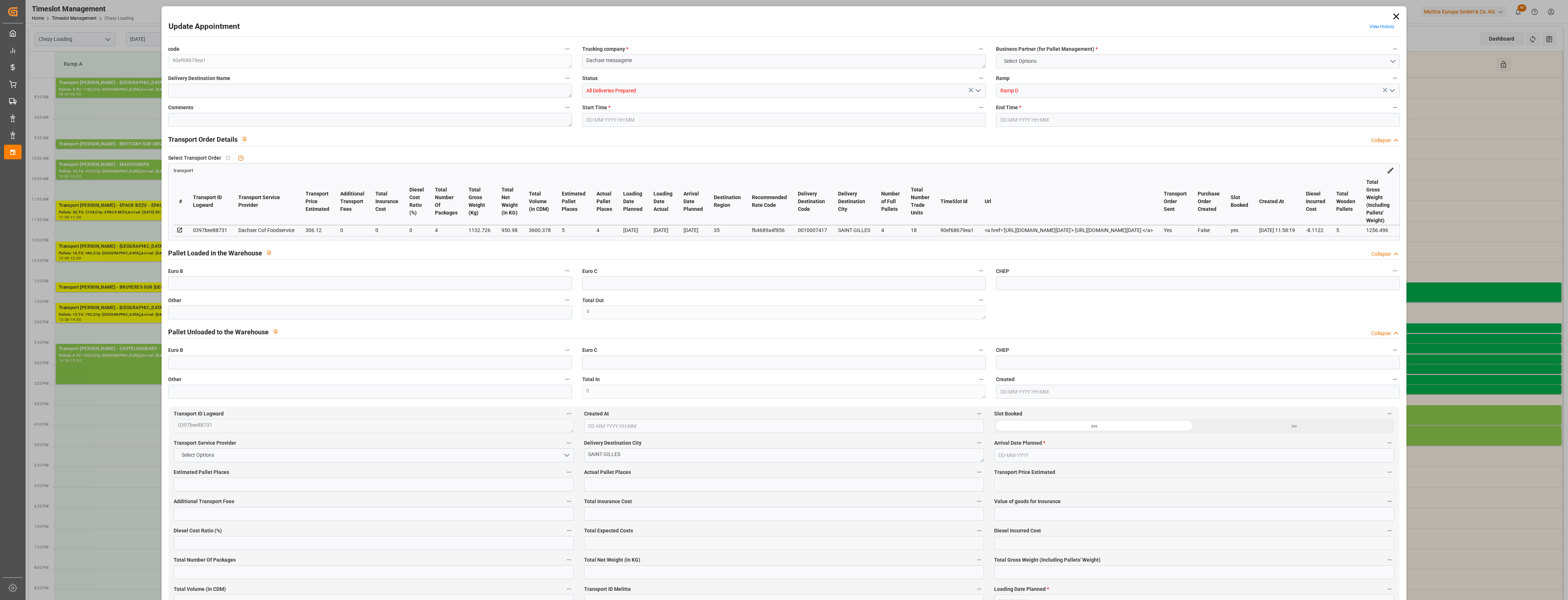
type input "0"
type input "298.0078"
type input "-8.1122"
type input "4"
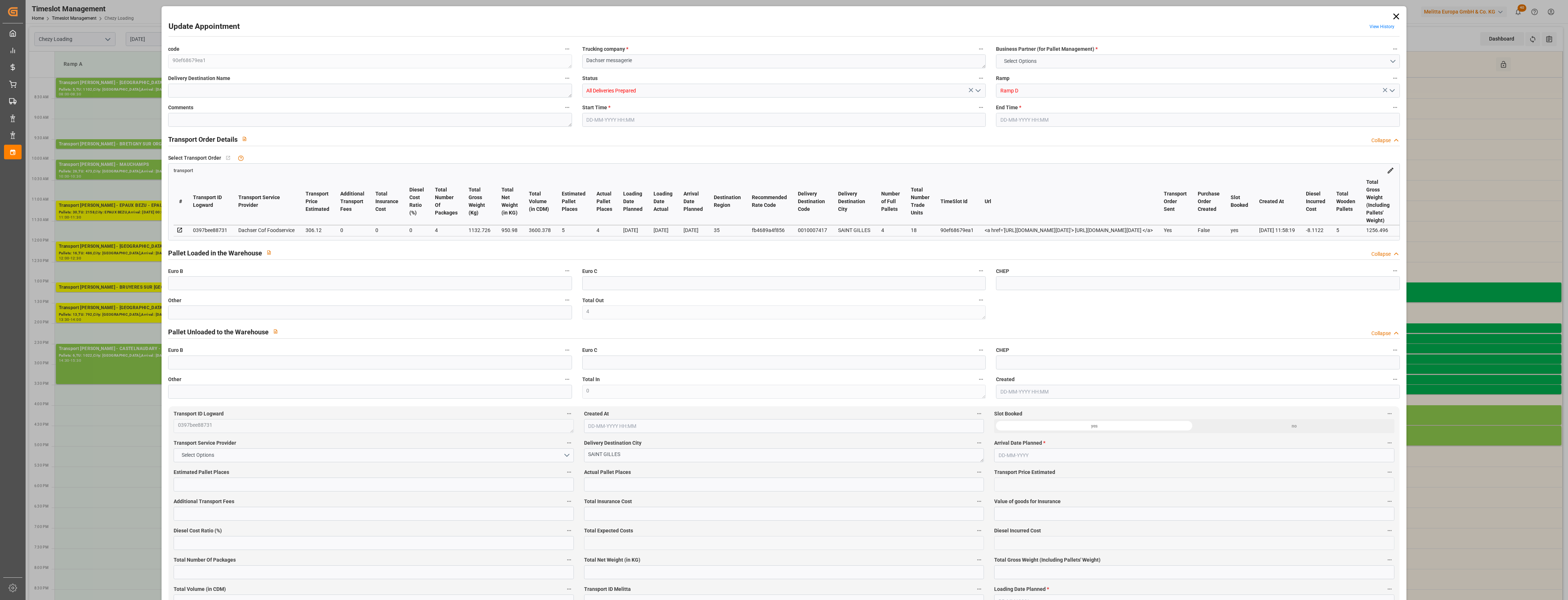
type input "950.98"
type input "1256.496"
type input "3600.378"
type input "35"
type input "4"
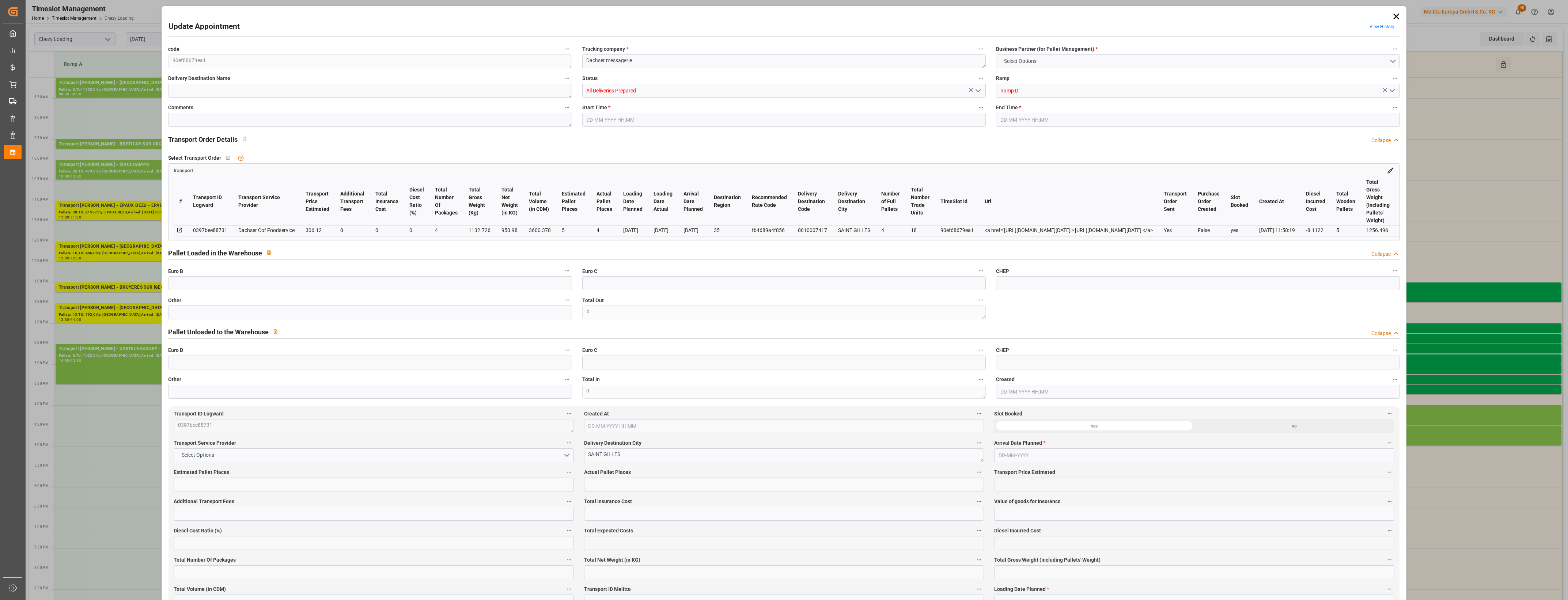
type input "18"
type input "5"
type input "101"
type input "1132.726"
type input "0"
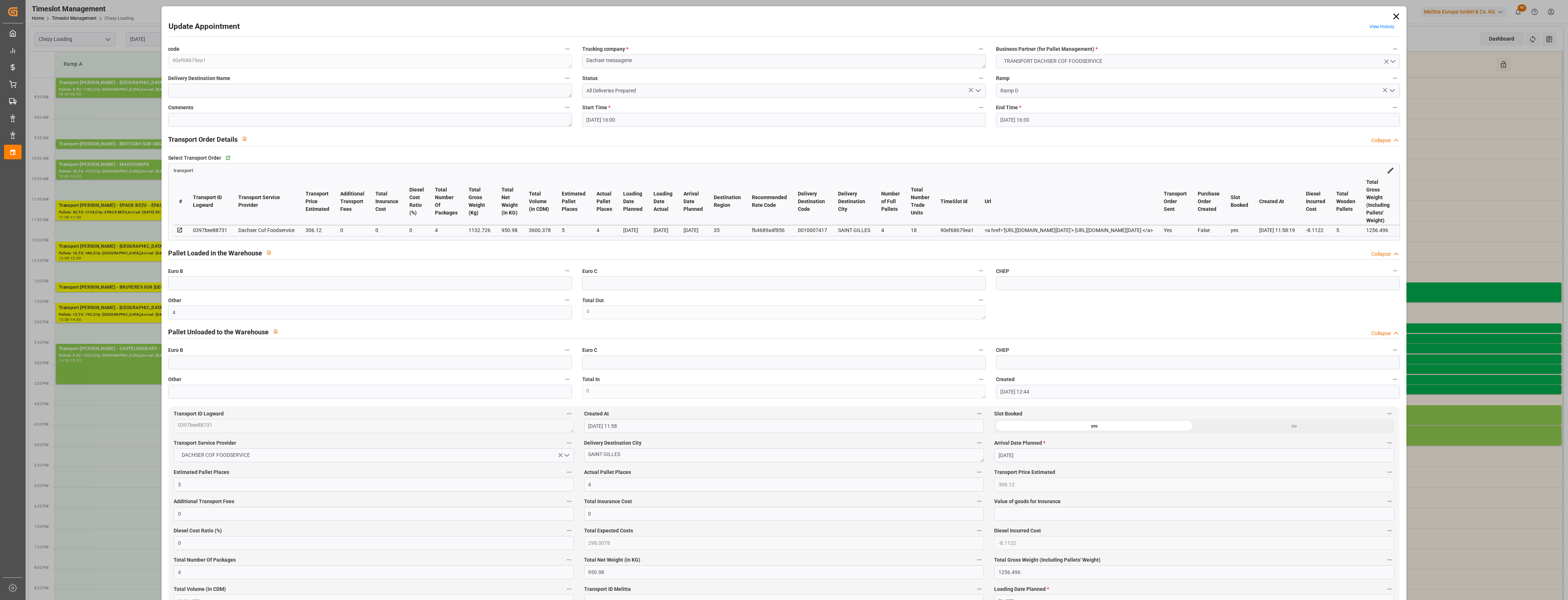
click at [980, 90] on icon "open menu" at bounding box center [978, 91] width 9 height 9
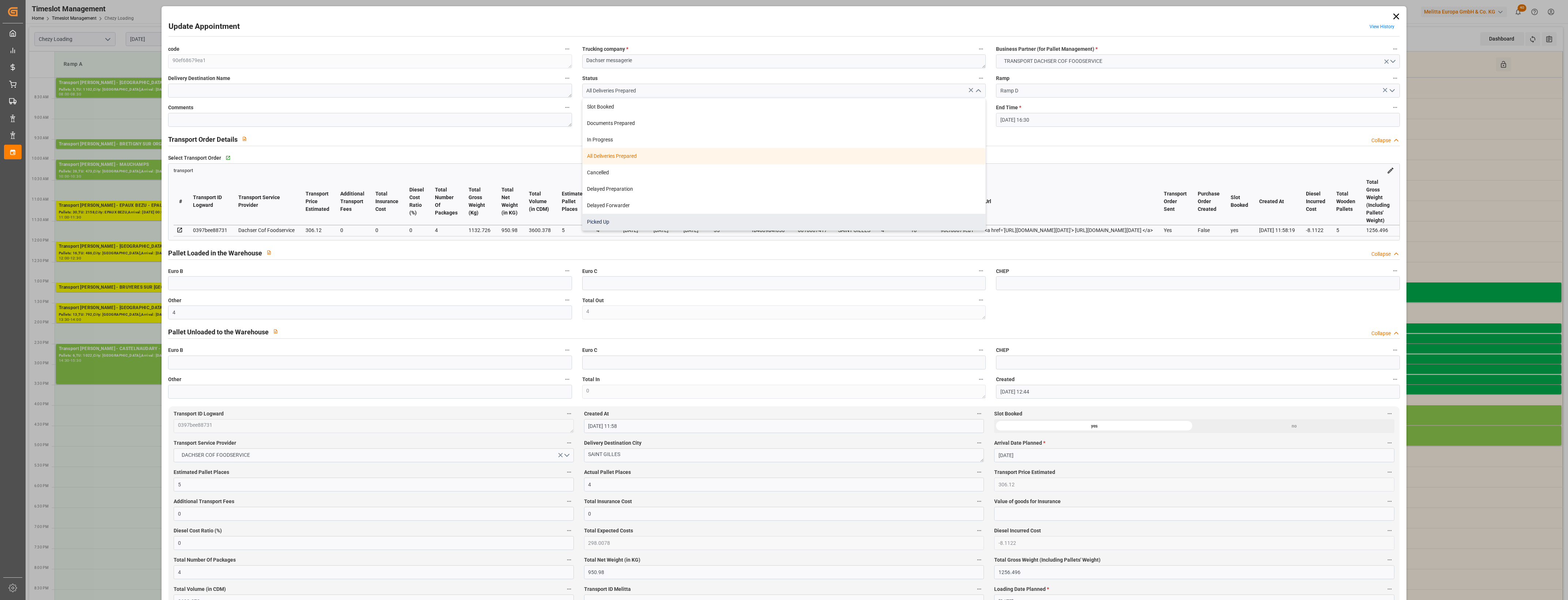
click at [667, 220] on div "Picked Up" at bounding box center [784, 222] width 403 height 16
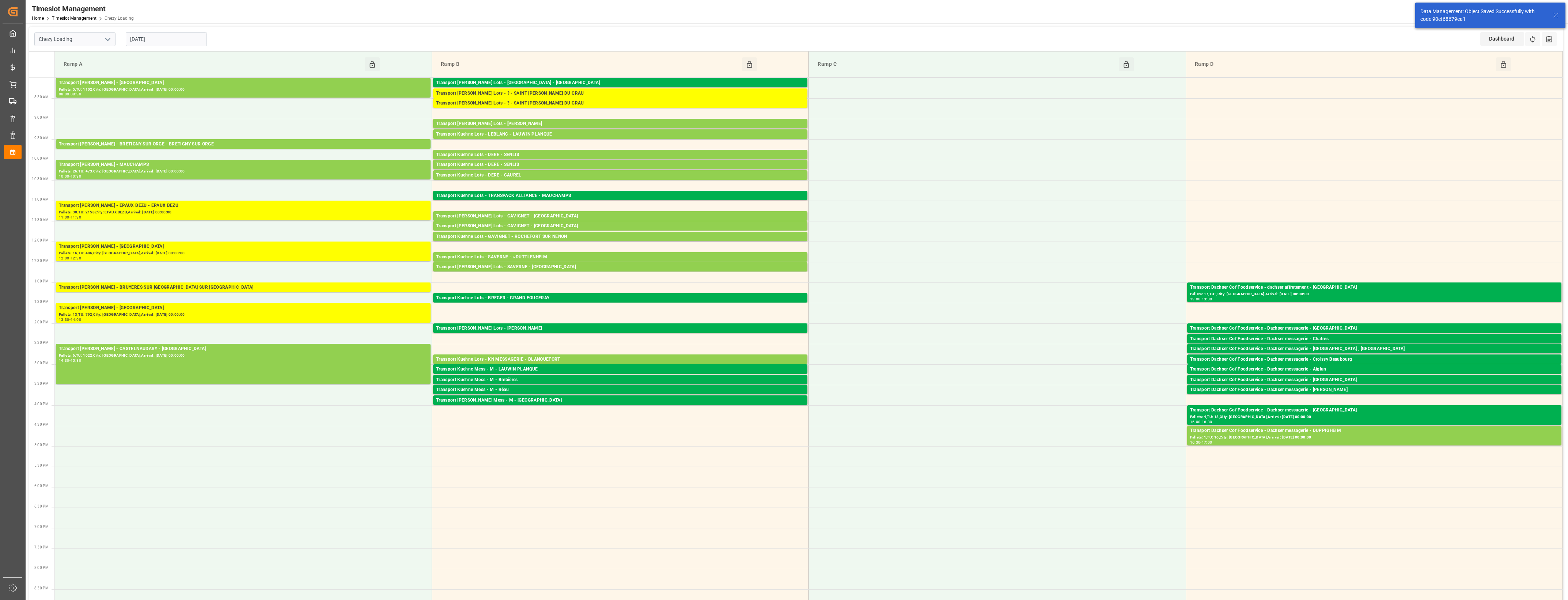
click at [1364, 437] on div "Pallets: 1,TU: 16,City: [GEOGRAPHIC_DATA],Arrival: [DATE] 00:00:00" at bounding box center [1374, 438] width 368 height 6
click at [1105, 465] on button "Open" at bounding box center [1091, 464] width 51 height 9
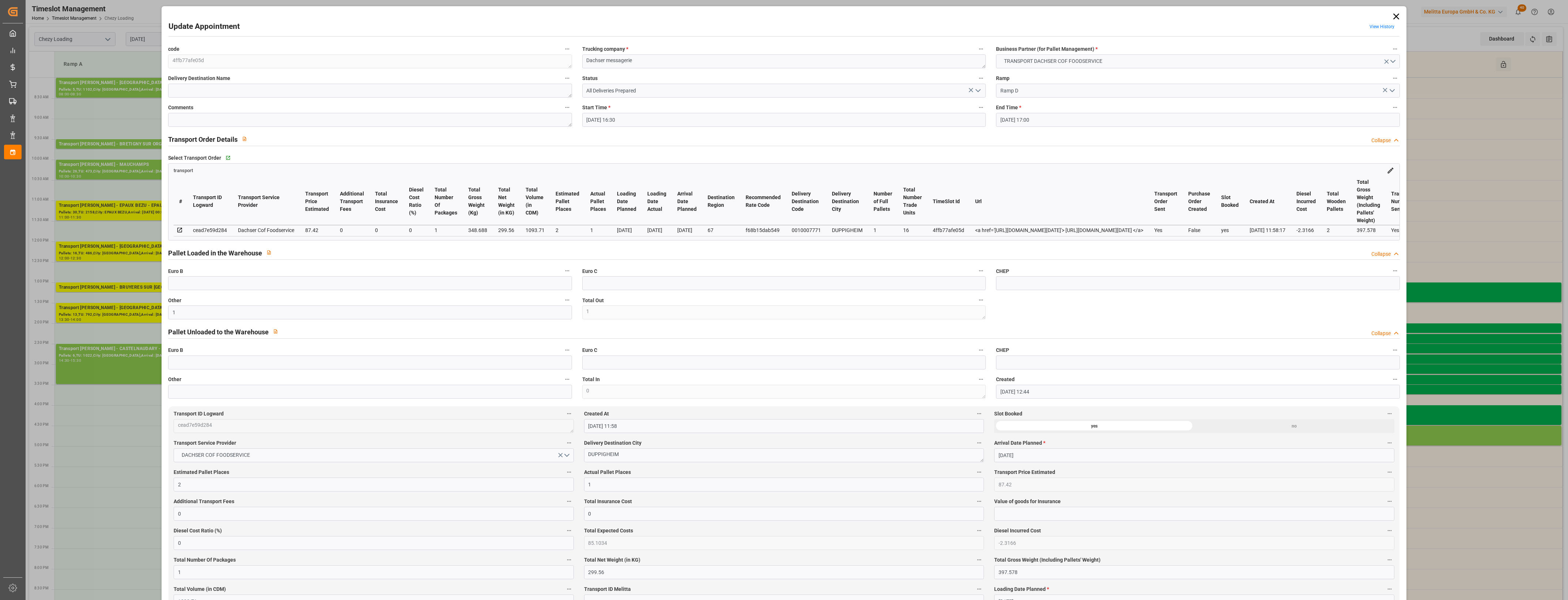
click at [979, 88] on icon "open menu" at bounding box center [978, 91] width 9 height 9
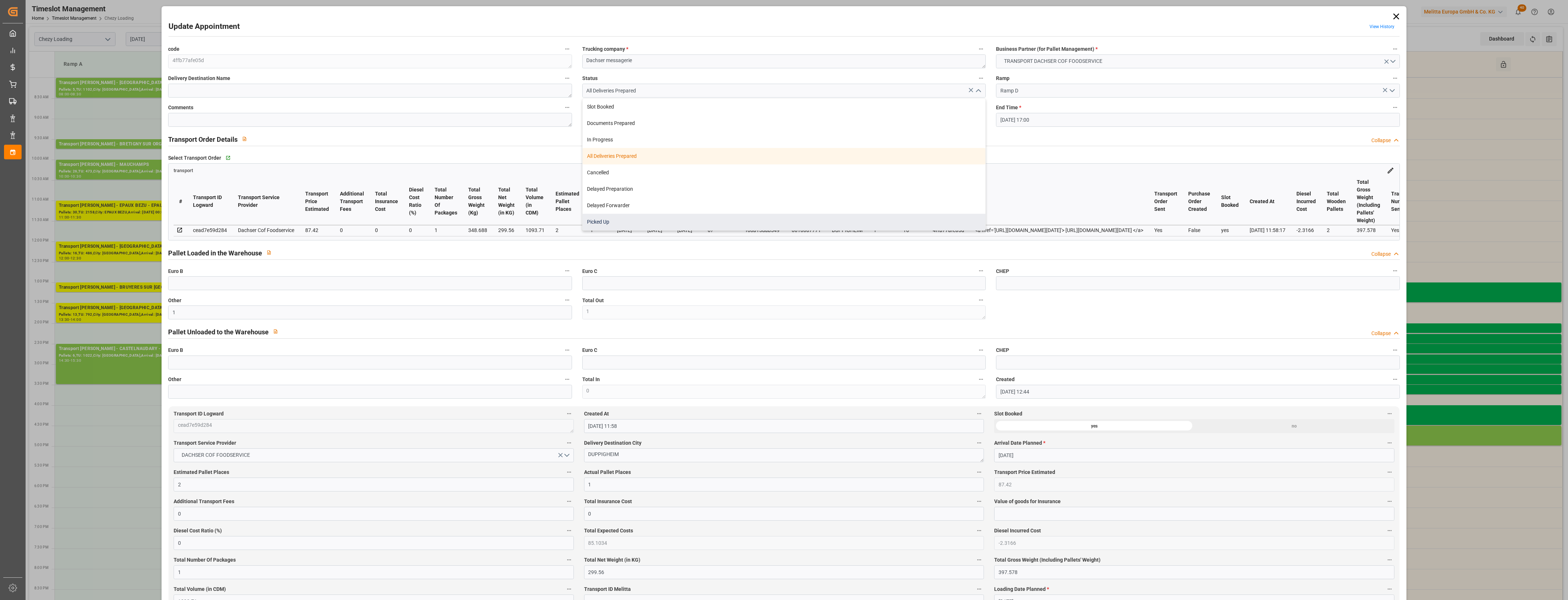
click at [604, 220] on div "Picked Up" at bounding box center [784, 222] width 403 height 16
